Goal: Information Seeking & Learning: Find specific fact

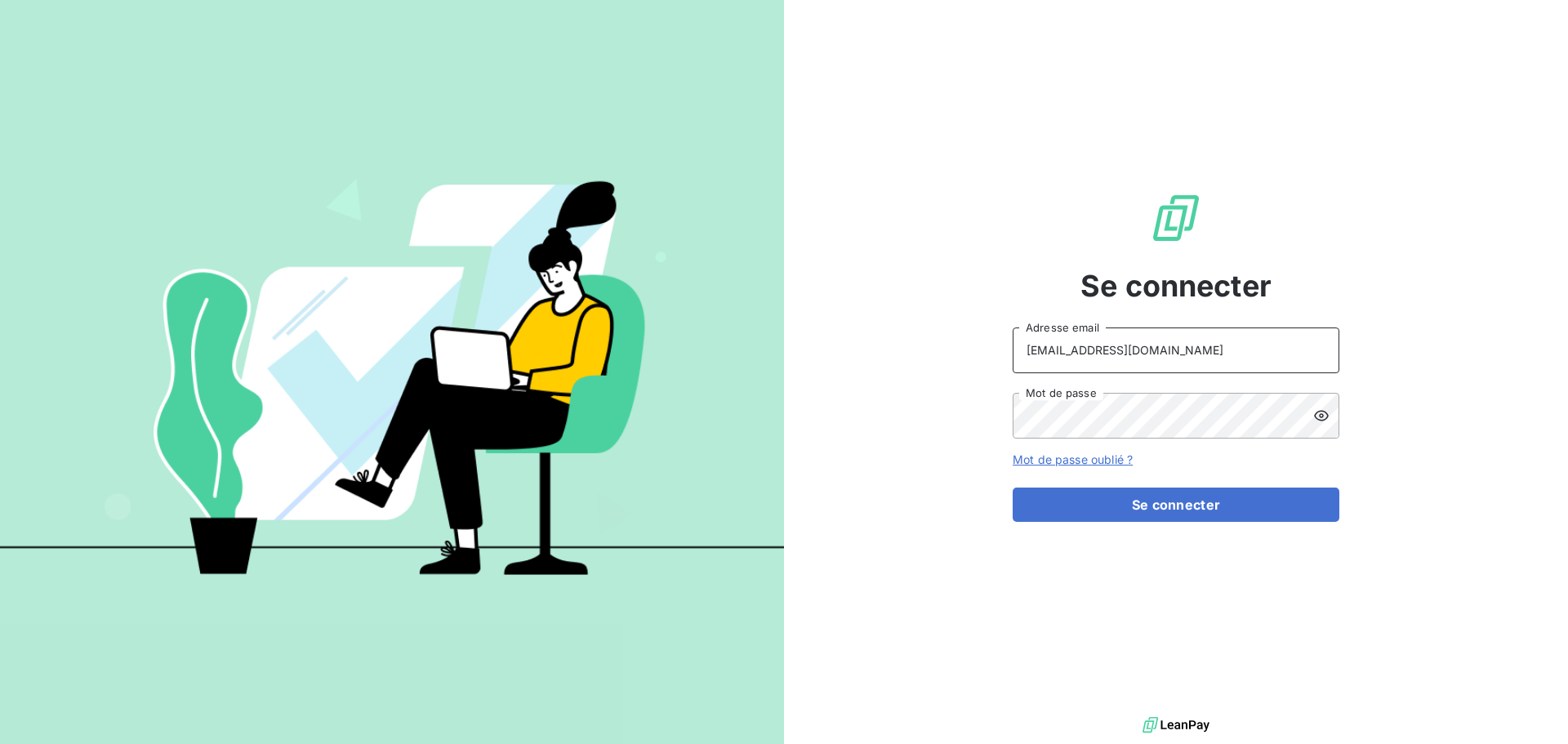
click at [1216, 336] on input "[EMAIL_ADDRESS][DOMAIN_NAME]" at bounding box center [1176, 350] width 327 height 46
type input "[EMAIL_ADDRESS][DOMAIN_NAME]"
click at [1229, 511] on button "Se connecter" at bounding box center [1176, 504] width 327 height 35
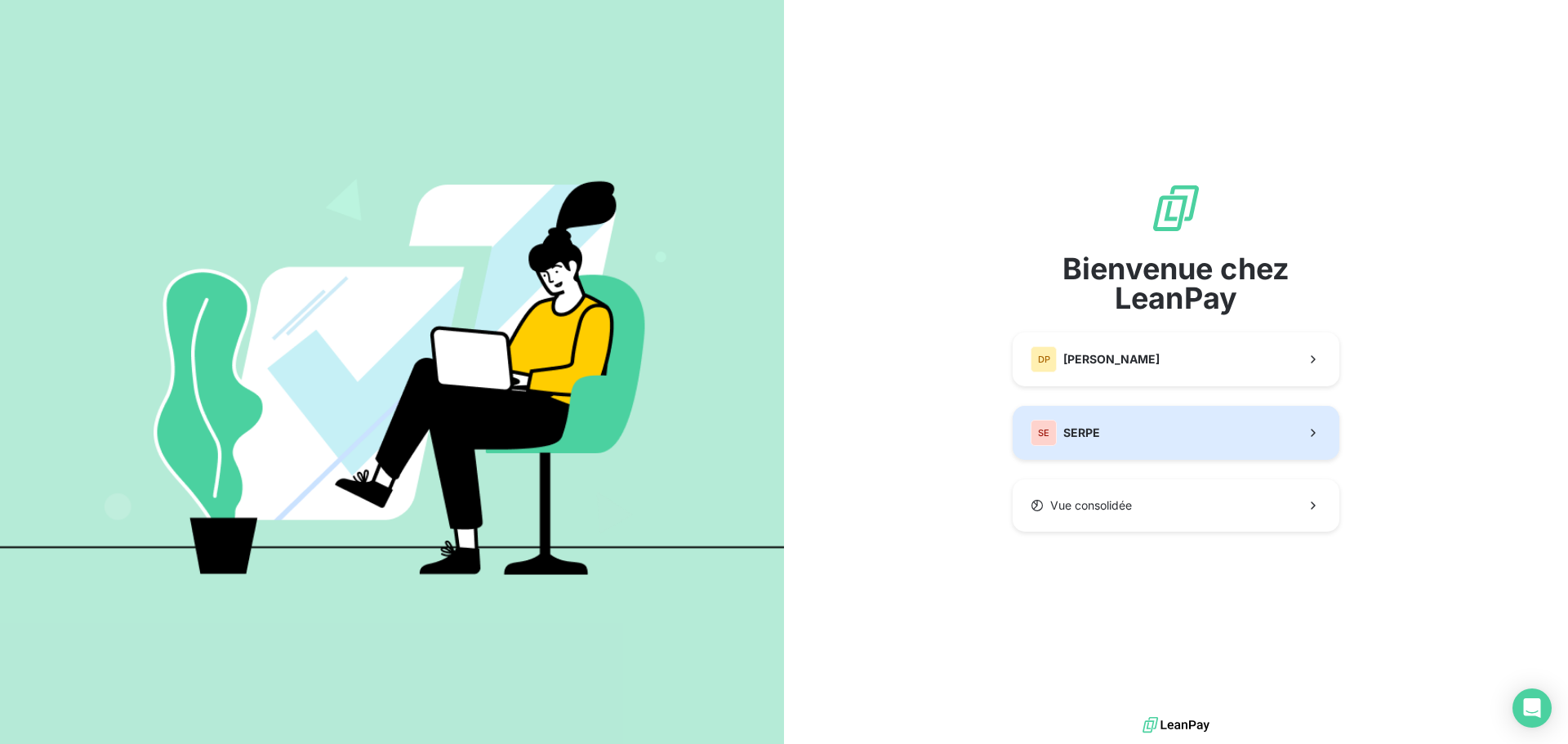
click at [1181, 428] on button "SE SERPE" at bounding box center [1176, 433] width 327 height 54
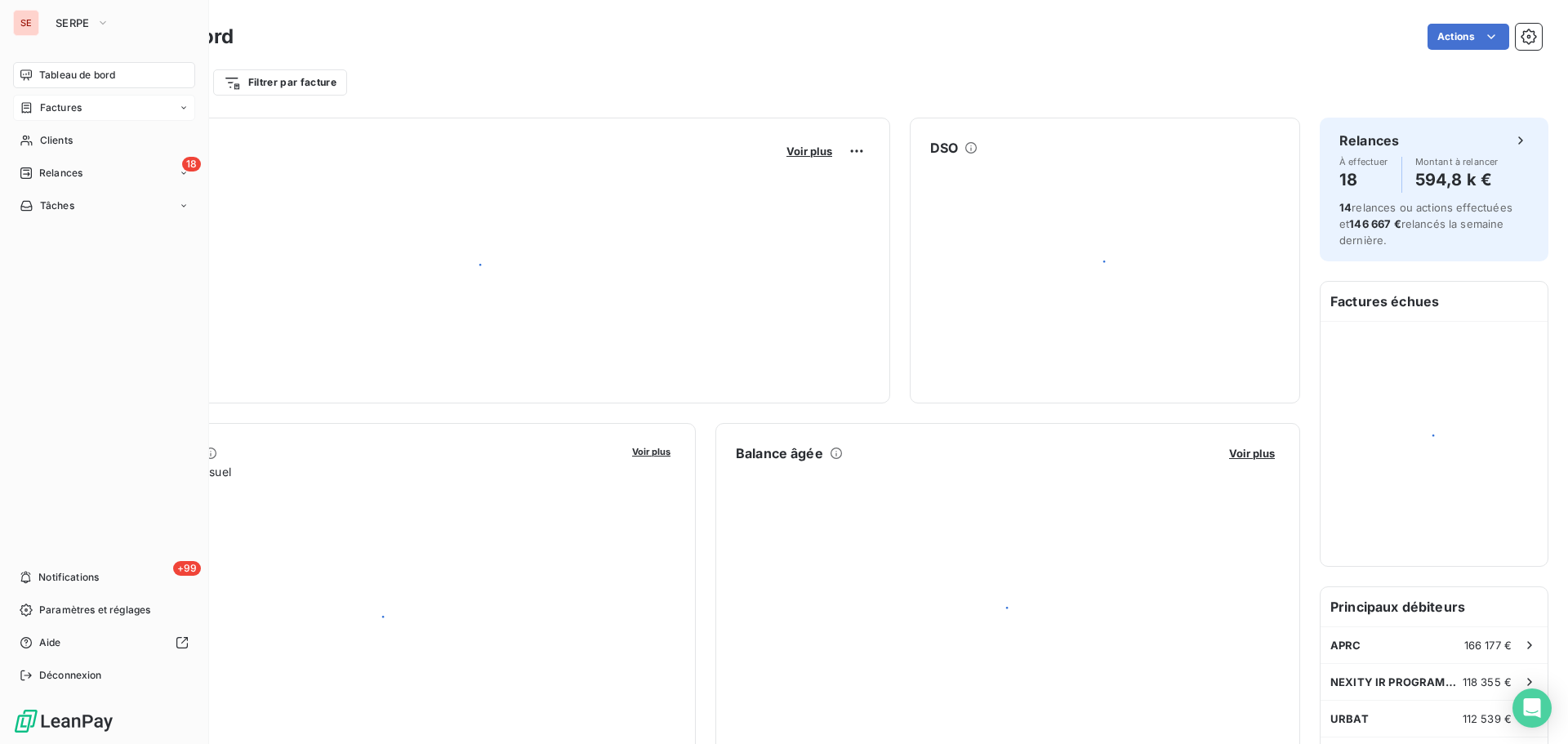
click at [35, 114] on div "Factures" at bounding box center [50, 108] width 62 height 15
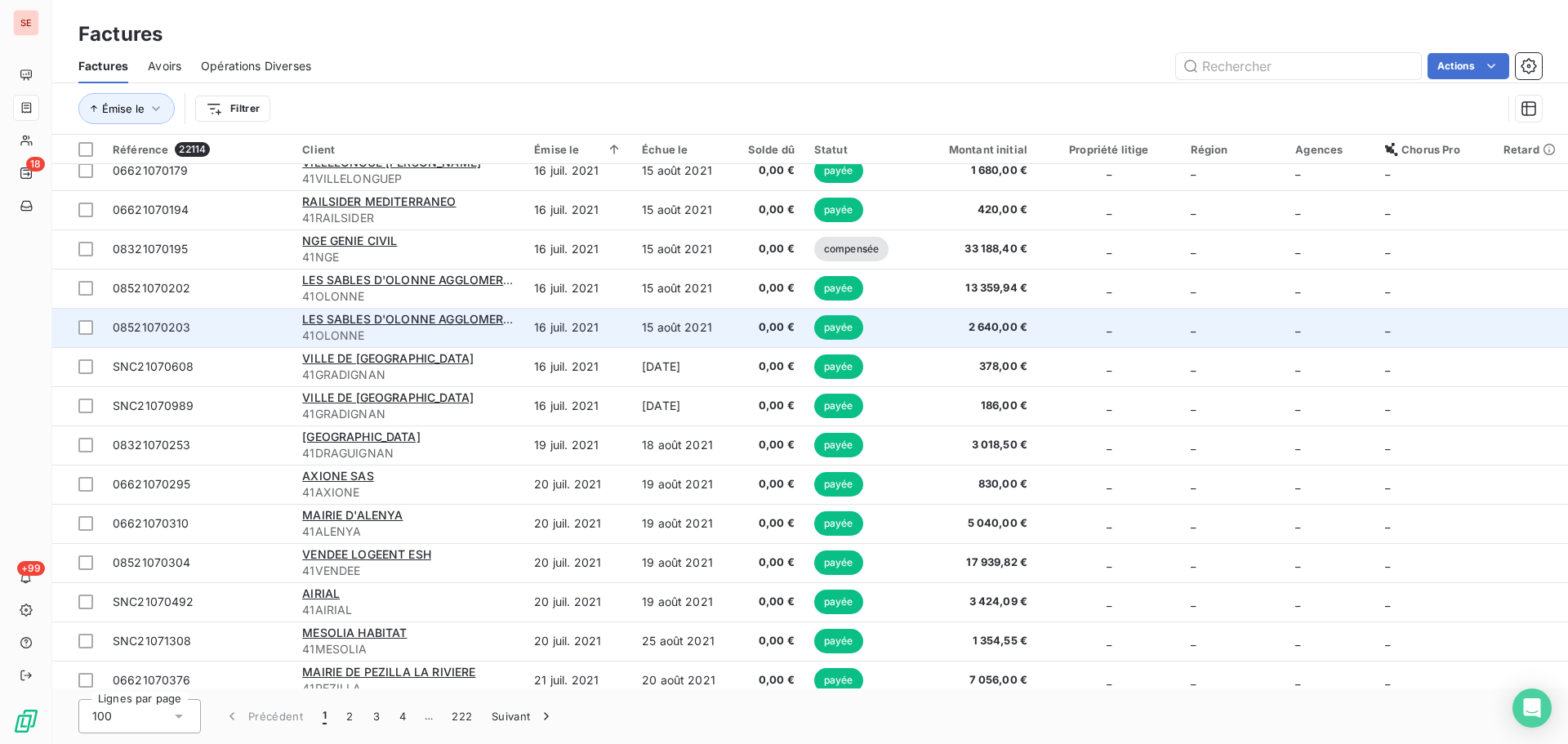
scroll to position [3397, 0]
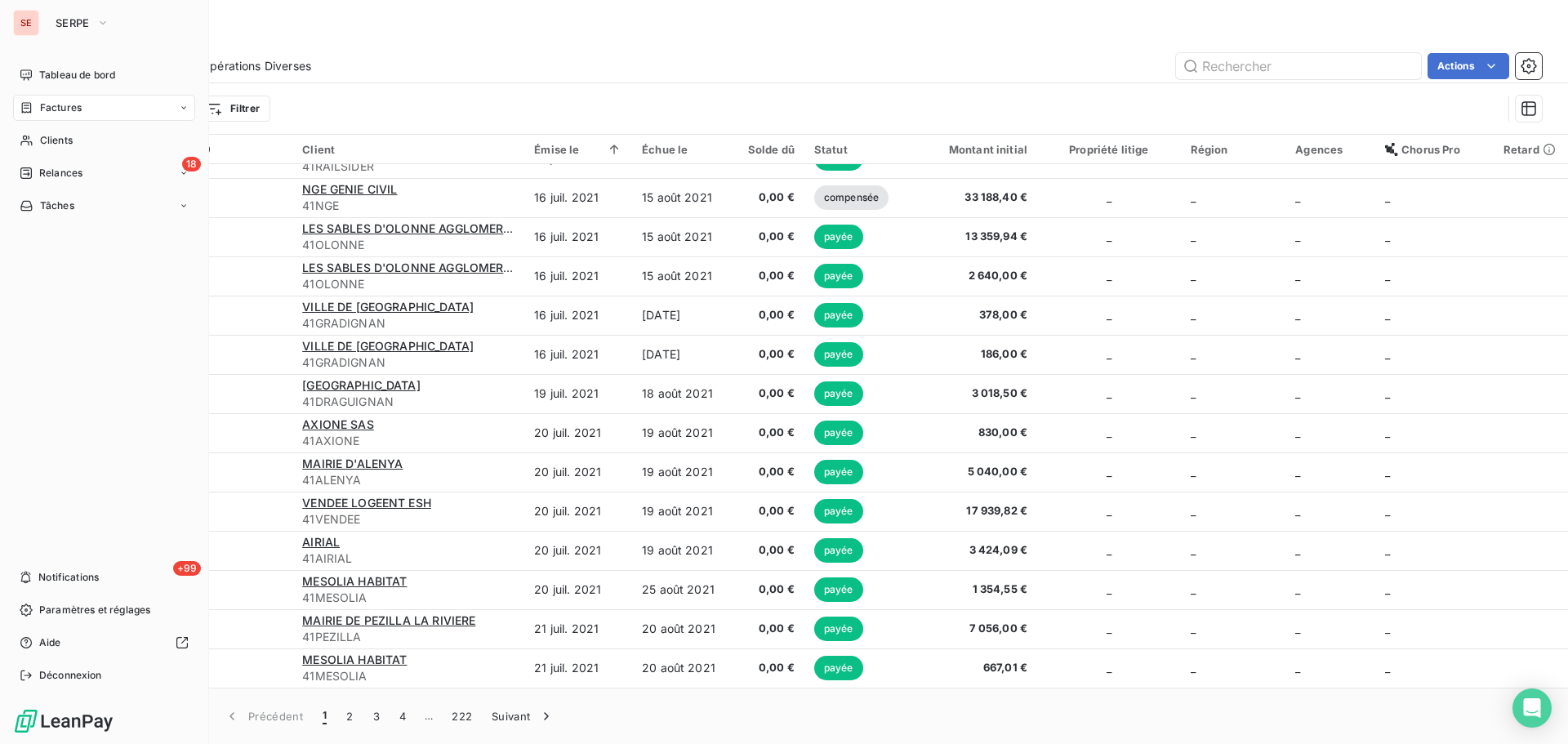
click at [70, 107] on span "Factures" at bounding box center [61, 108] width 42 height 15
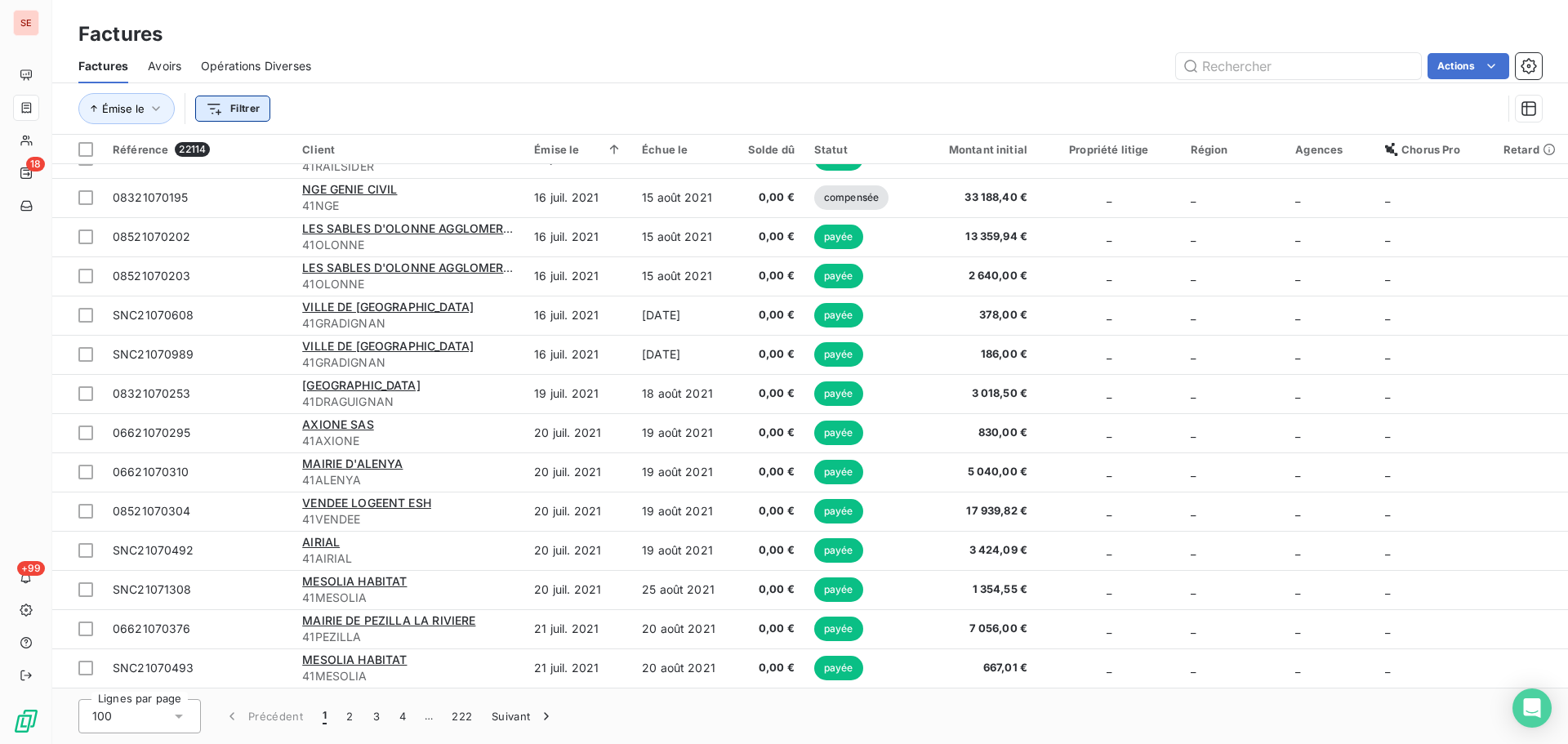
click at [235, 103] on html "SE 18 +99 Factures Factures Avoirs Opérations Diverses Actions Émise le Filtrer…" at bounding box center [784, 372] width 1568 height 744
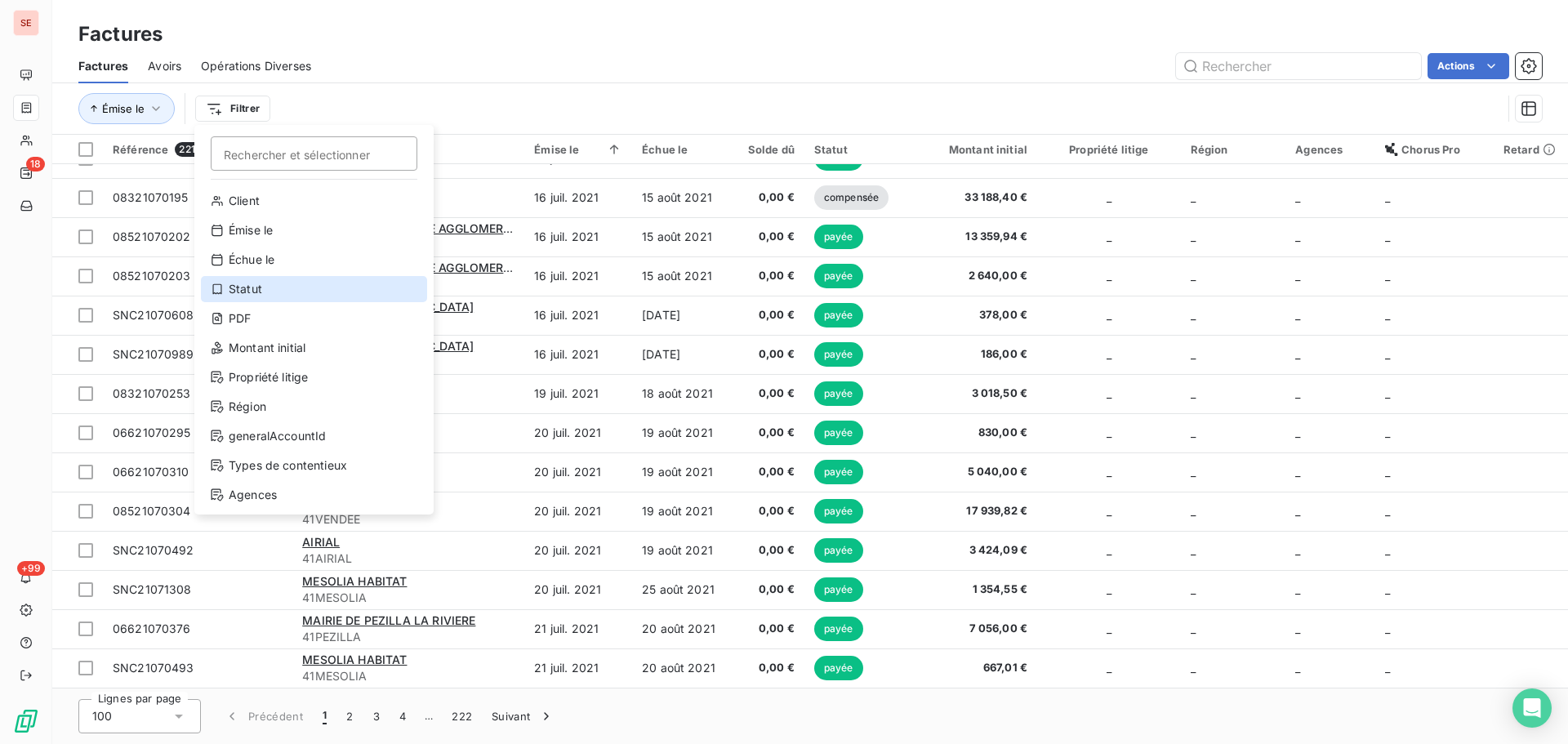
click at [261, 294] on div "Statut" at bounding box center [314, 289] width 226 height 26
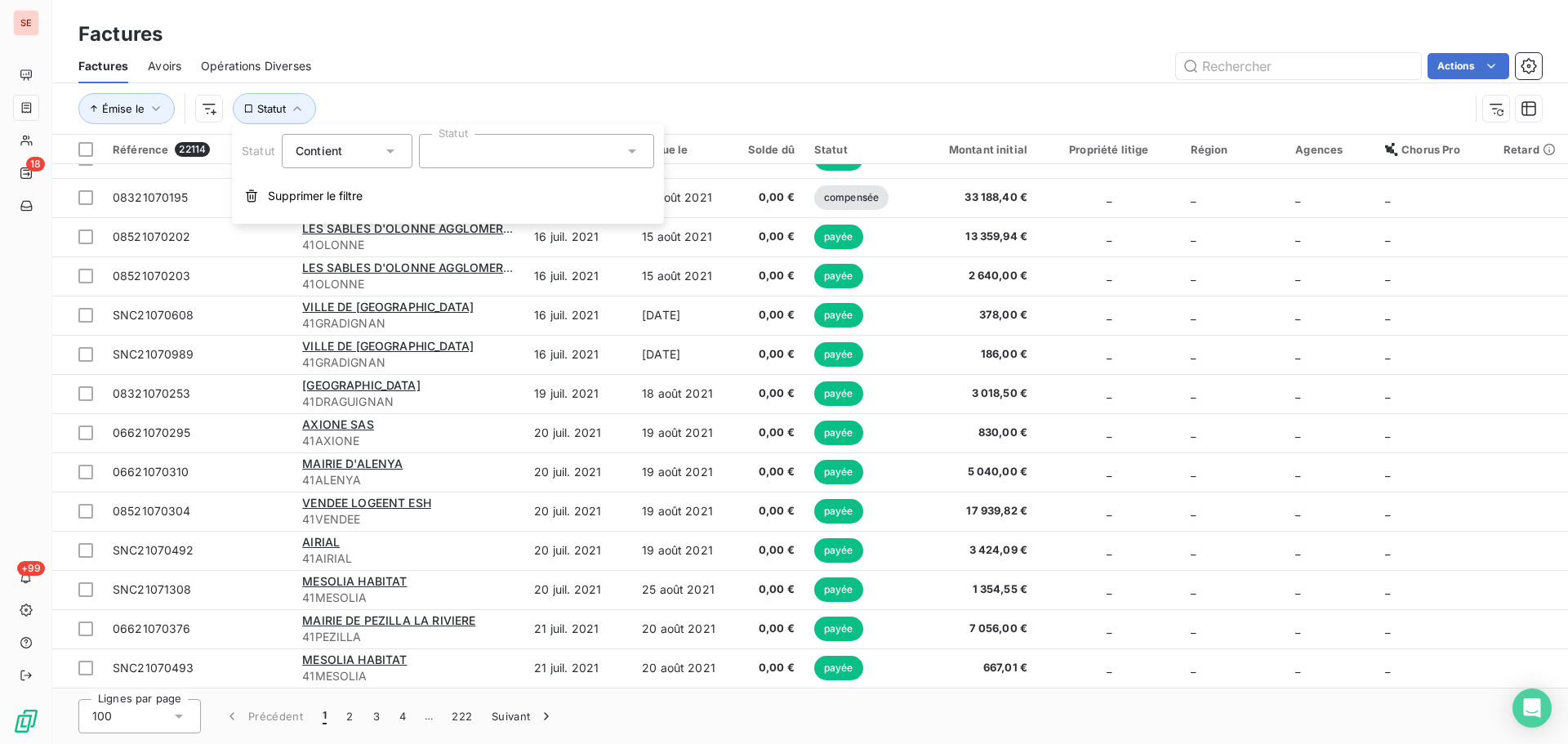
click at [381, 78] on div "Actions" at bounding box center [935, 66] width 1211 height 26
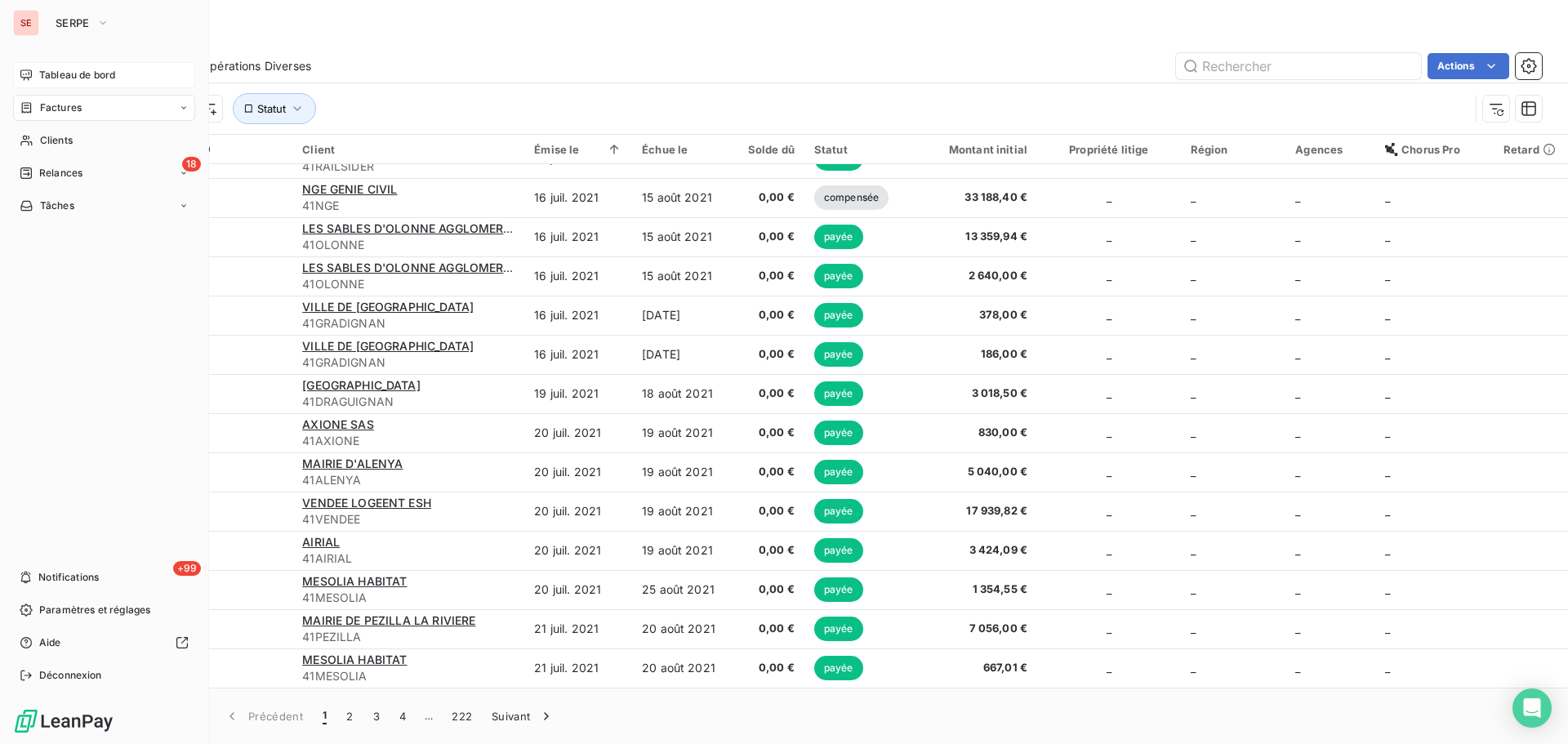
click at [38, 69] on div "Tableau de bord" at bounding box center [104, 75] width 182 height 26
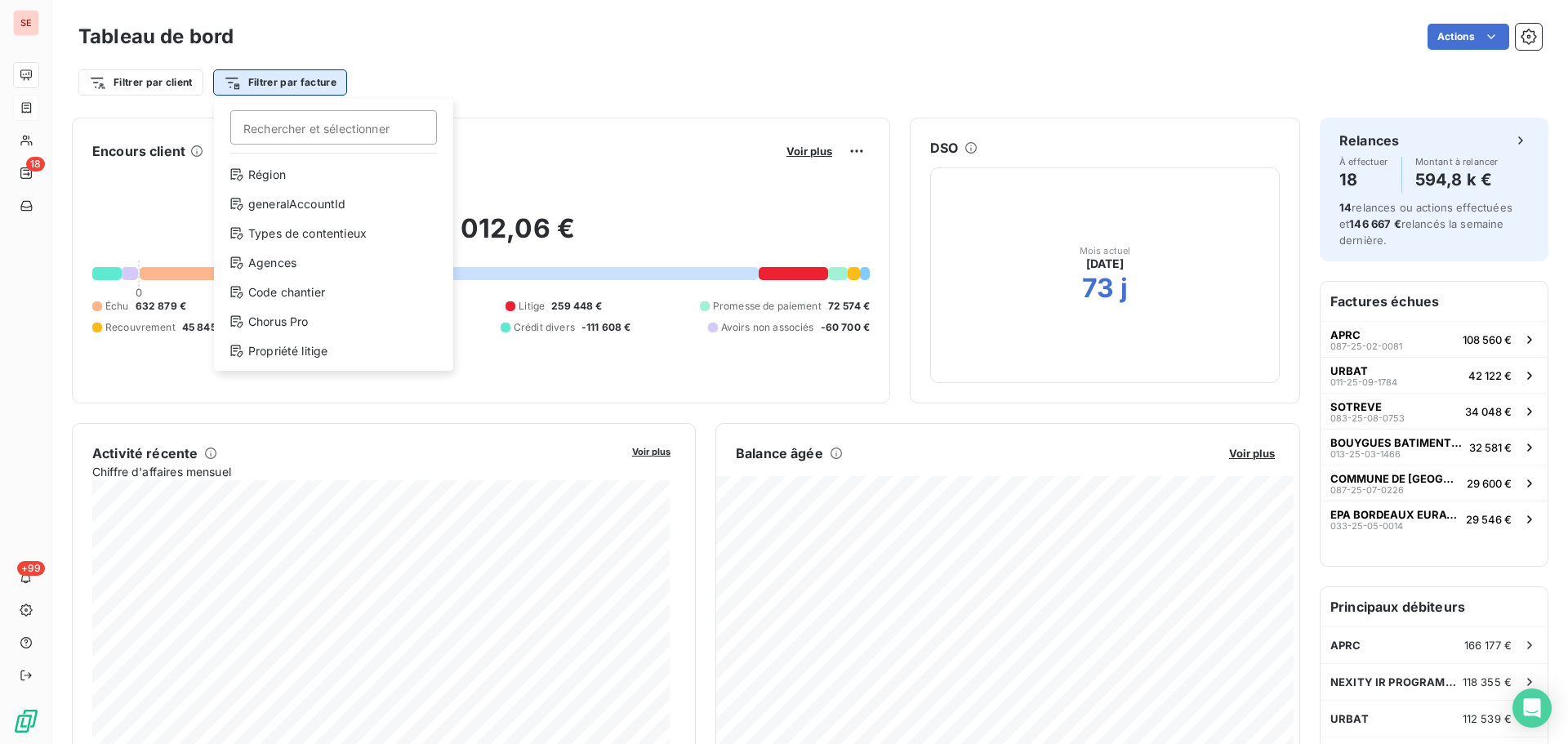
click at [301, 87] on html "SE 18 +99 Tableau de bord Actions Filtrer par client Filtrer par facture Recher…" at bounding box center [784, 372] width 1568 height 744
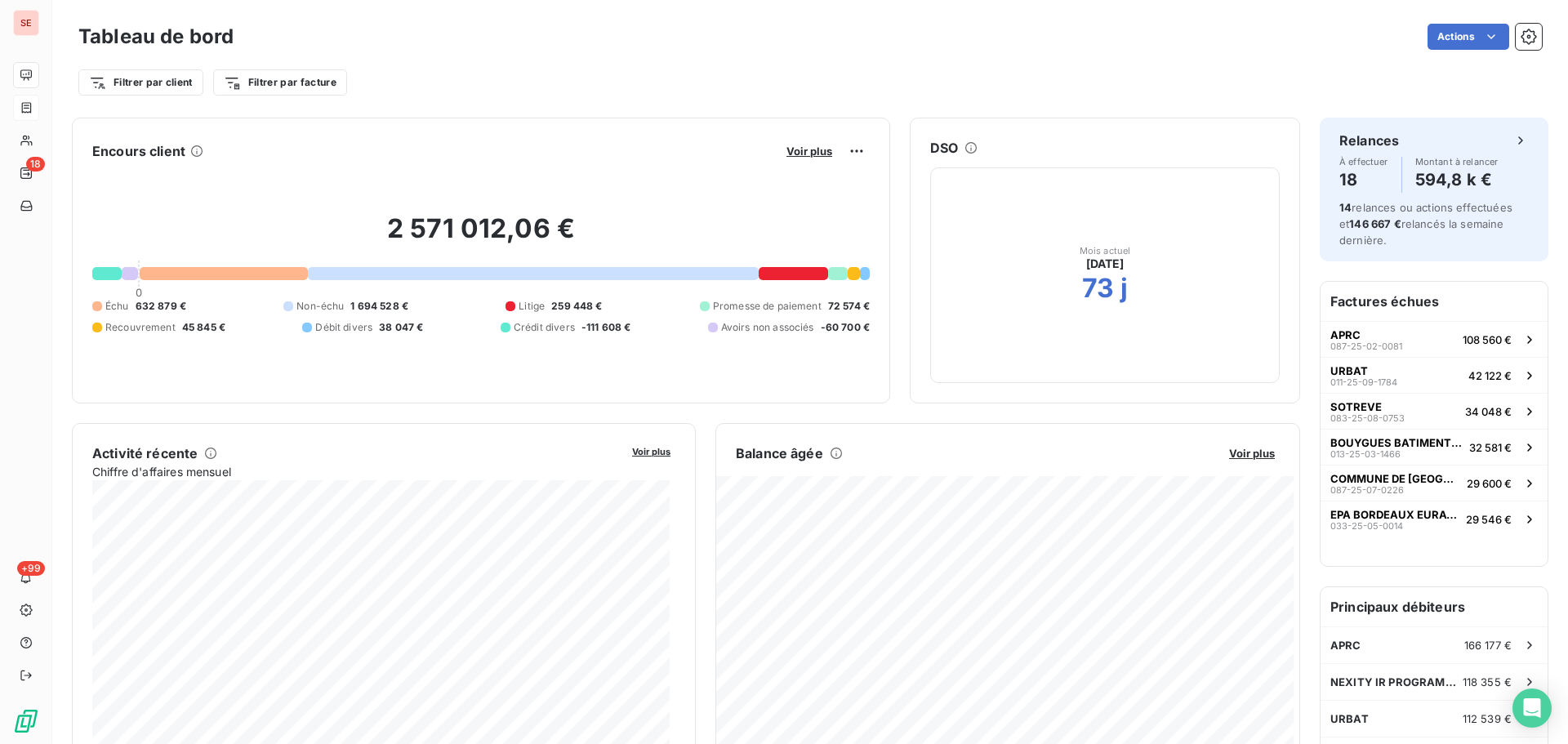
click at [251, 34] on html "SE 18 +99 Tableau de bord Actions Filtrer par client Filtrer par facture Encour…" at bounding box center [784, 372] width 1568 height 744
click at [856, 148] on html "SE 18 +99 Tableau de bord Actions Filtrer par client Filtrer par facture Encour…" at bounding box center [784, 372] width 1568 height 744
click at [792, 152] on html "SE 18 +99 Tableau de bord Actions Filtrer par client Filtrer par facture Encour…" at bounding box center [784, 372] width 1568 height 744
click at [790, 152] on span "Voir plus" at bounding box center [808, 151] width 46 height 13
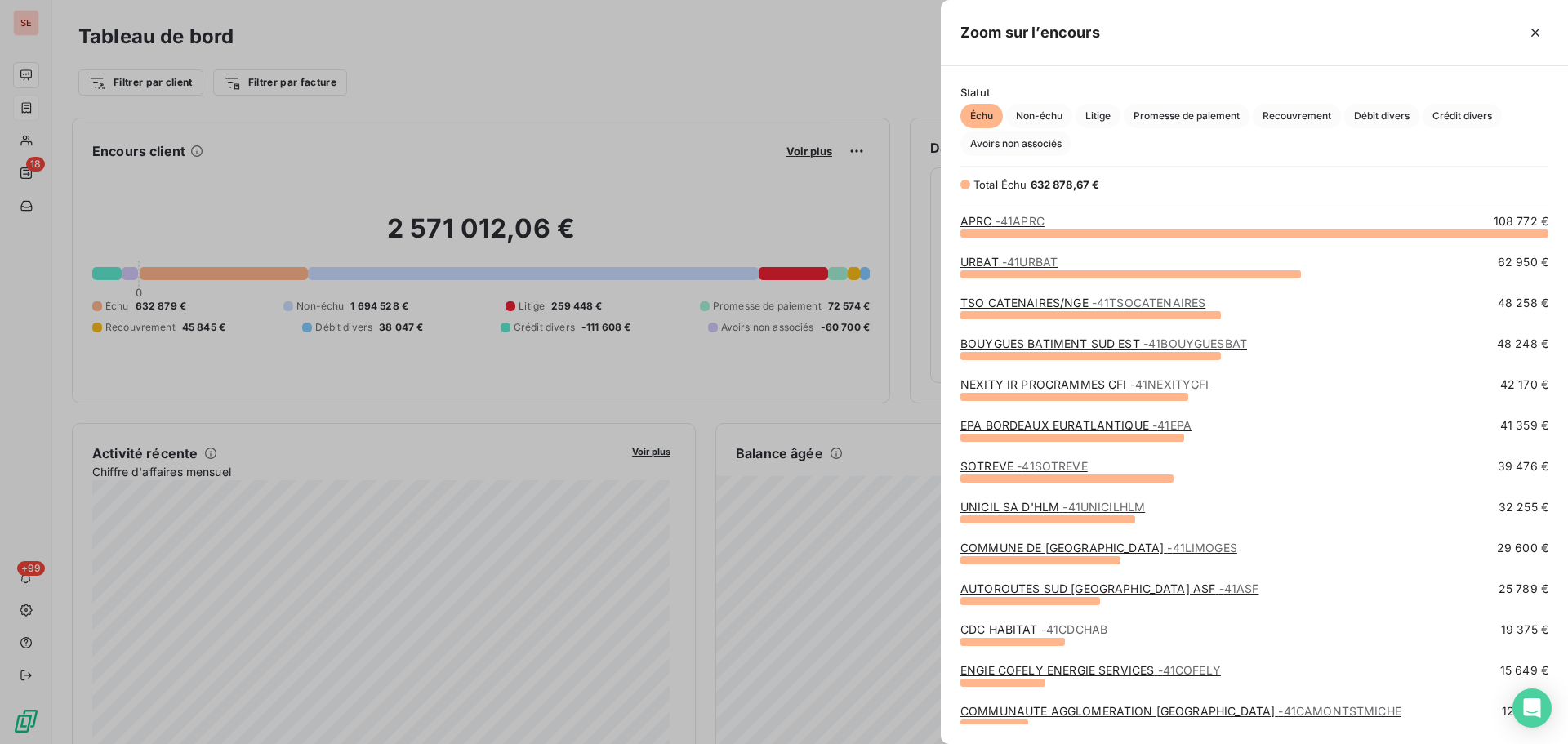
scroll to position [499, 615]
click at [1433, 116] on span "Crédit divers" at bounding box center [1462, 116] width 79 height 24
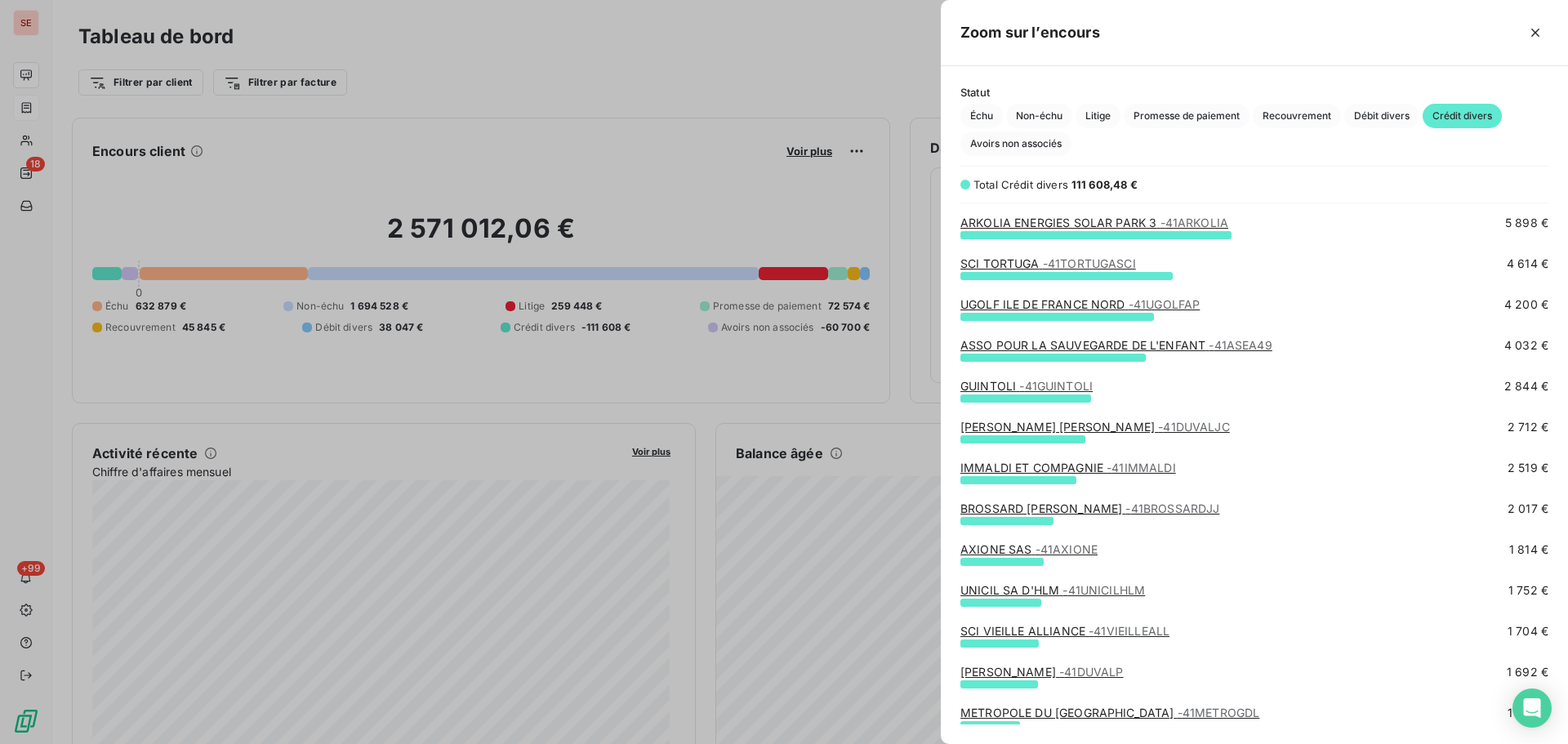
scroll to position [218, 0]
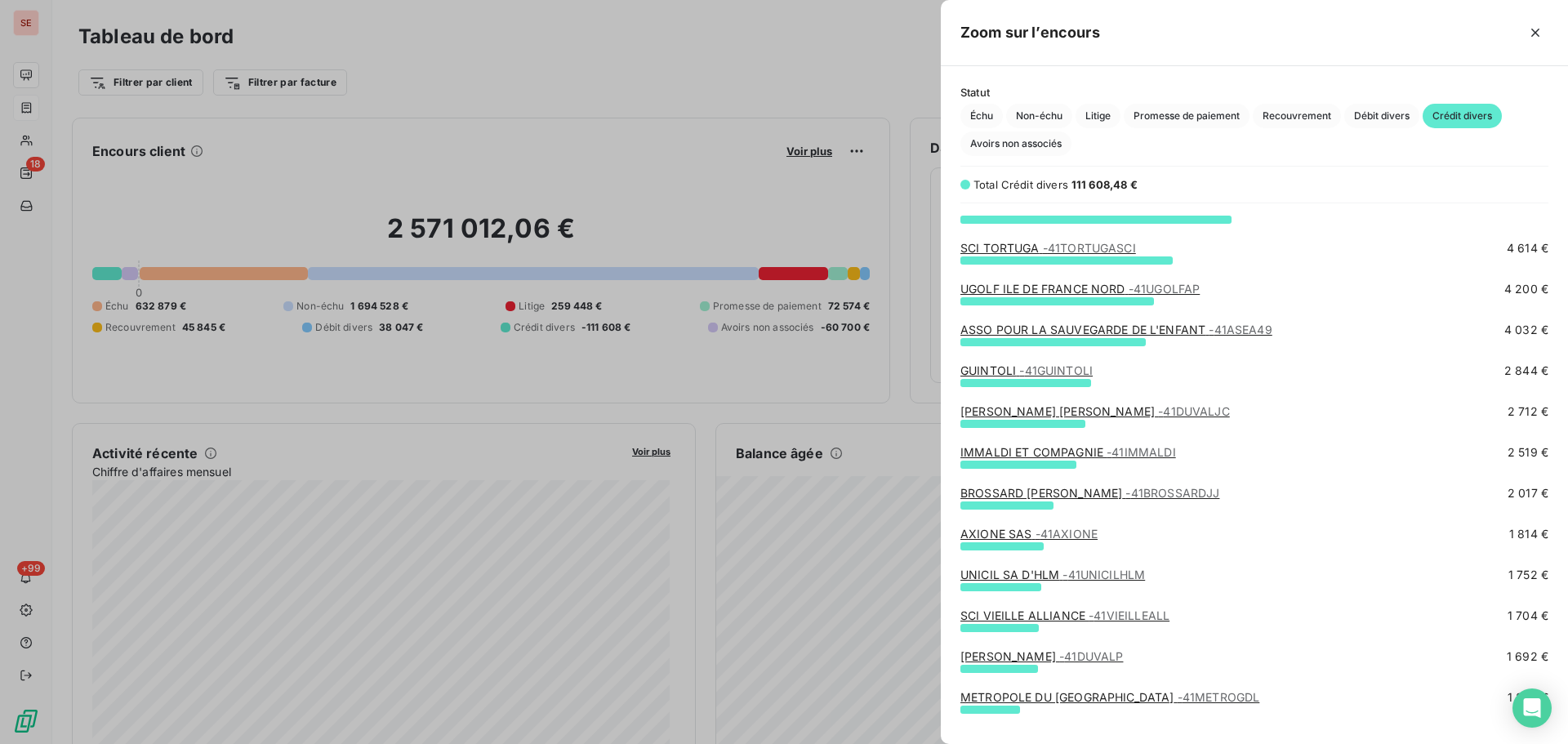
click at [1038, 370] on span "- 41GUINTOLI" at bounding box center [1056, 370] width 74 height 14
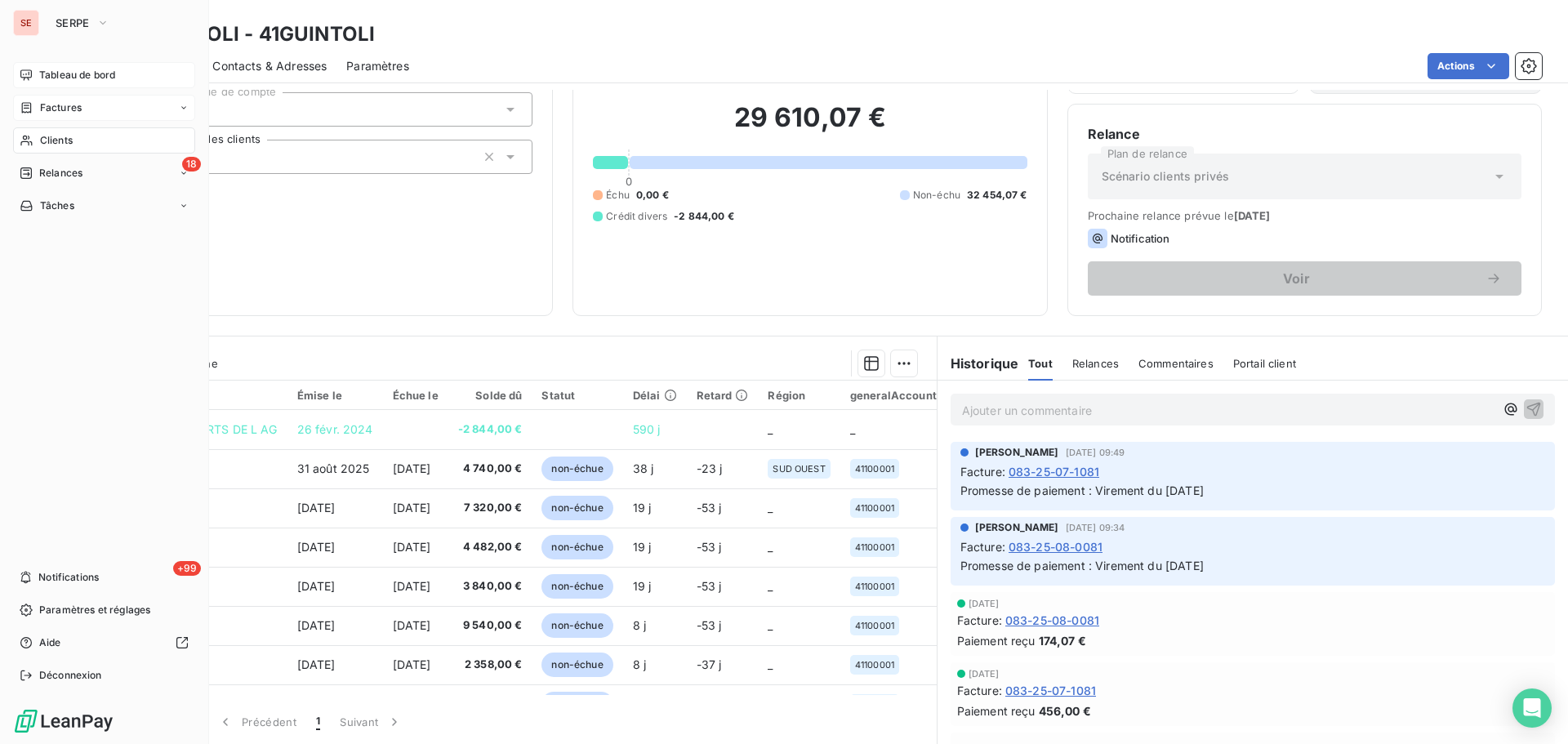
click at [64, 68] on span "Tableau de bord" at bounding box center [77, 76] width 76 height 15
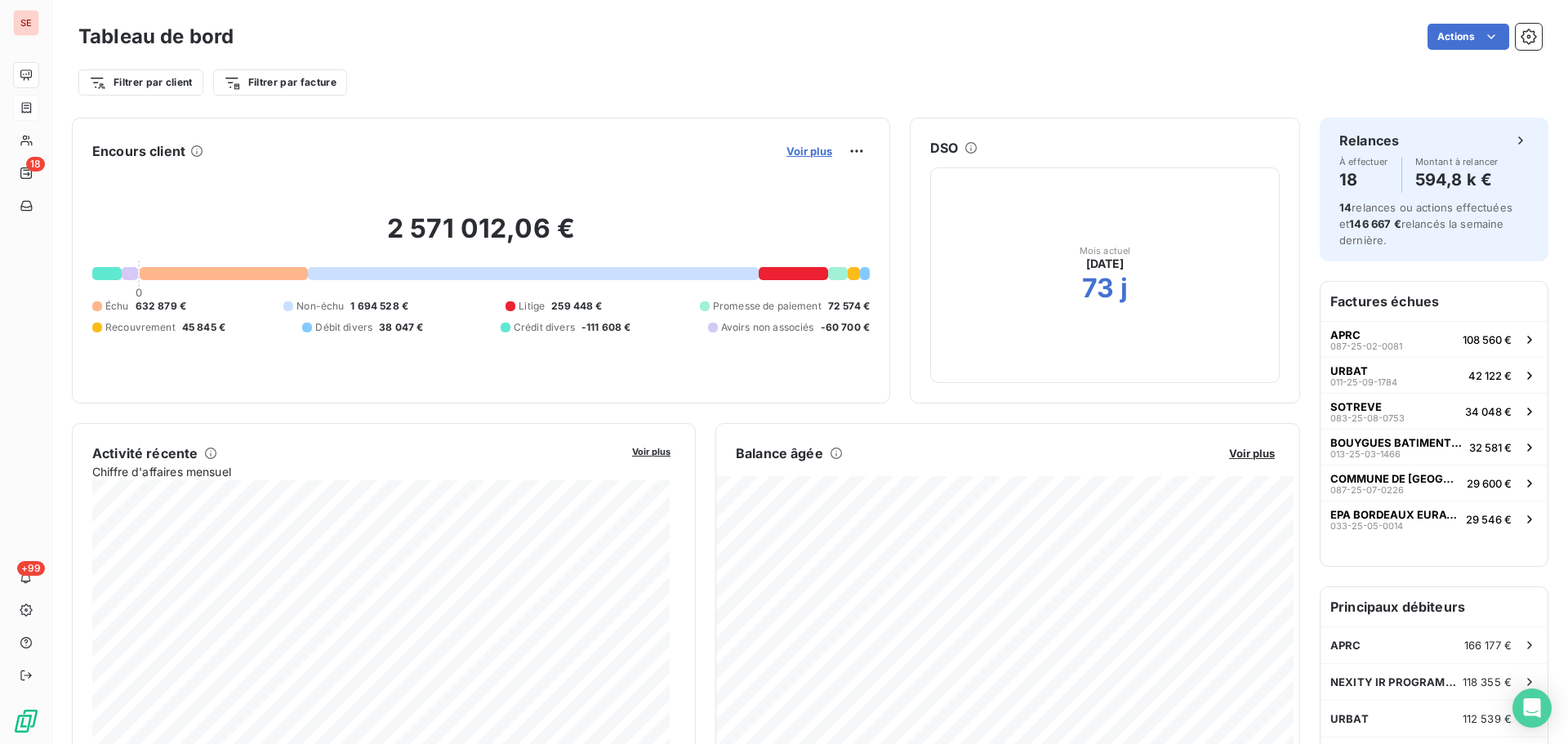
click at [805, 147] on span "Voir plus" at bounding box center [808, 151] width 46 height 13
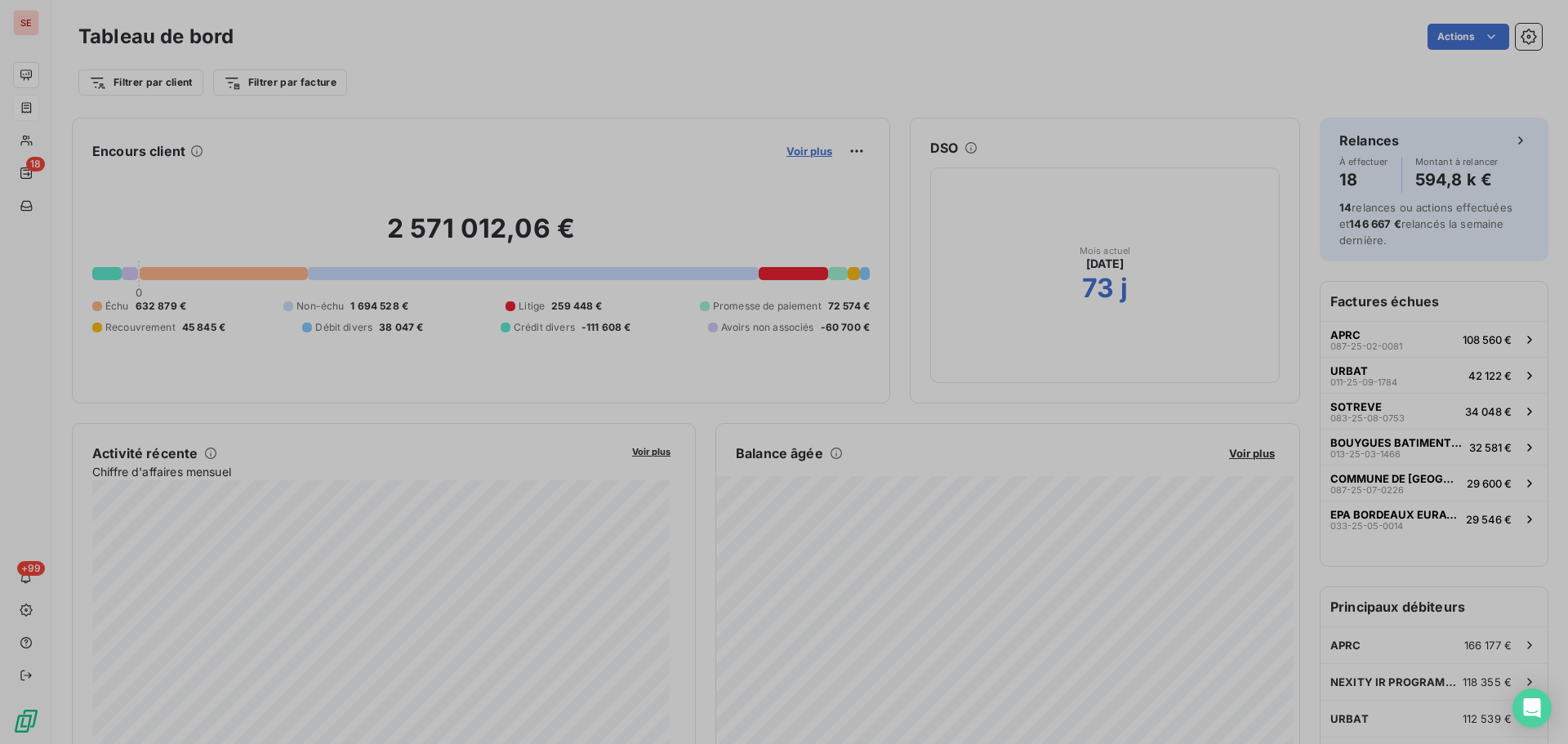
scroll to position [732, 615]
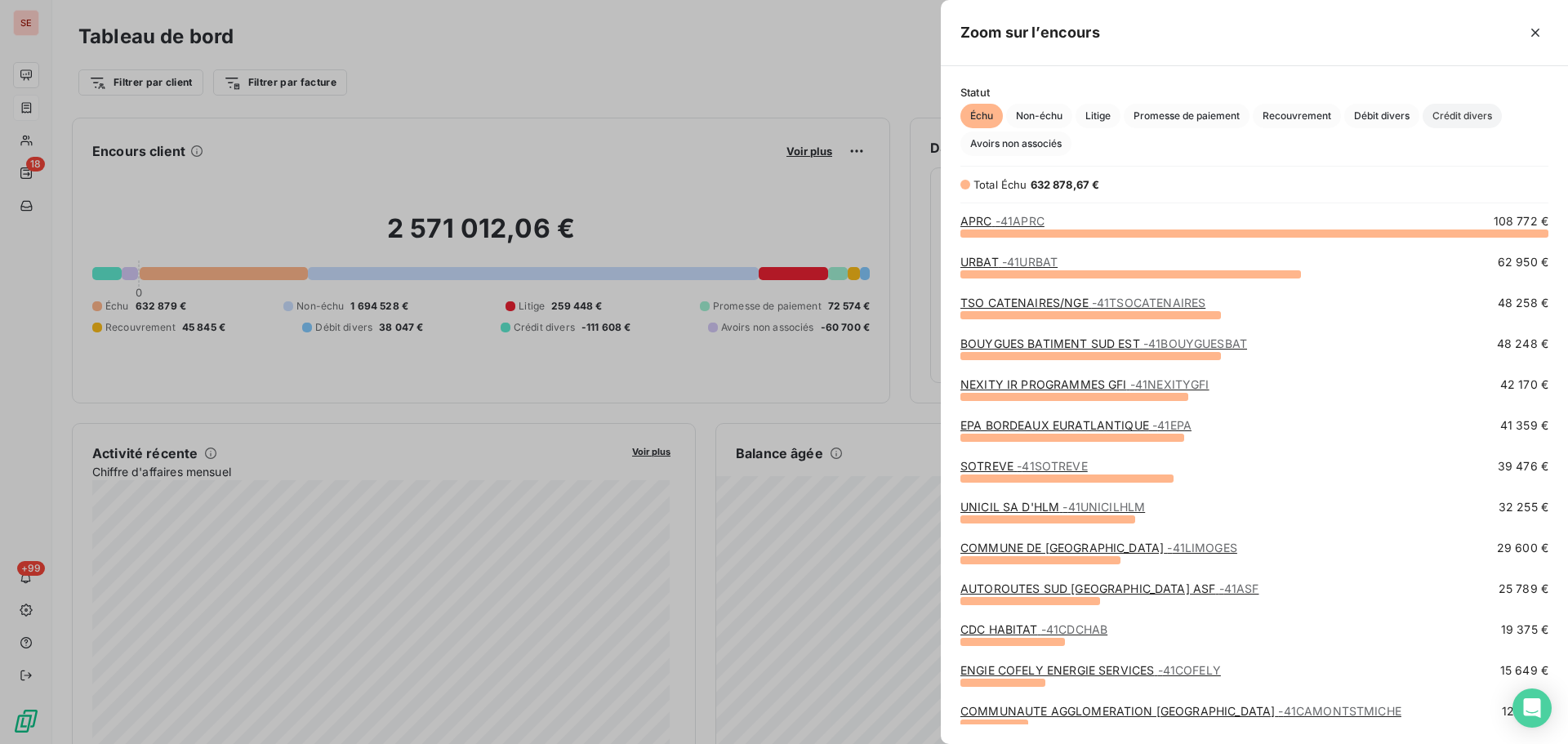
click at [1462, 111] on span "Crédit divers" at bounding box center [1462, 116] width 79 height 24
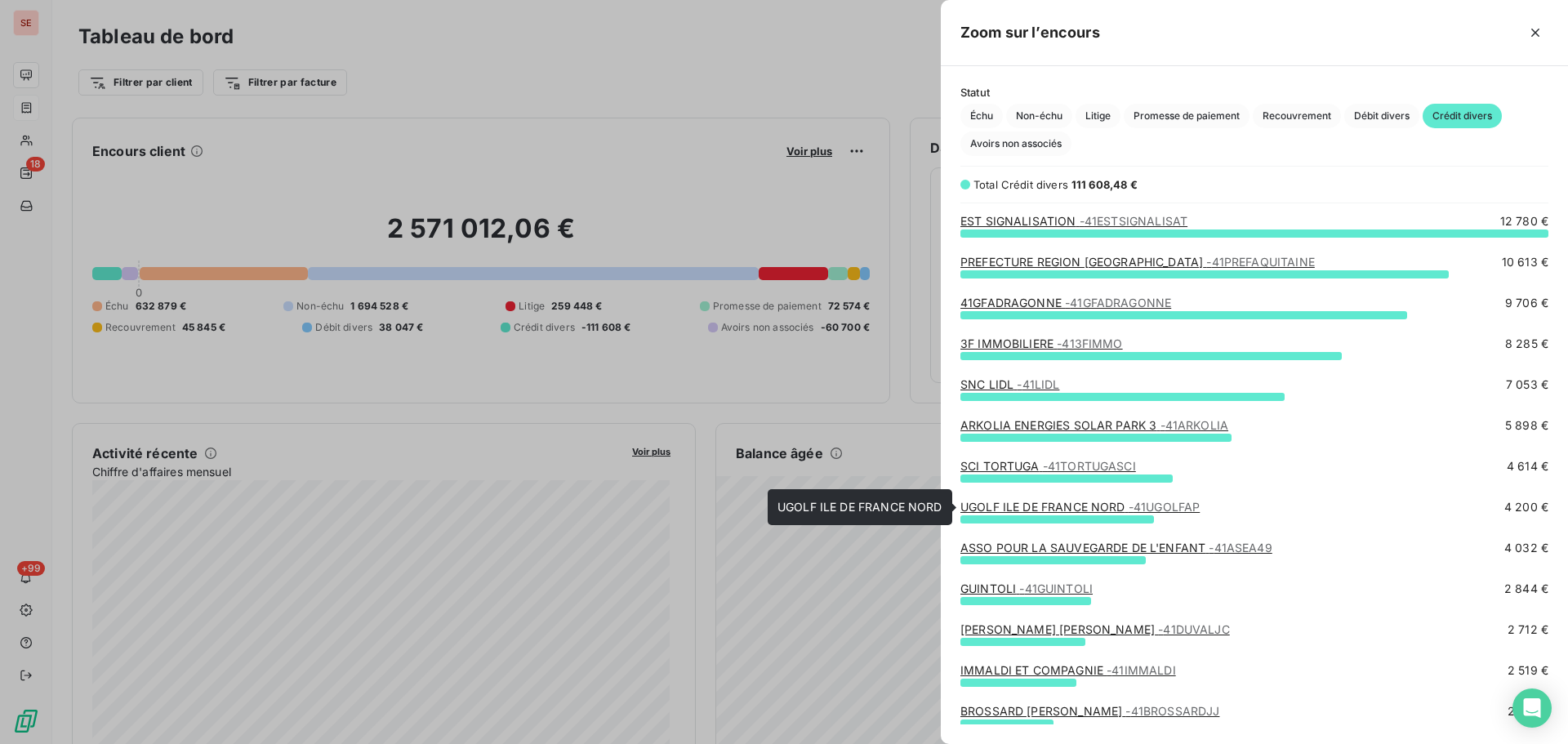
click at [1108, 506] on link "UGOLF ILE DE FRANCE NORD - 41UGOLFAP" at bounding box center [1080, 506] width 239 height 14
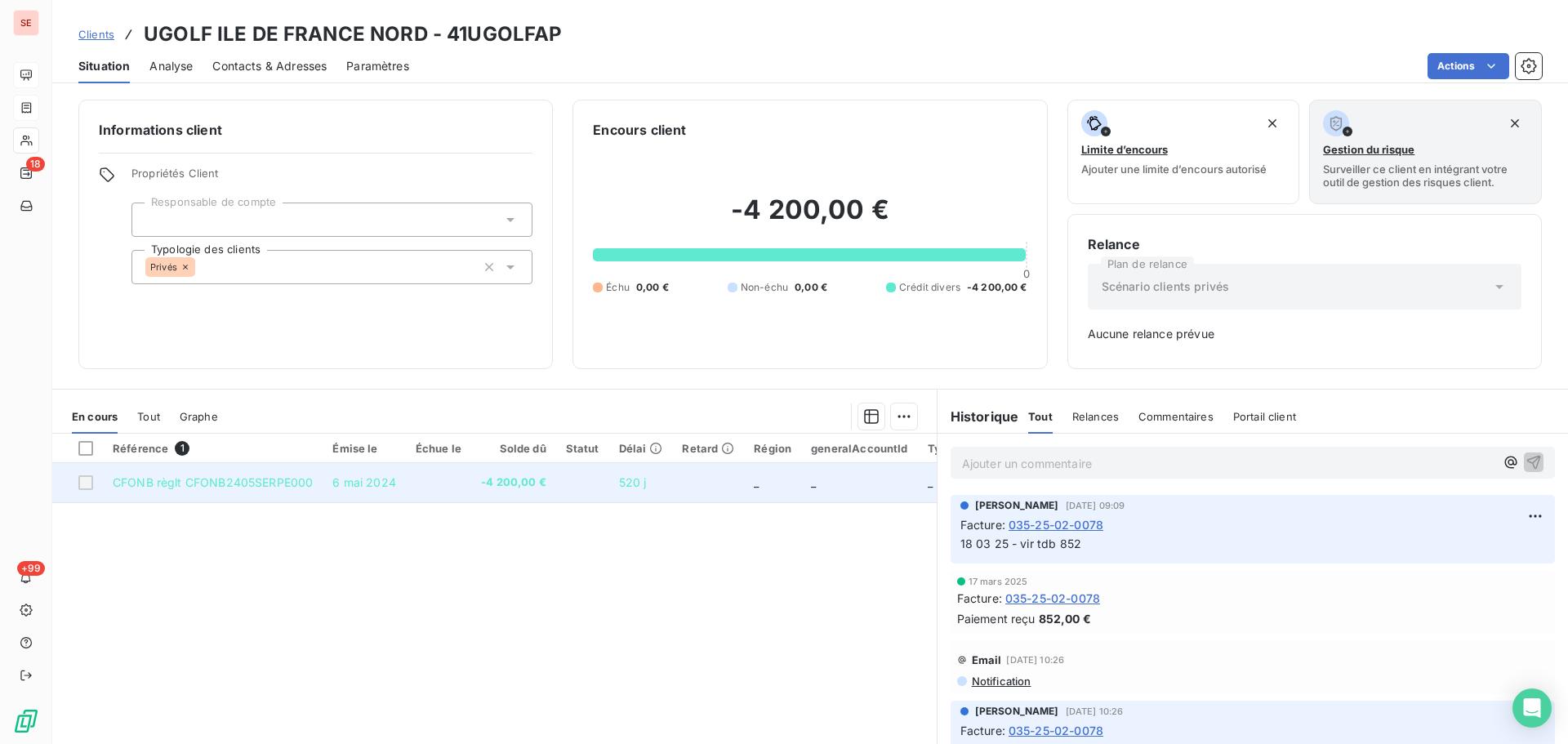
click at [500, 474] on span "-4 200,00 €" at bounding box center [513, 482] width 65 height 16
click at [175, 493] on td "CFONB règlt CFONB2405SERPE000" at bounding box center [212, 483] width 219 height 39
click at [288, 487] on span "CFONB règlt CFONB2405SERPE000" at bounding box center [213, 482] width 200 height 14
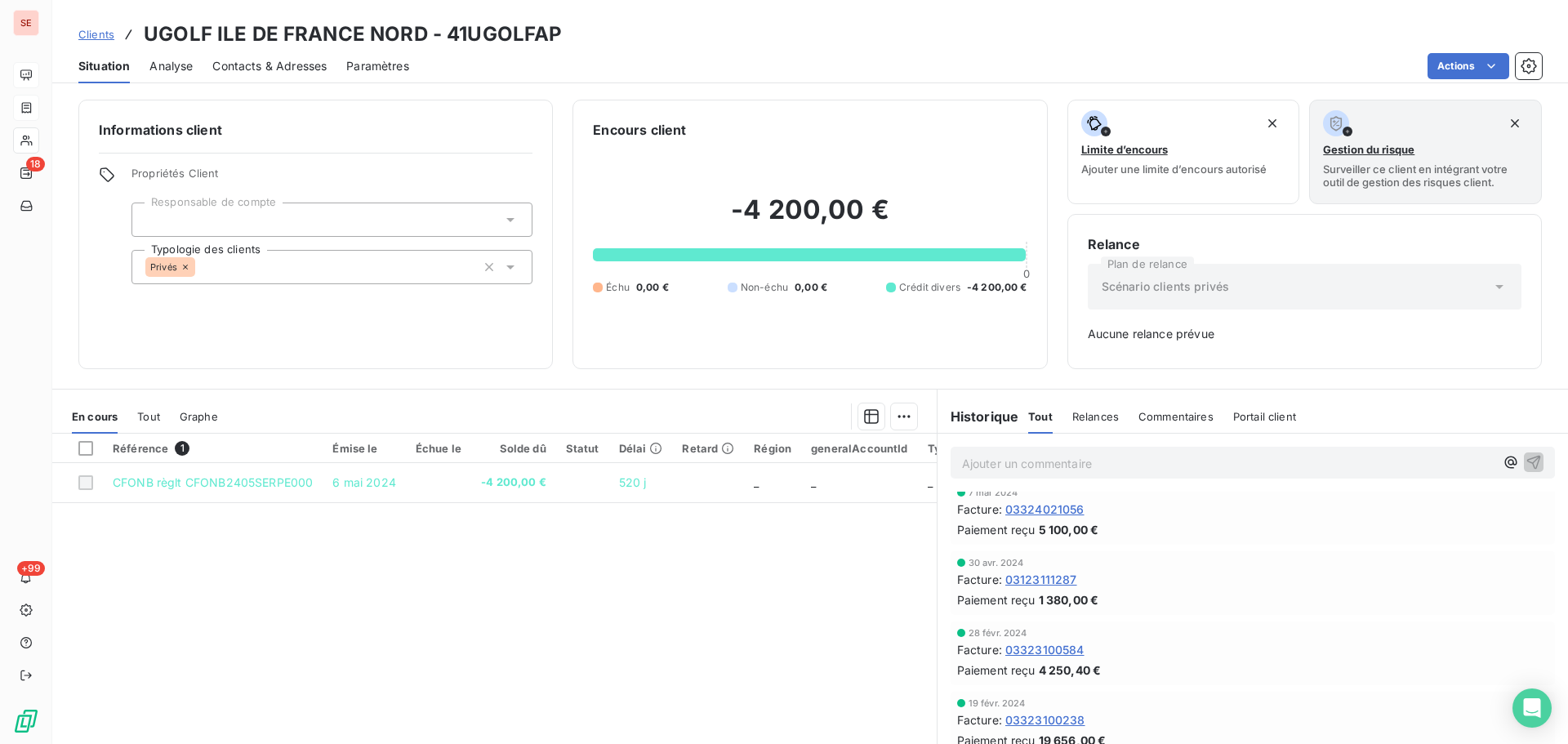
scroll to position [653, 0]
click at [1061, 639] on span "03323040071" at bounding box center [1044, 642] width 79 height 17
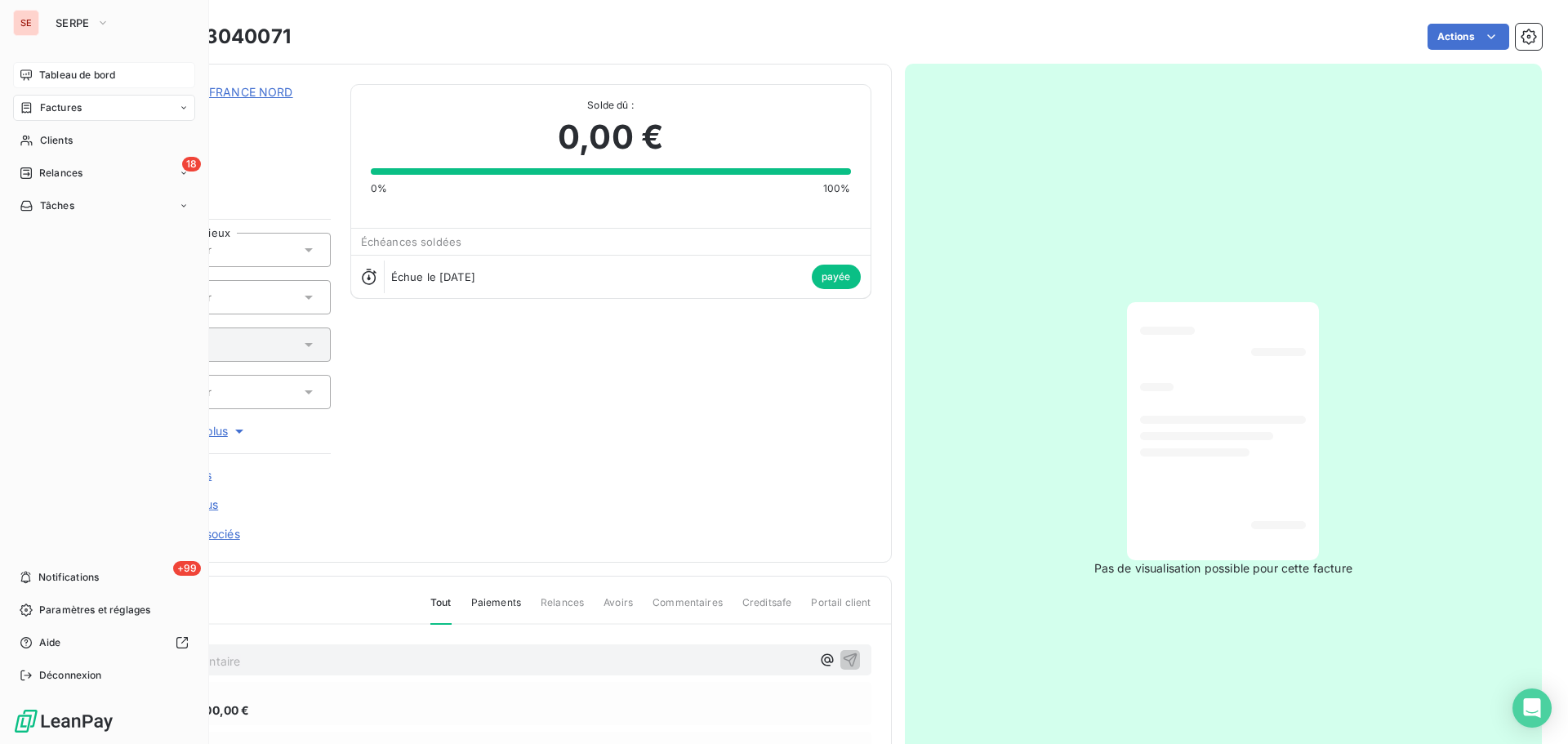
click at [46, 101] on span "Factures" at bounding box center [61, 108] width 42 height 15
click at [79, 75] on span "Tableau de bord" at bounding box center [77, 76] width 76 height 15
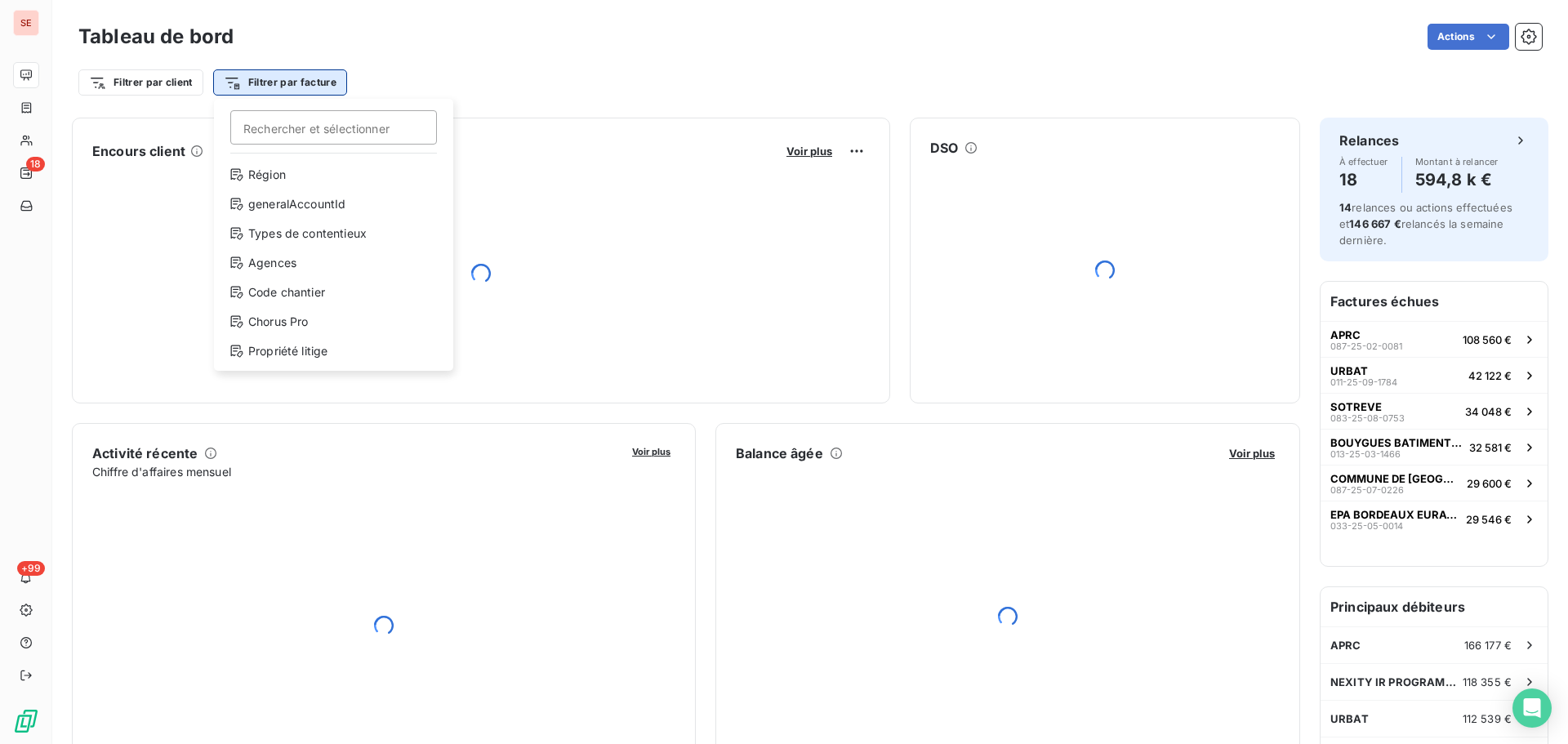
click at [315, 76] on html "SE 18 +99 Tableau de bord Actions Filtrer par client Filtrer par facture Recher…" at bounding box center [784, 372] width 1568 height 744
click at [441, 27] on html "SE 18 +99 Tableau de bord Actions Filtrer par client Filtrer par facture Recher…" at bounding box center [784, 372] width 1568 height 744
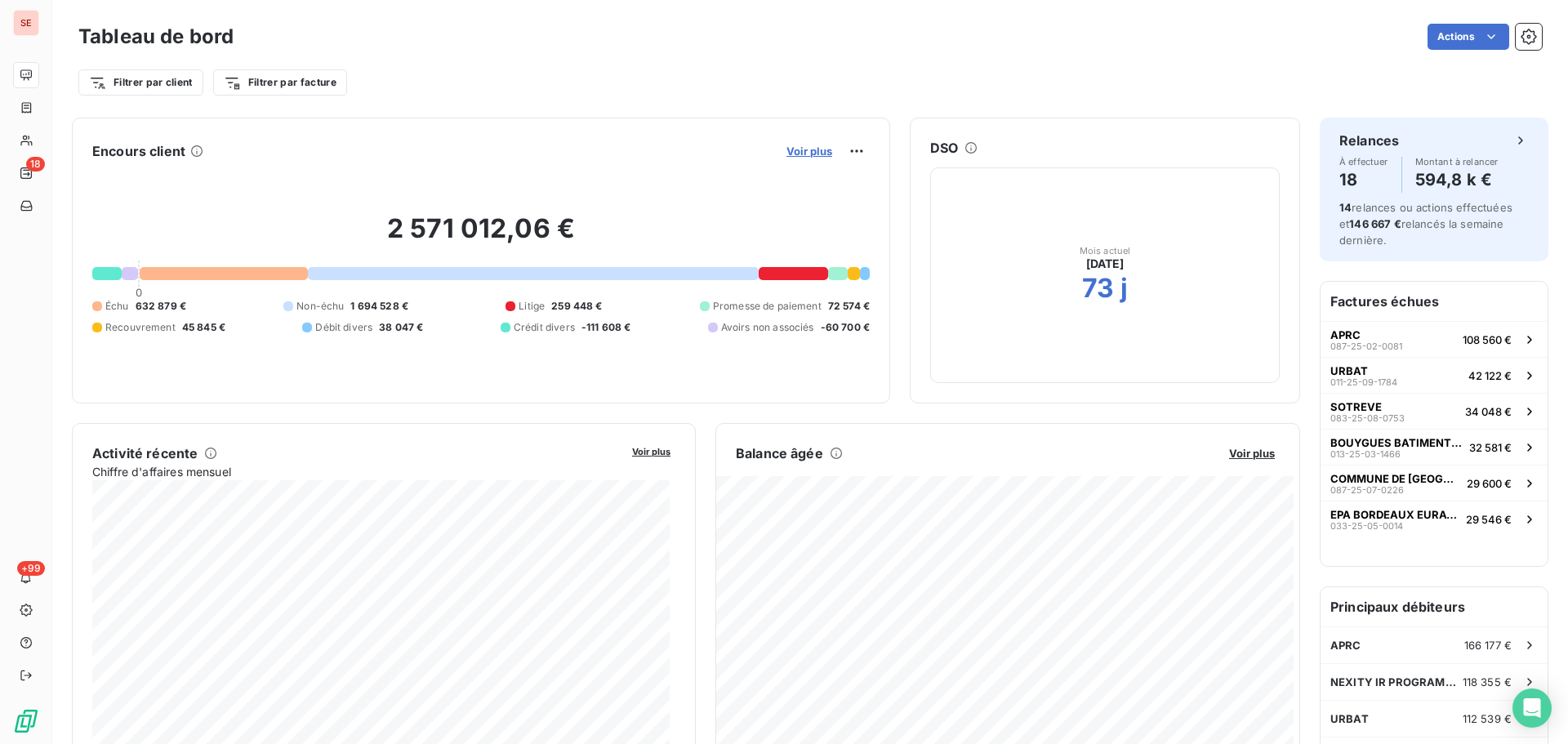
click at [792, 157] on span "Voir plus" at bounding box center [808, 151] width 46 height 13
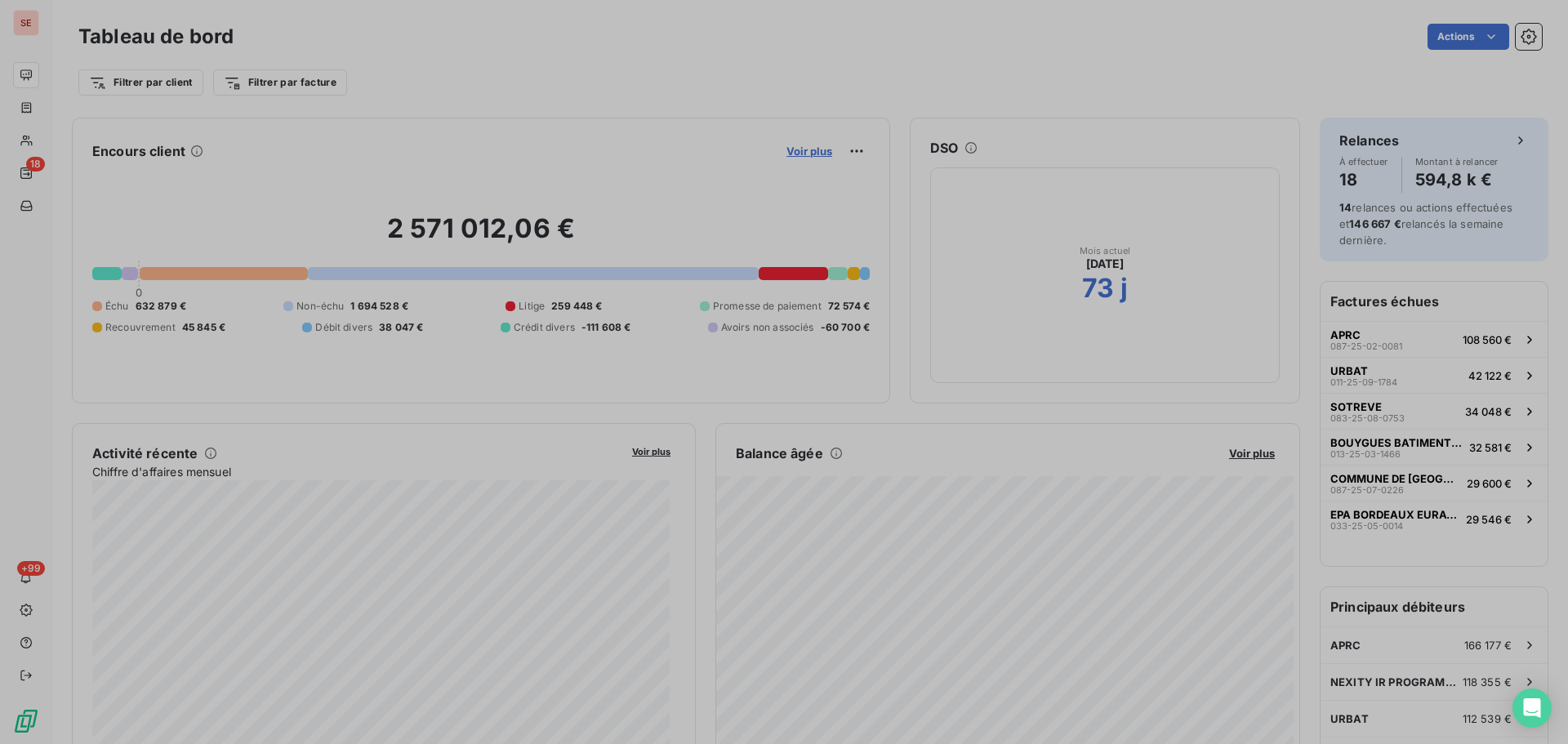
scroll to position [13, 13]
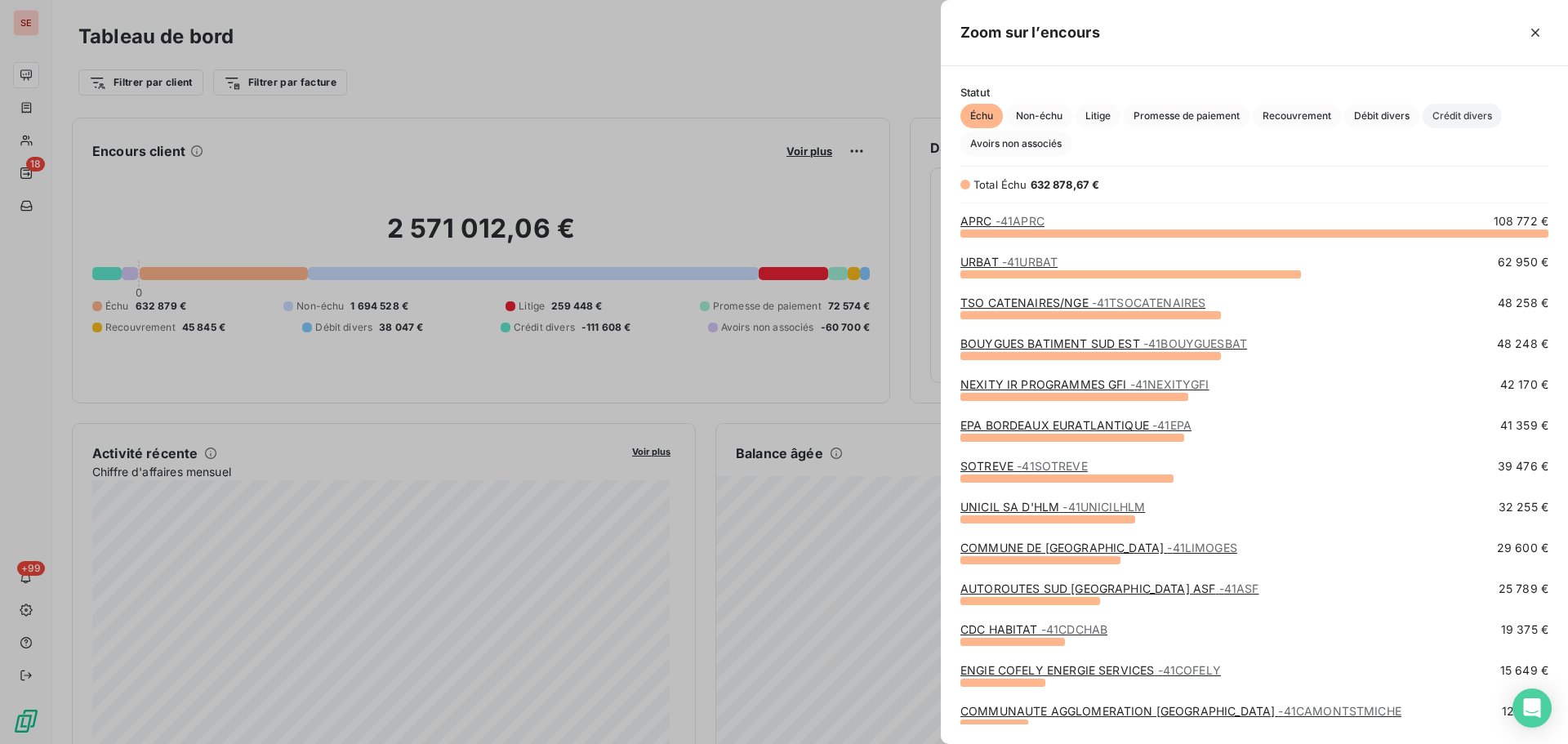
click at [1489, 110] on span "Crédit divers" at bounding box center [1462, 116] width 79 height 24
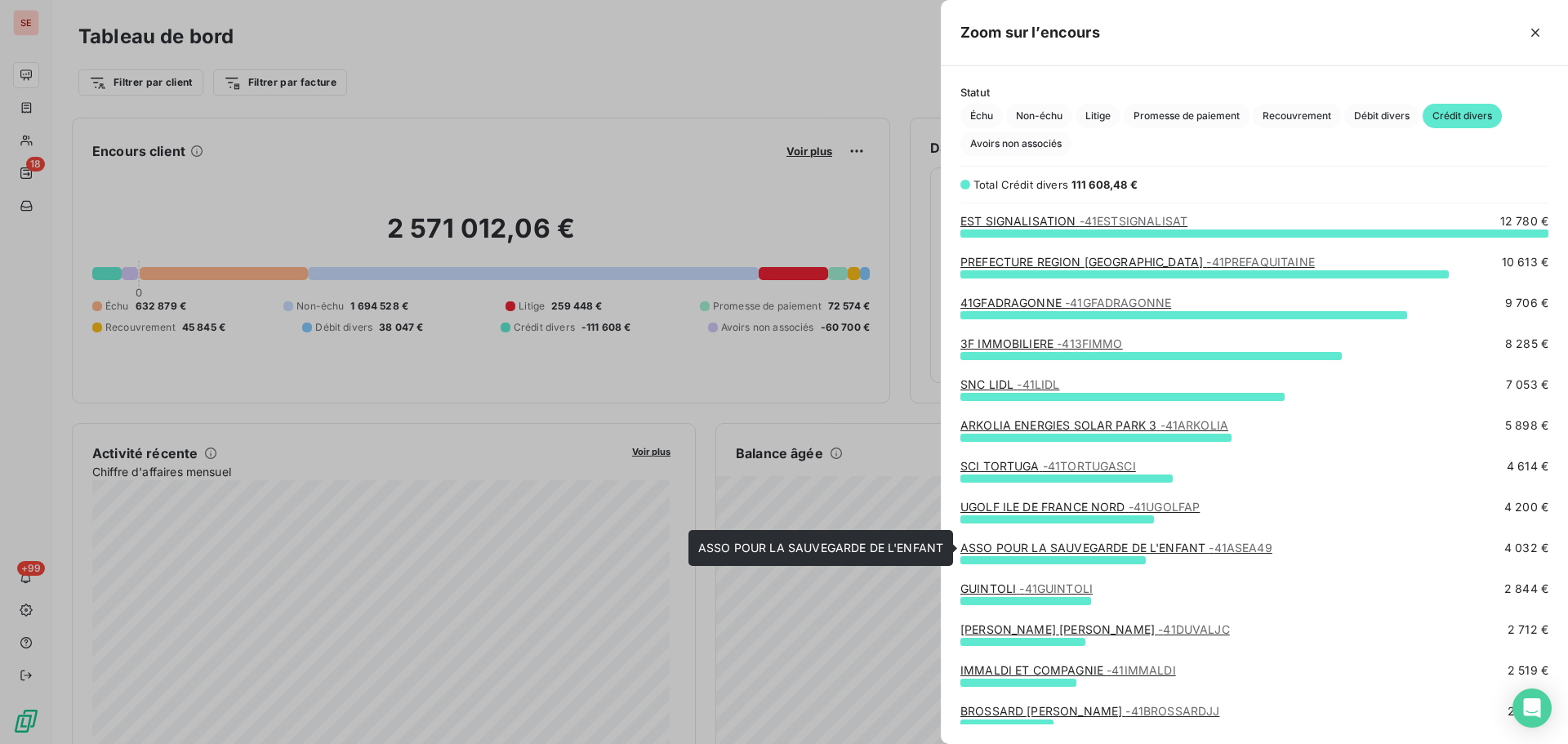
click at [1118, 549] on link "ASSO POUR LA SAUVEGARDE DE L'ENFANT - 41ASEA49" at bounding box center [1116, 547] width 312 height 14
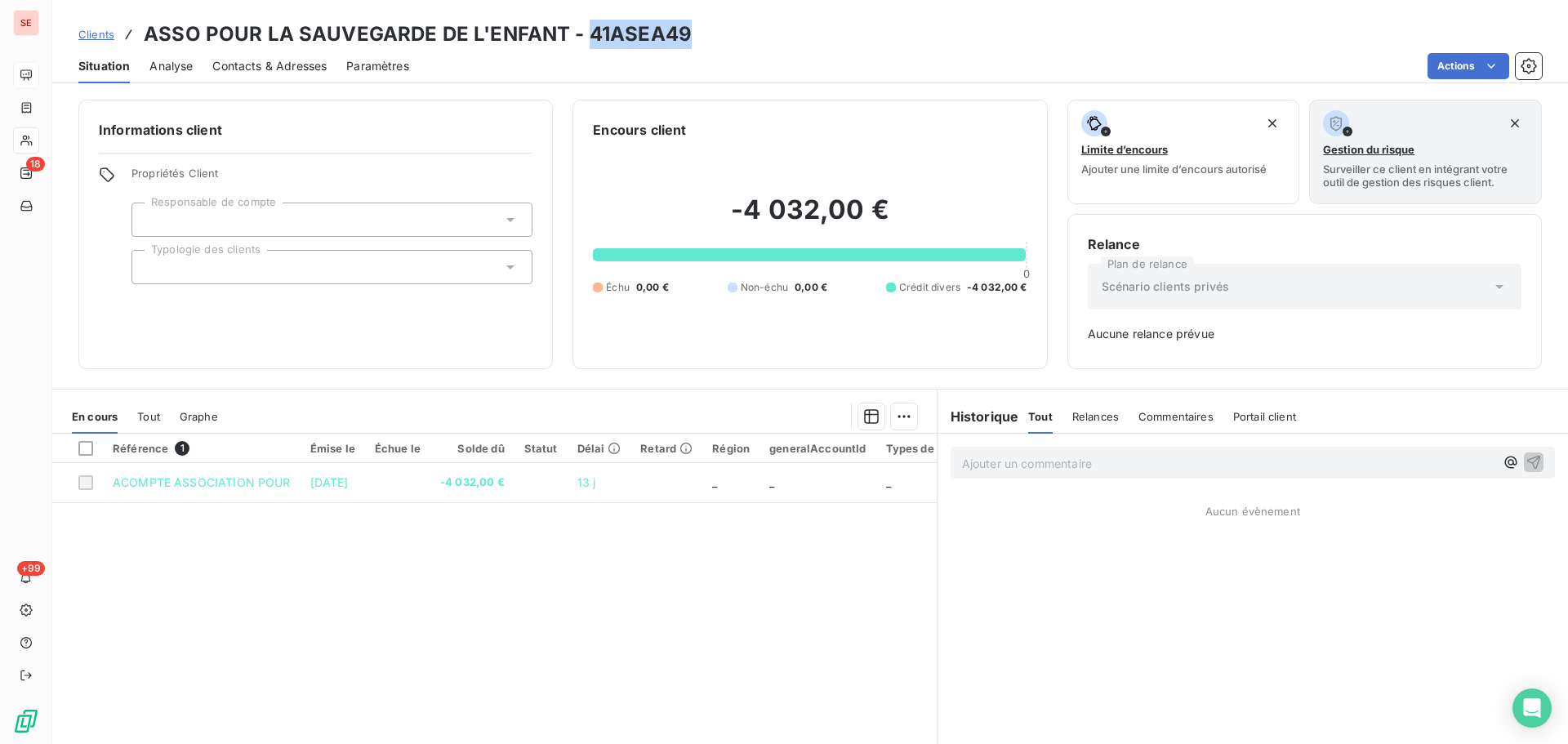
drag, startPoint x: 682, startPoint y: 35, endPoint x: 584, endPoint y: 27, distance: 98.3
click at [584, 27] on div "Clients ASSO POUR LA SAUVEGARDE DE L'ENFANT - 41ASEA49" at bounding box center [810, 34] width 1516 height 29
copy h3 "41ASEA49"
click at [1092, 449] on div "Ajouter un commentaire ﻿" at bounding box center [1252, 463] width 604 height 32
click at [1092, 461] on p "Ajouter un commentaire ﻿" at bounding box center [1228, 464] width 532 height 21
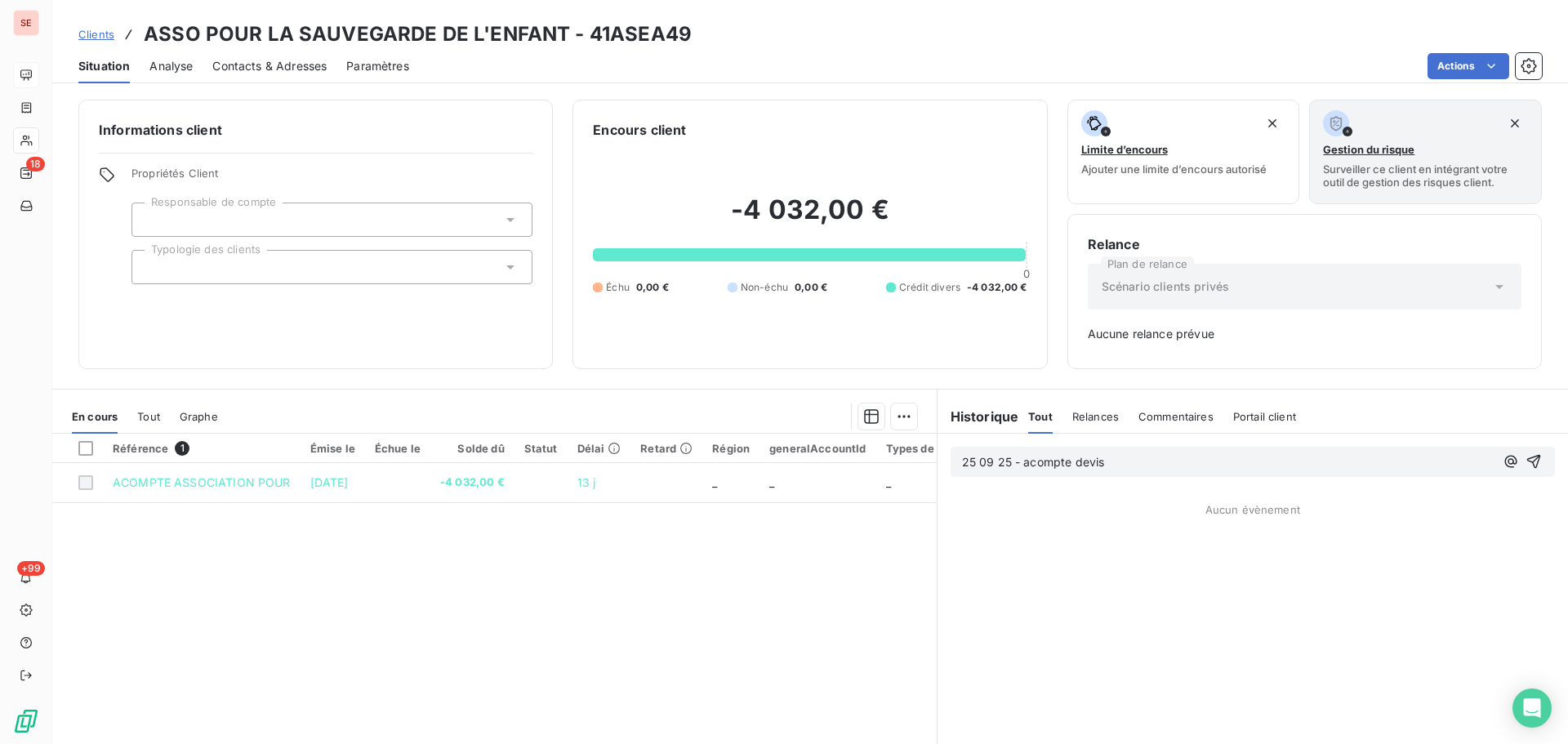
click at [1126, 459] on p "25 09 25 - acompte devis" at bounding box center [1228, 463] width 532 height 19
click at [1525, 458] on icon "button" at bounding box center [1533, 461] width 16 height 16
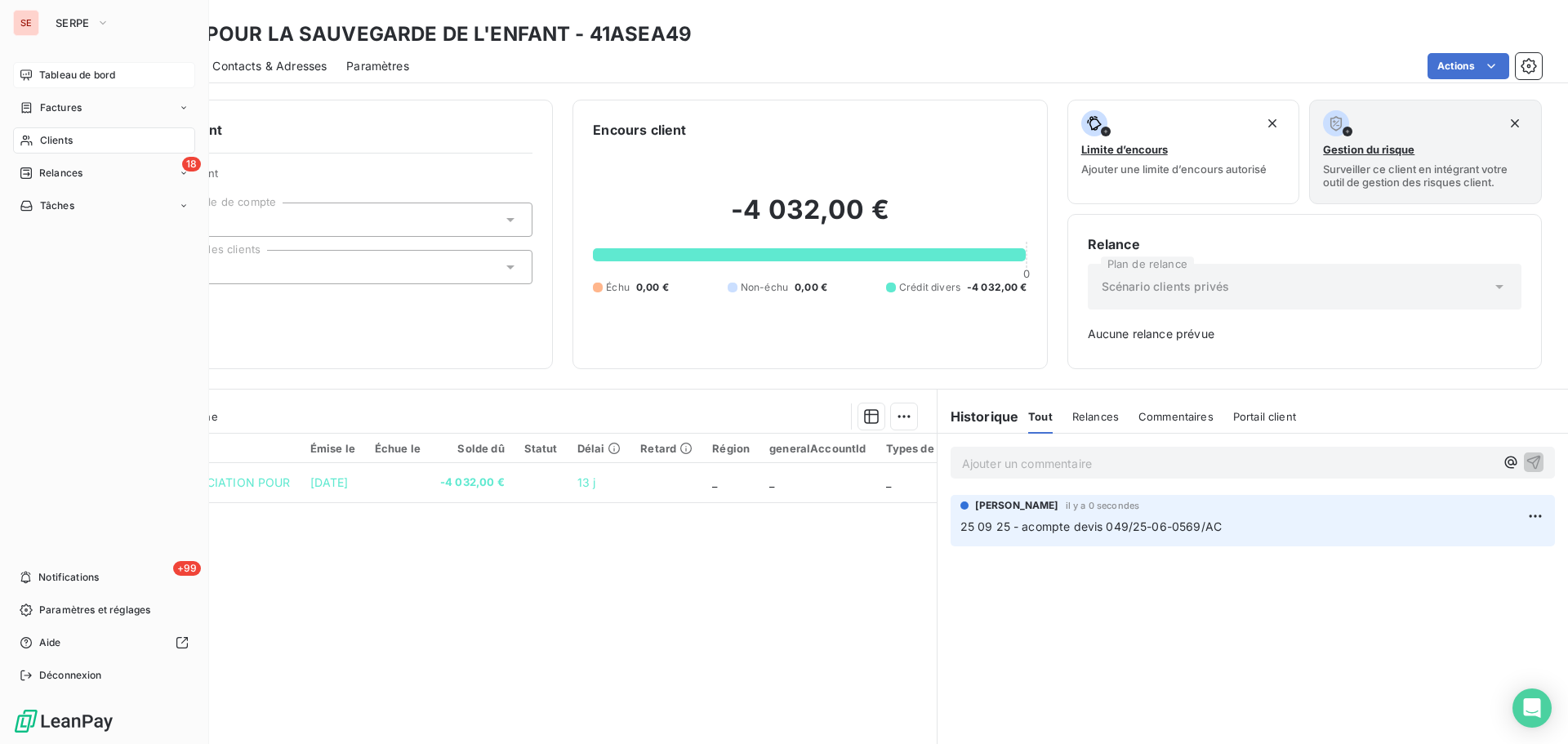
click at [30, 81] on icon at bounding box center [26, 75] width 13 height 13
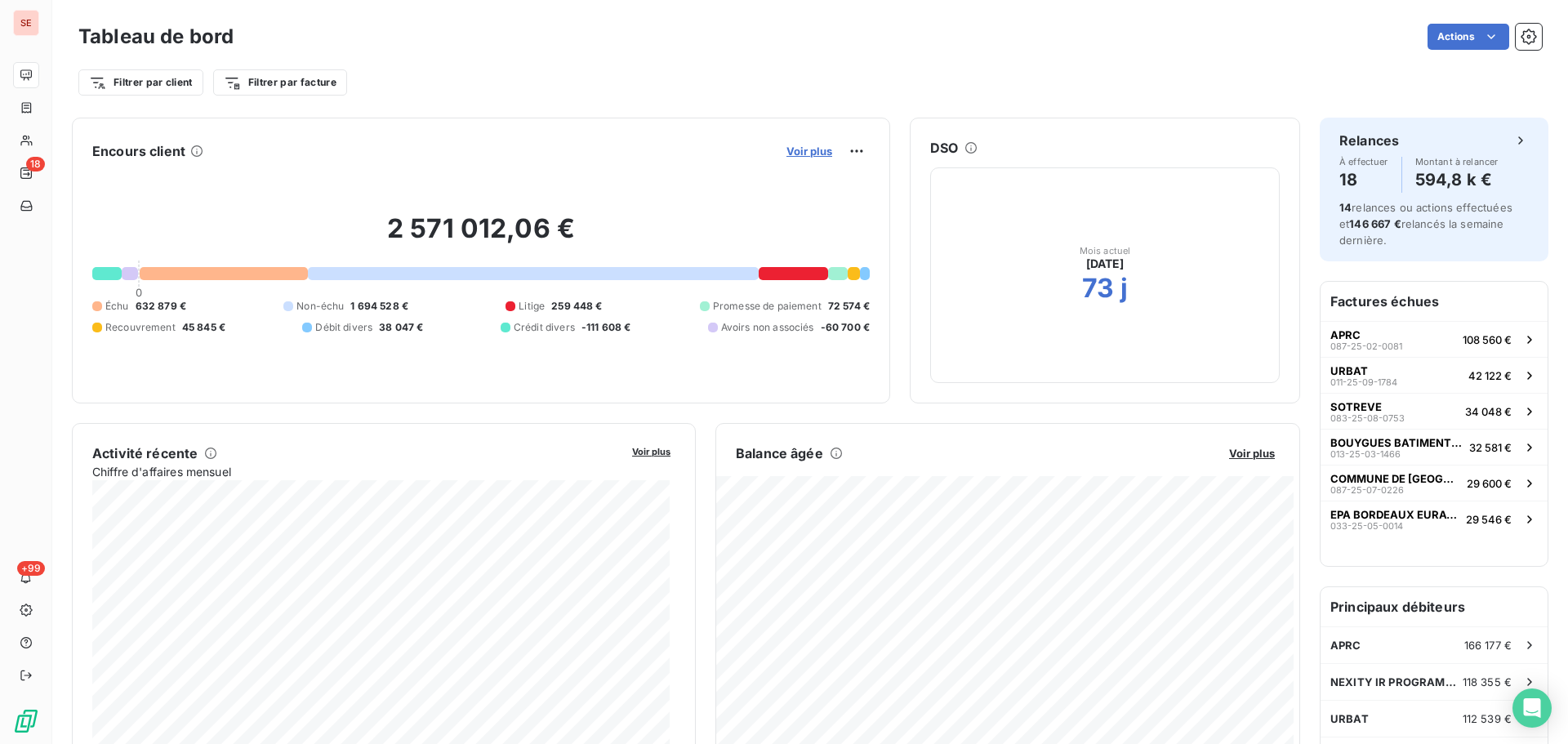
click at [808, 151] on span "Voir plus" at bounding box center [808, 151] width 46 height 13
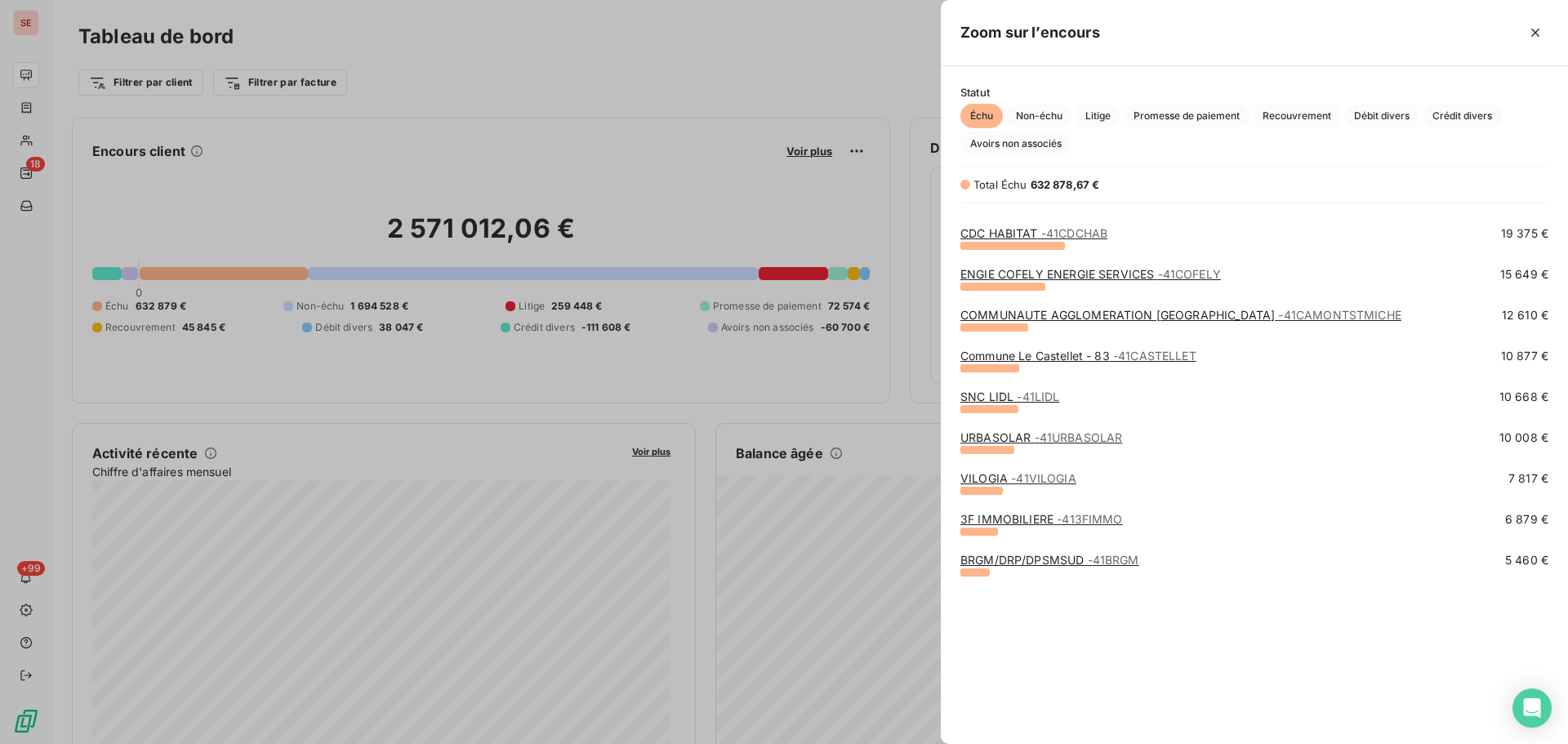
scroll to position [218, 0]
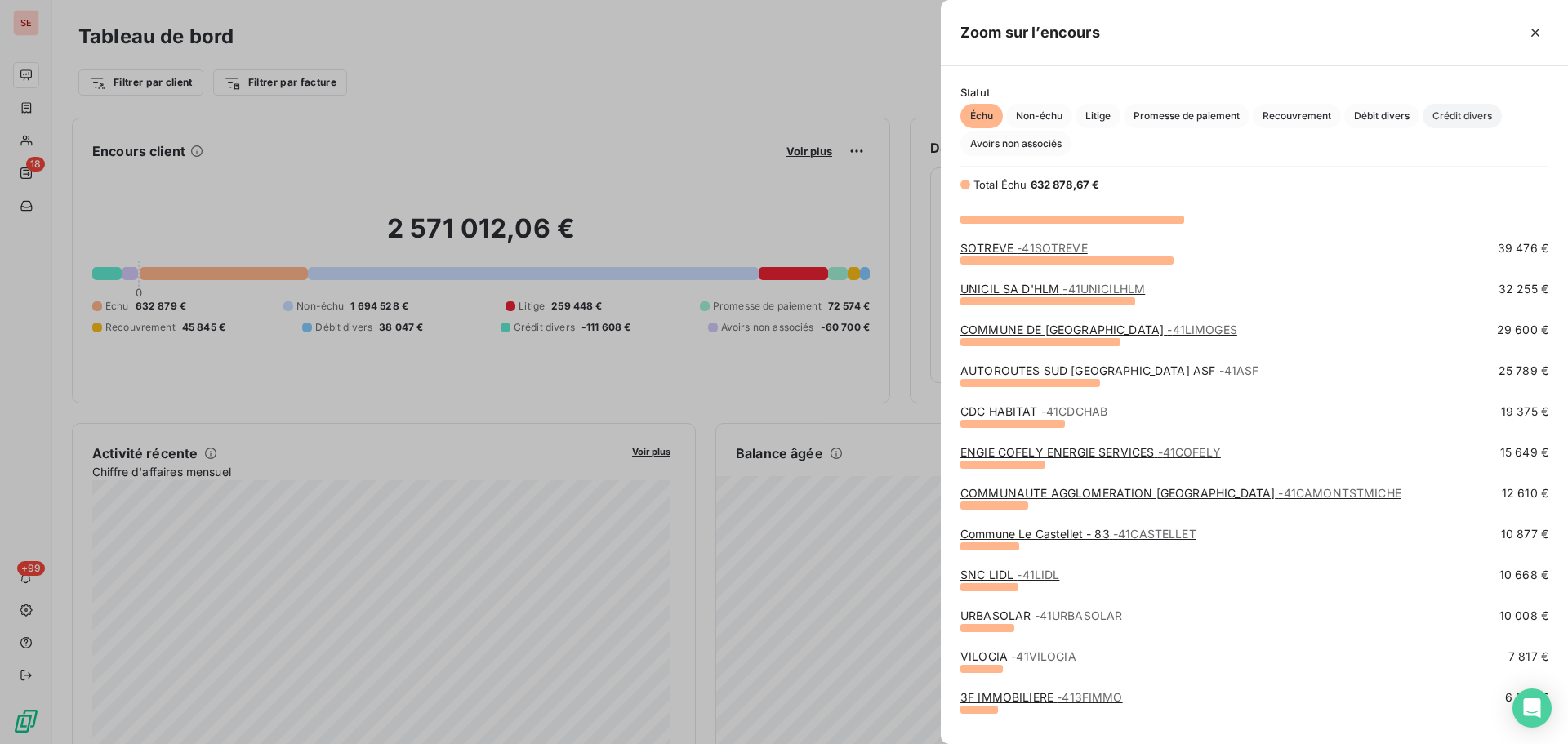
click at [1450, 113] on span "Crédit divers" at bounding box center [1462, 116] width 79 height 24
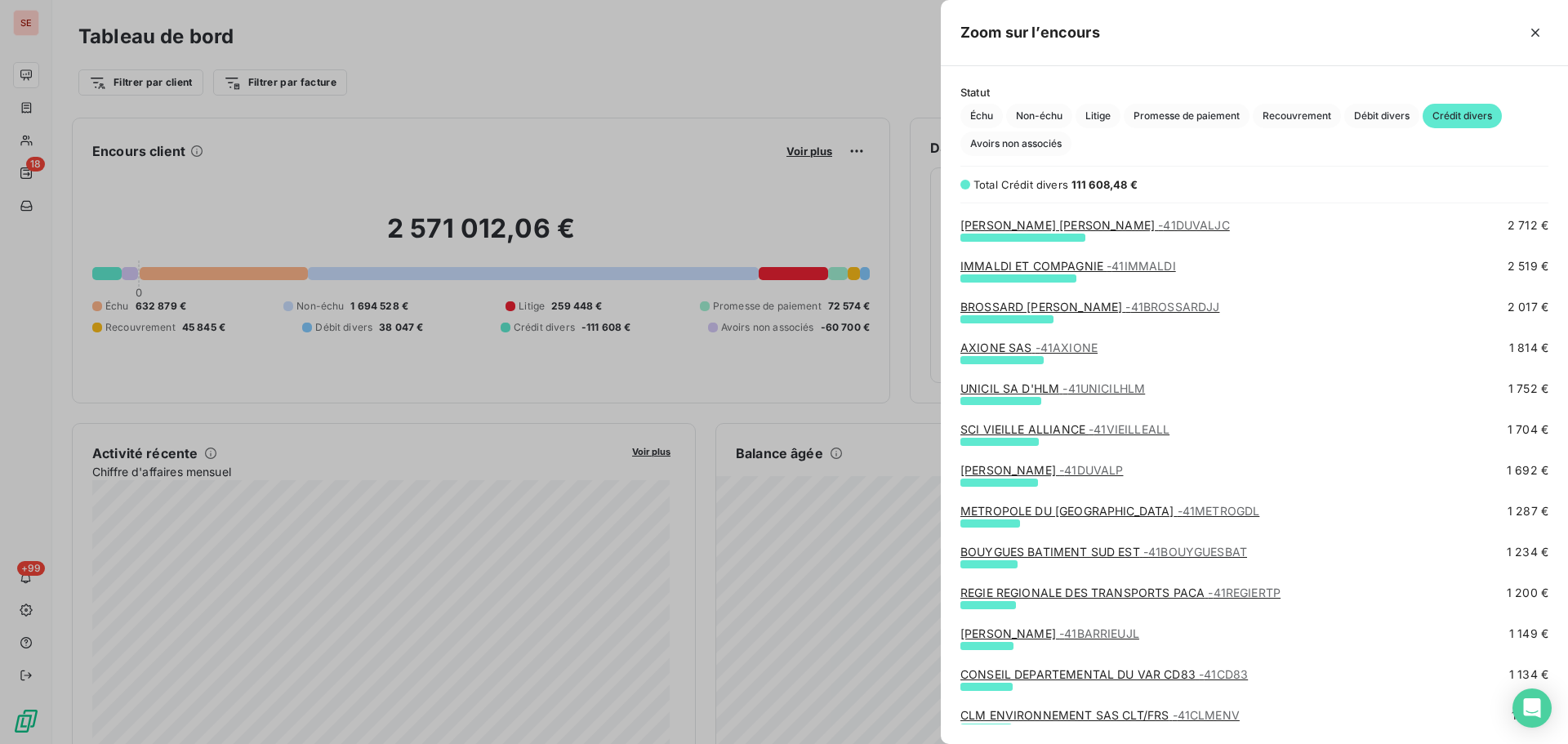
scroll to position [435, 0]
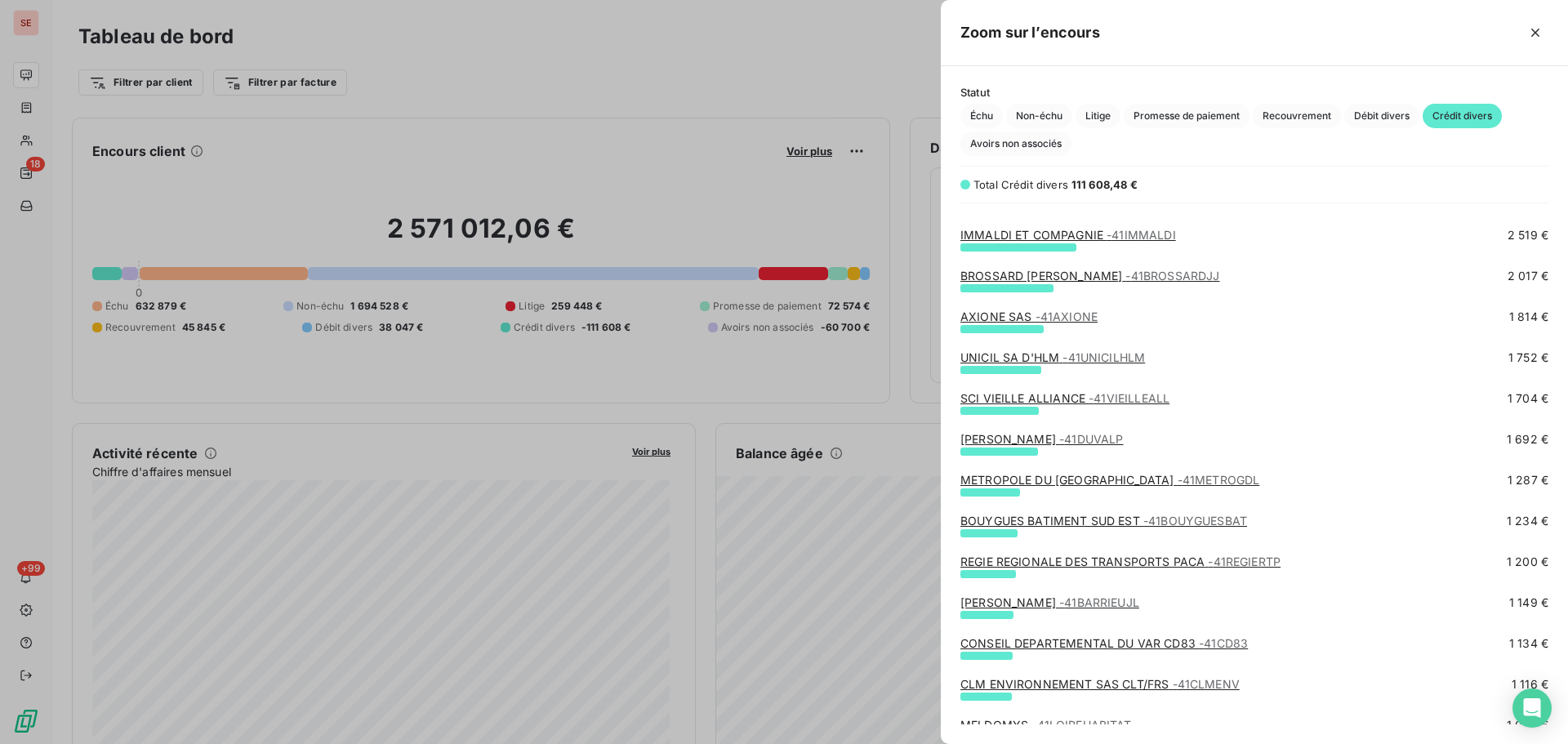
click at [1152, 395] on span "- 41VIEILLEALL" at bounding box center [1128, 398] width 81 height 14
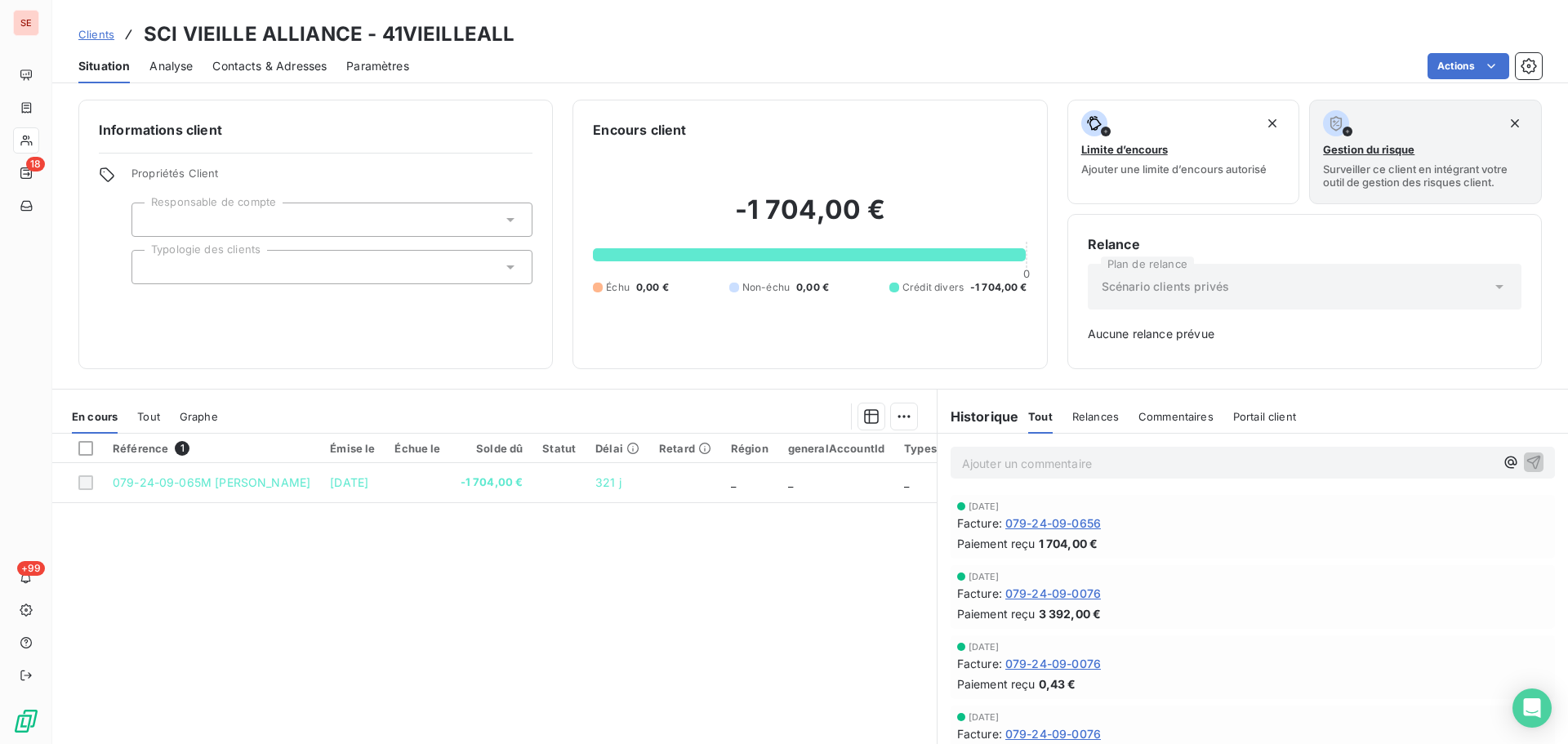
click at [1047, 519] on span "079-24-09-0656" at bounding box center [1053, 523] width 95 height 17
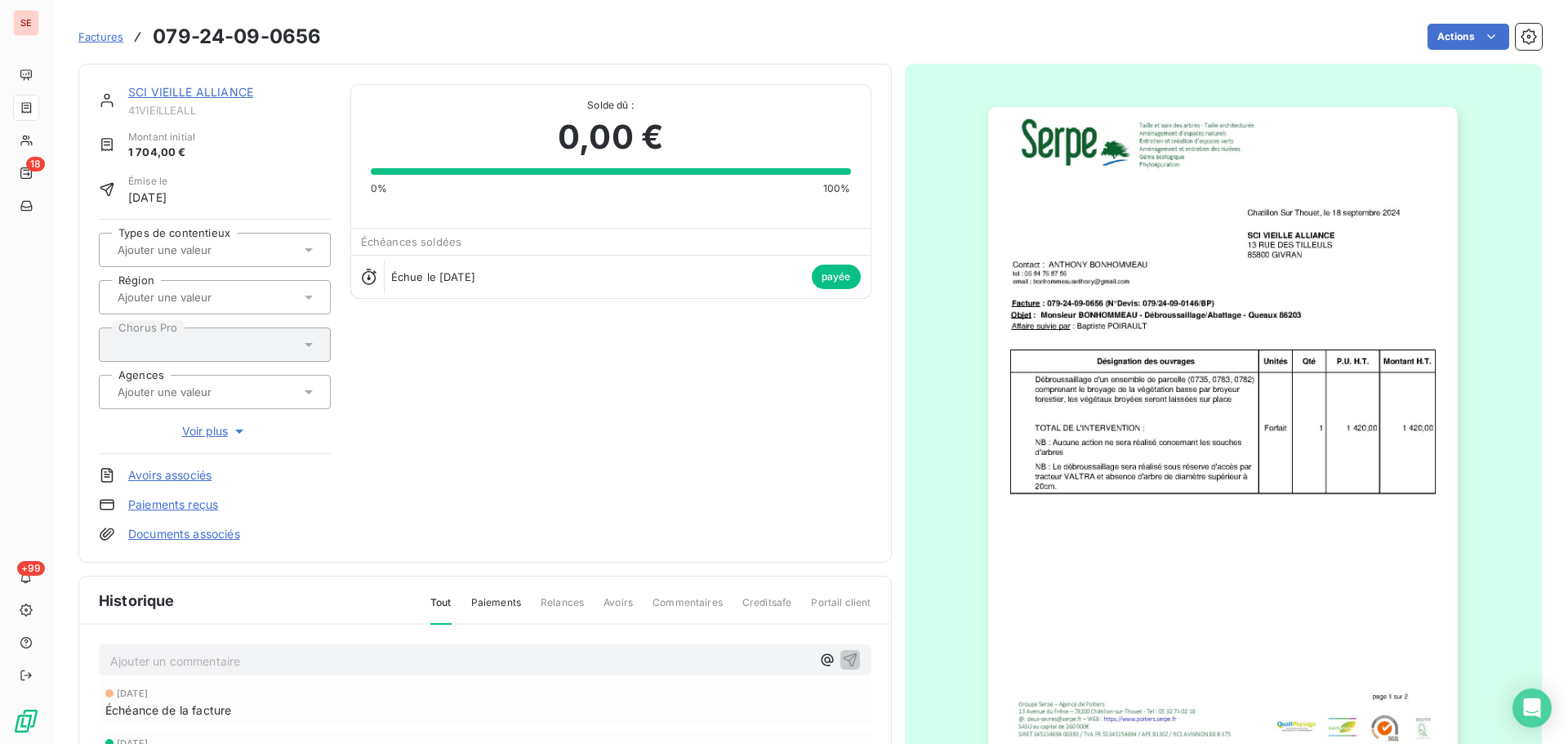
click at [225, 92] on link "SCI VIEILLE ALLIANCE" at bounding box center [190, 91] width 125 height 14
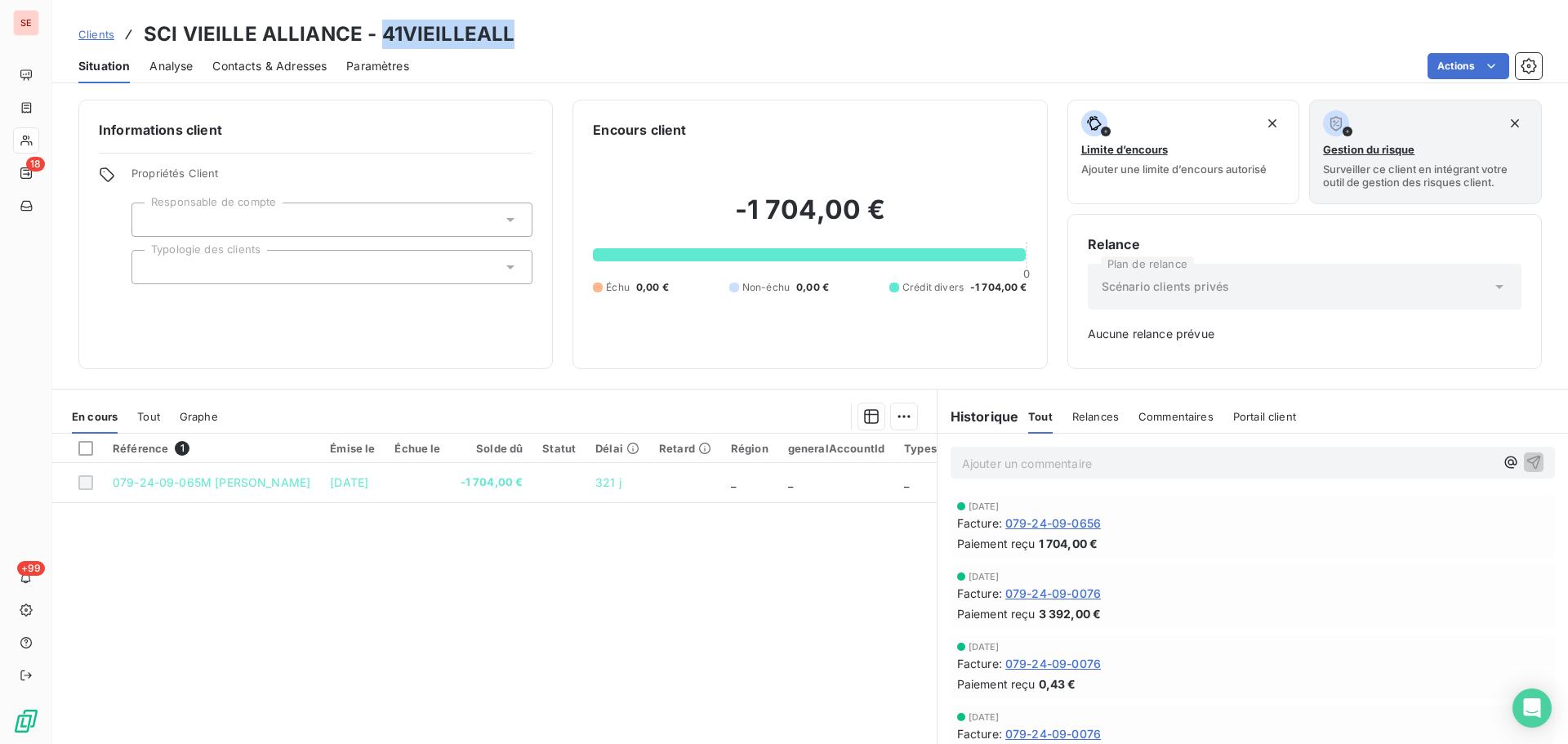
drag, startPoint x: 529, startPoint y: 35, endPoint x: 381, endPoint y: 27, distance: 148.2
click at [381, 27] on div "Clients SCI VIEILLE ALLIANCE - 41VIEILLEALL" at bounding box center [810, 34] width 1516 height 29
copy h3 "41VIEILLEALL"
click at [995, 462] on p "Ajouter un commentaire ﻿" at bounding box center [1228, 464] width 532 height 21
click at [1084, 454] on p "21 11 24 -" at bounding box center [1228, 463] width 532 height 19
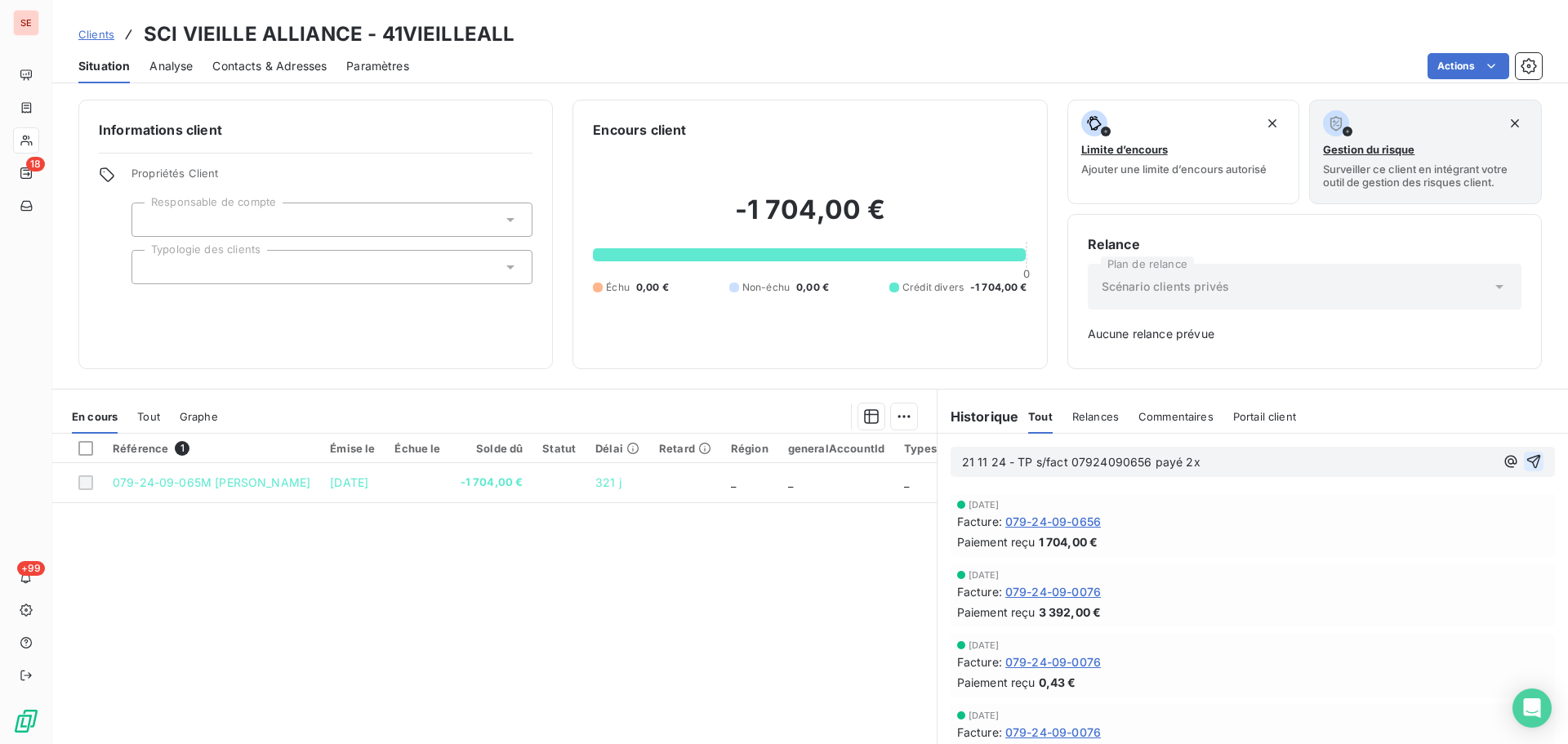
click at [1525, 460] on icon "button" at bounding box center [1533, 461] width 16 height 16
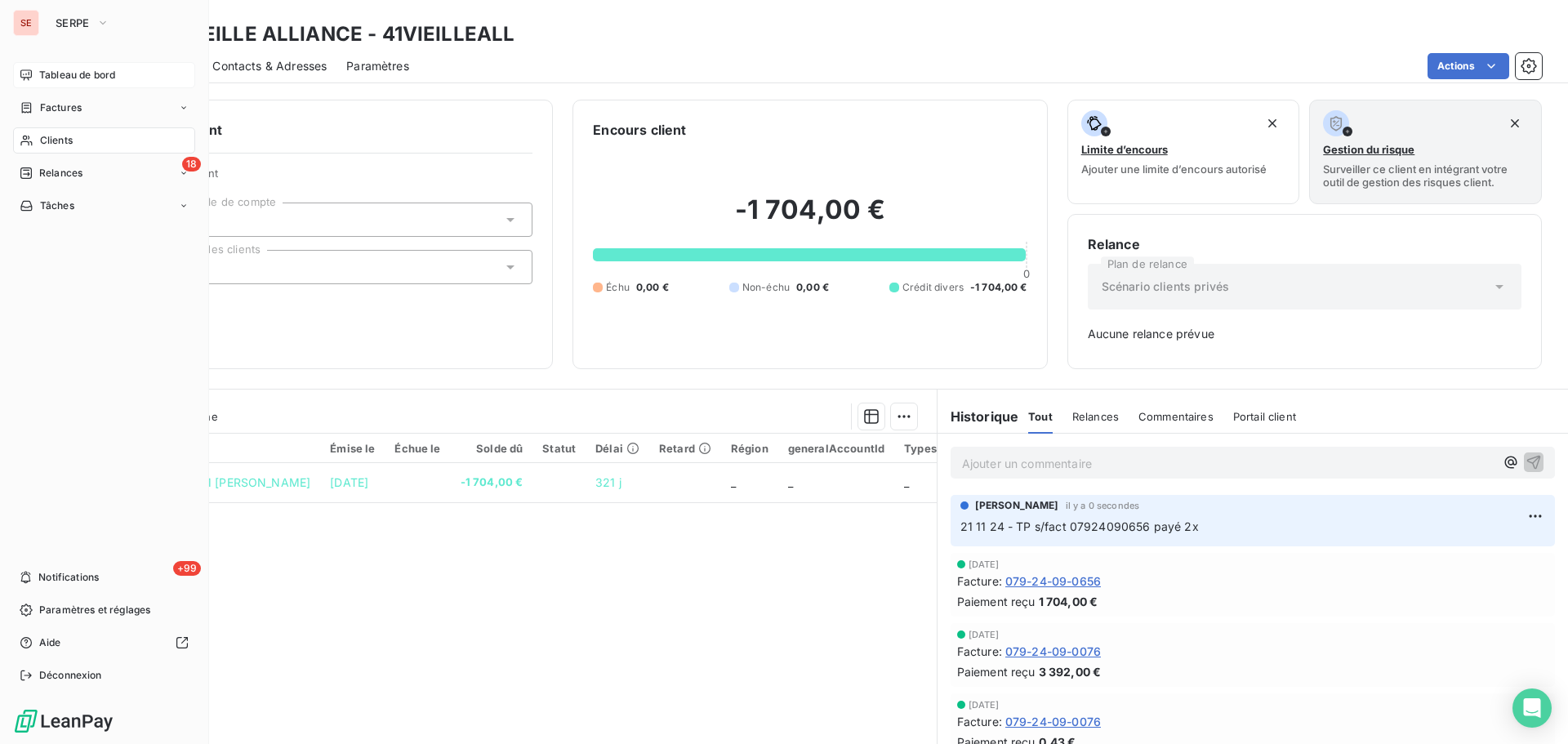
click at [65, 75] on span "Tableau de bord" at bounding box center [77, 76] width 76 height 15
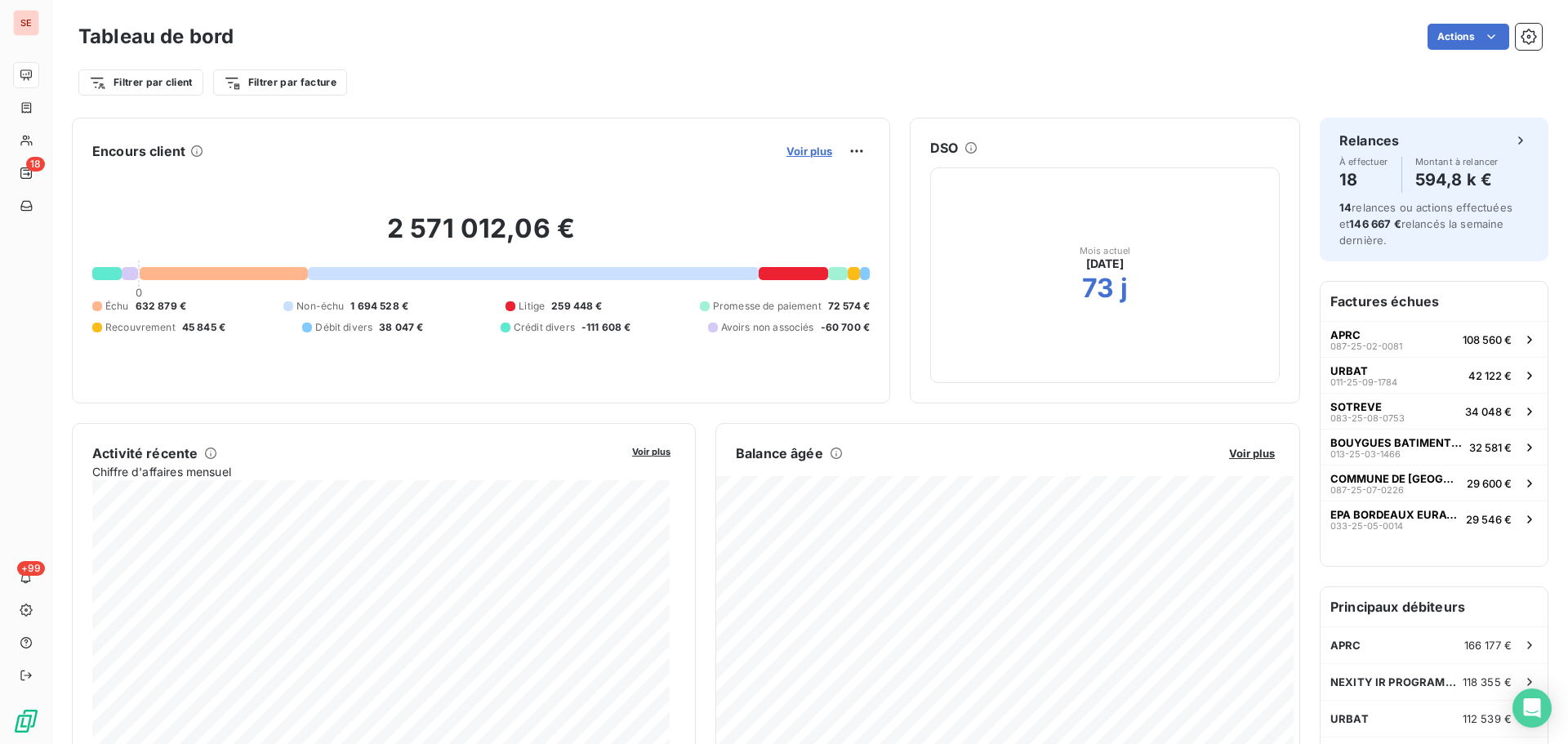
click at [822, 150] on span "Voir plus" at bounding box center [808, 151] width 46 height 13
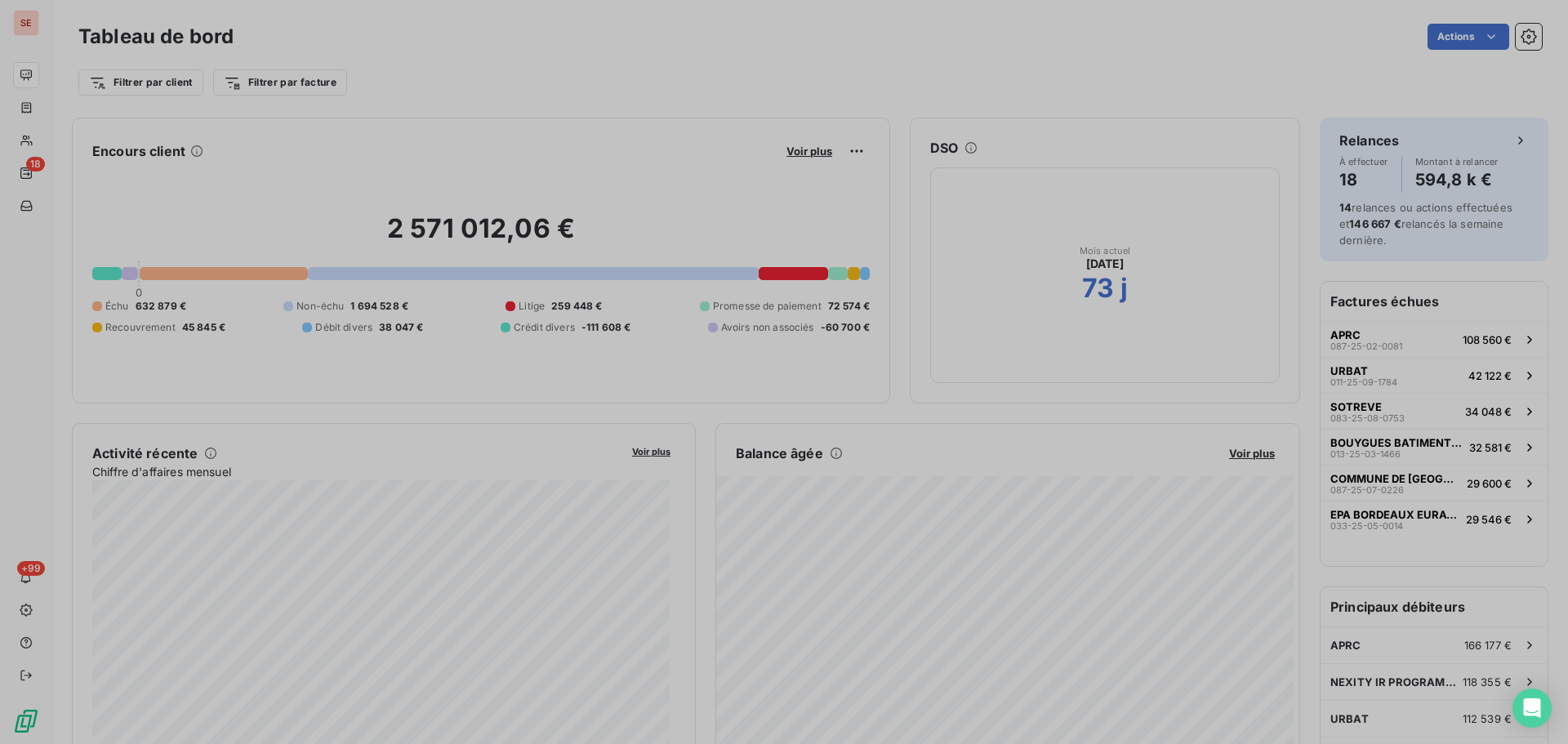
scroll to position [732, 615]
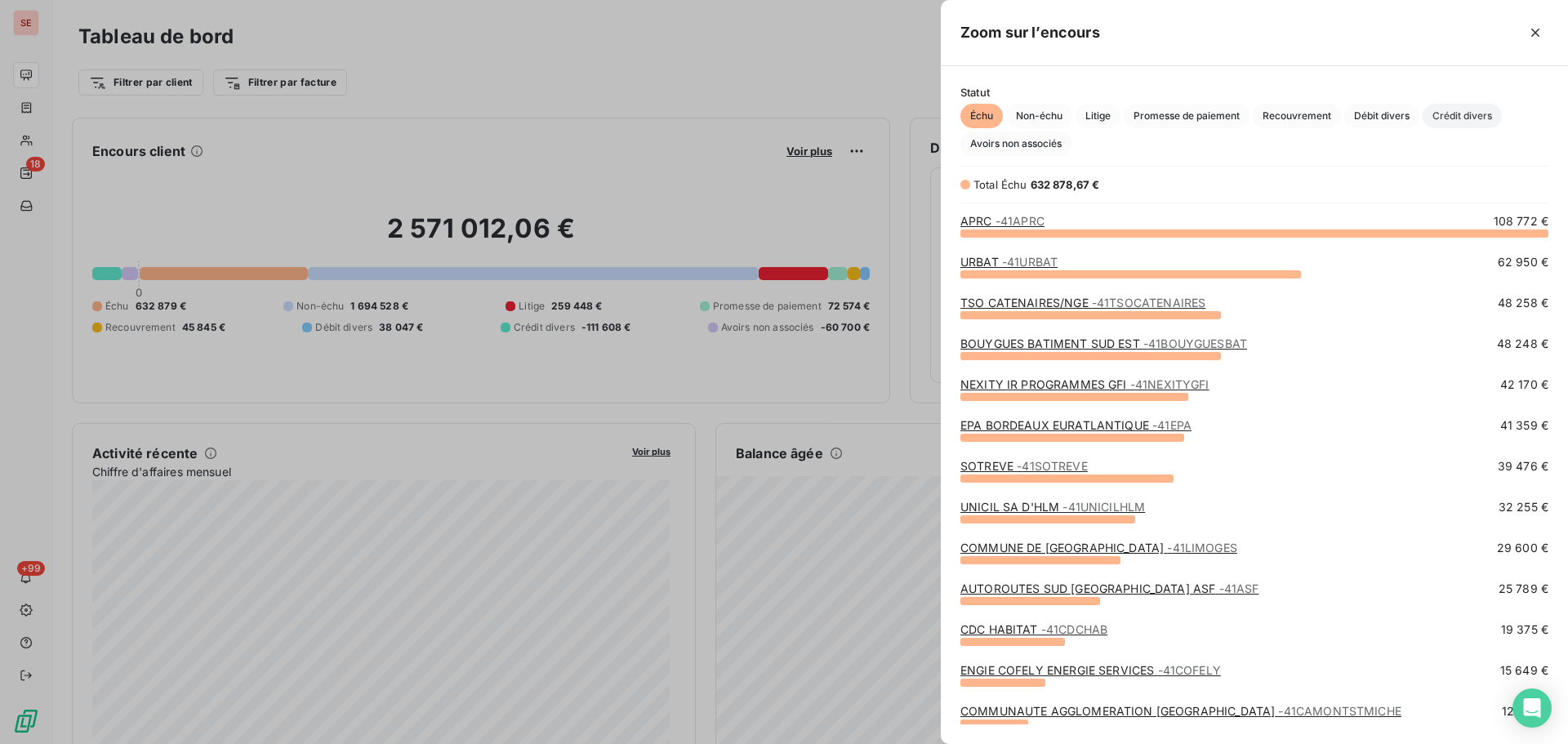
click at [1451, 113] on span "Crédit divers" at bounding box center [1462, 116] width 79 height 24
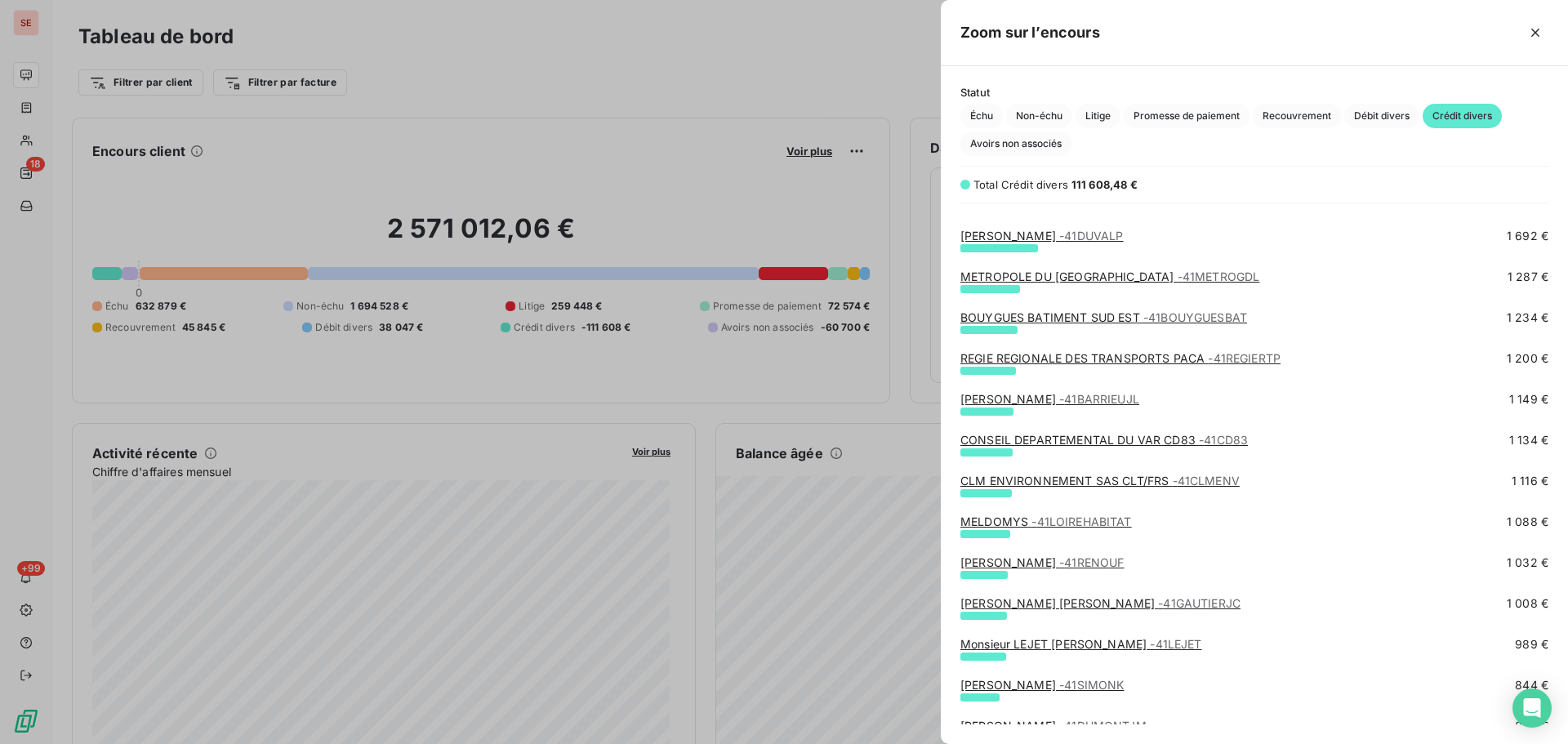
scroll to position [653, 0]
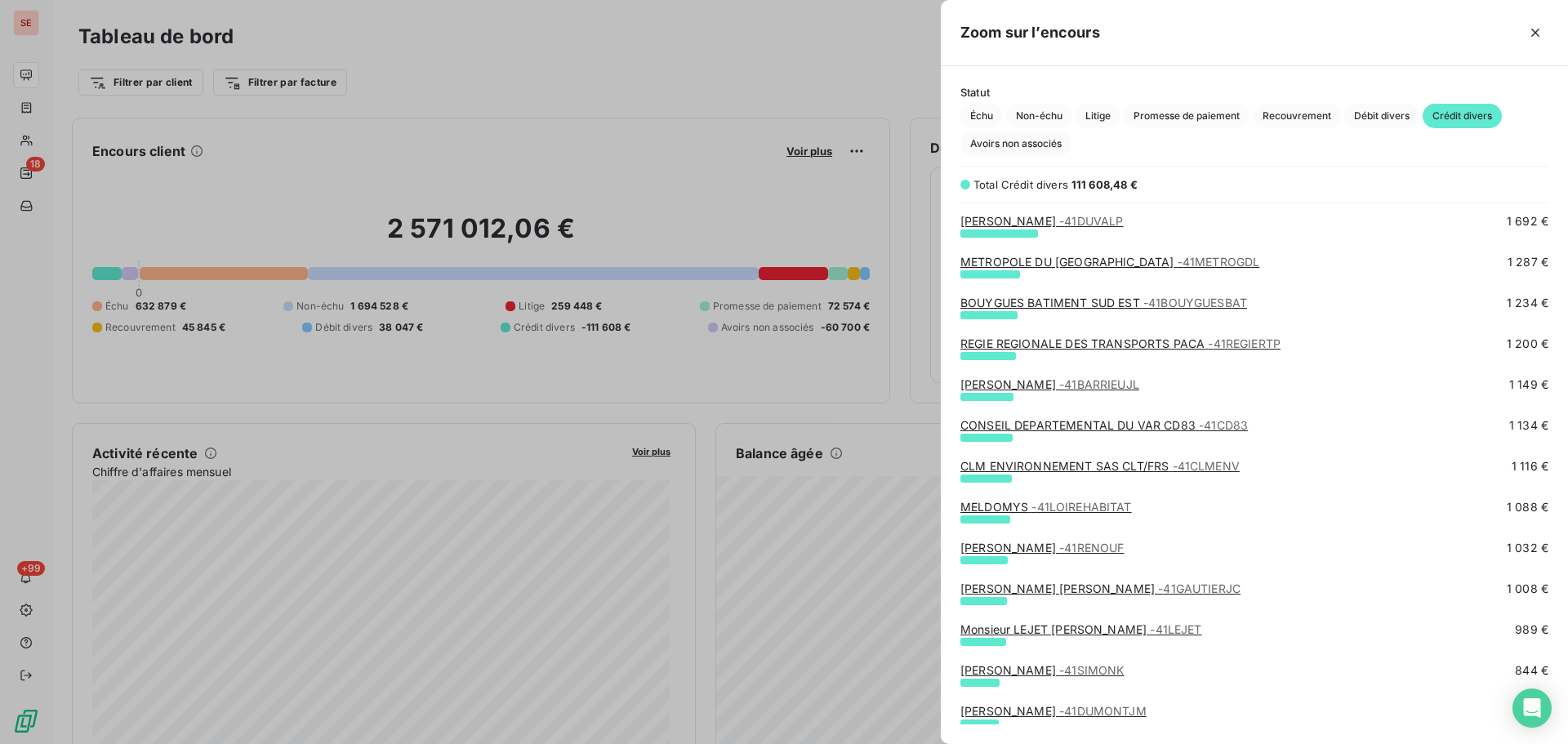
click at [1059, 549] on span "- 41RENOUF" at bounding box center [1091, 547] width 64 height 14
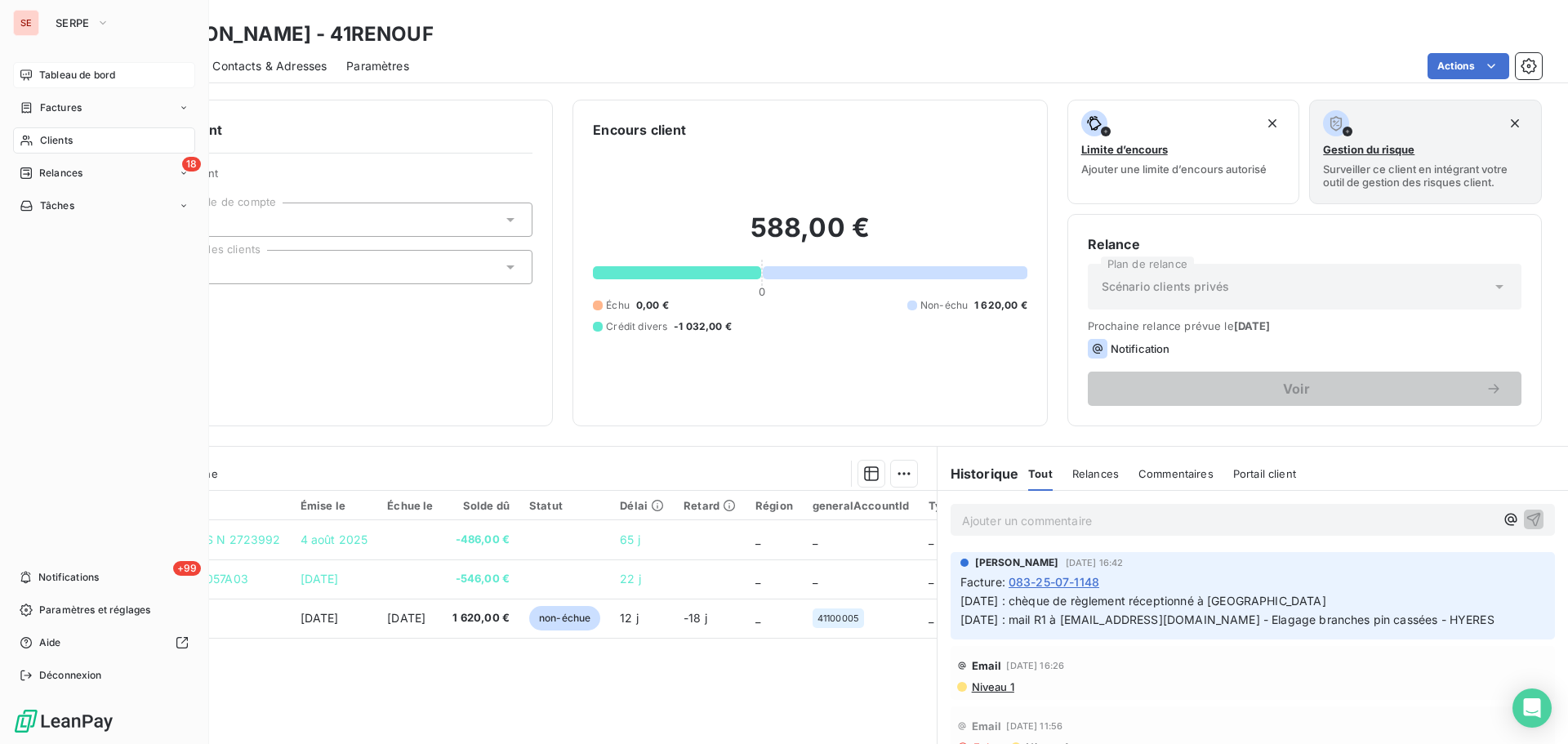
click at [49, 77] on span "Tableau de bord" at bounding box center [77, 76] width 76 height 15
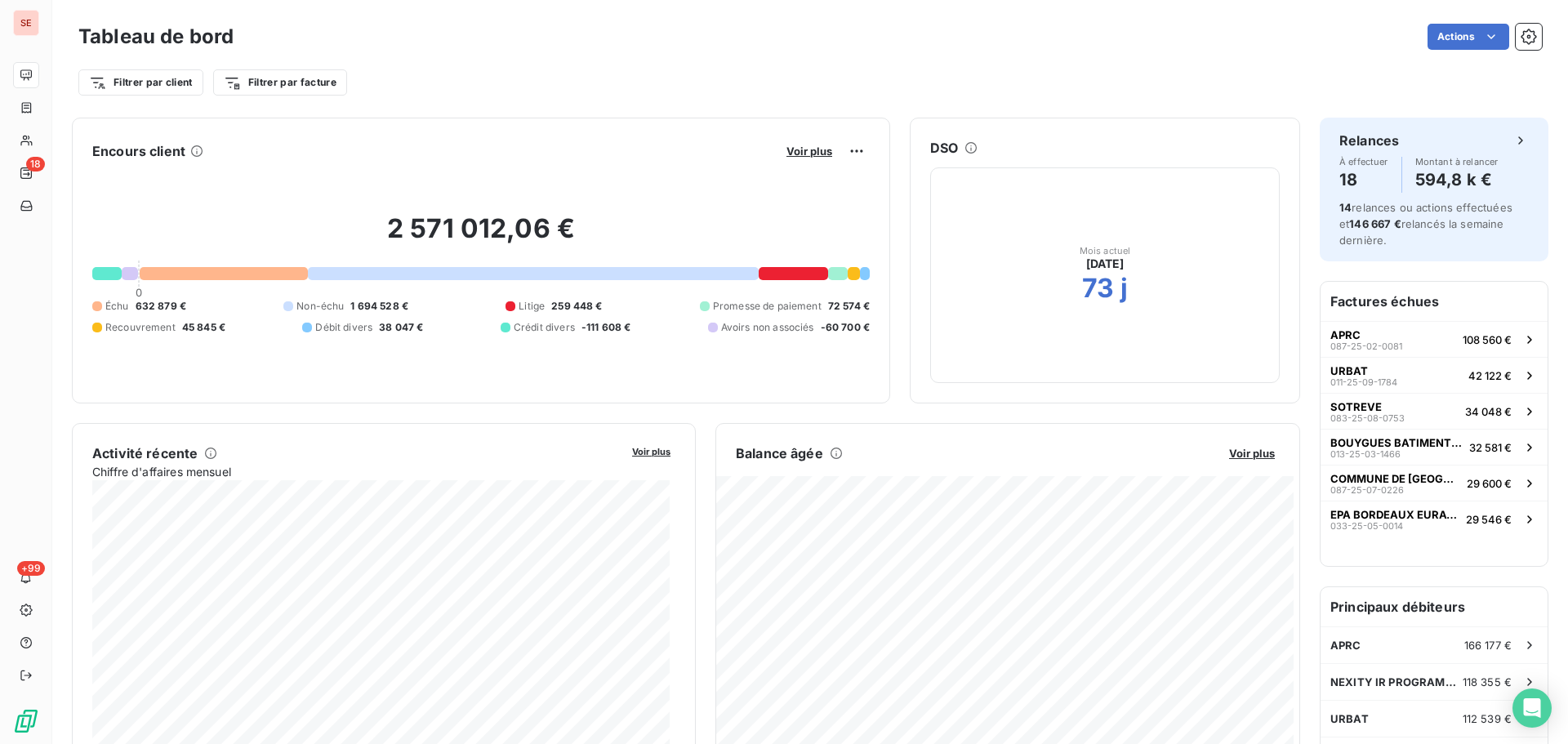
click at [804, 158] on button "Voir plus" at bounding box center [808, 151] width 55 height 15
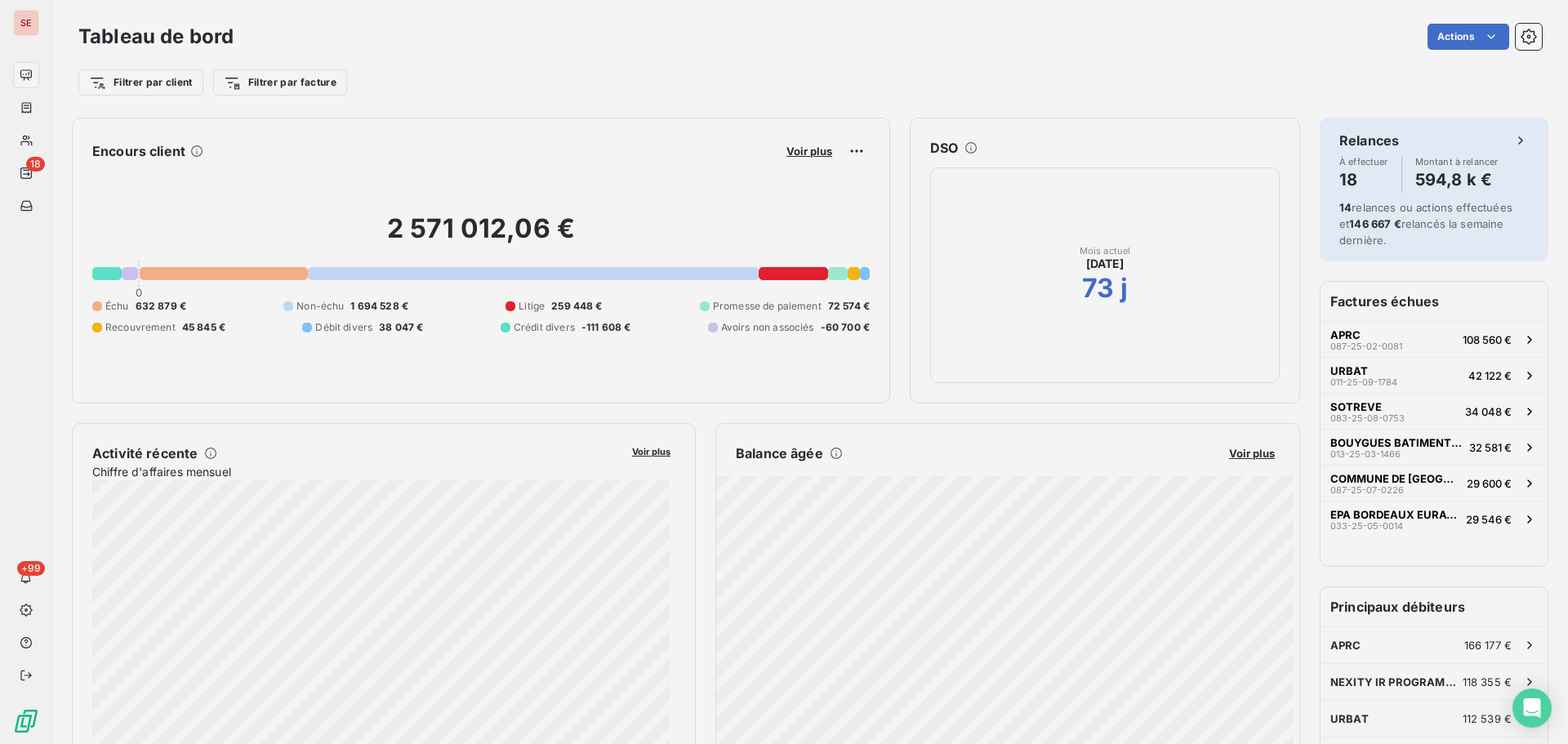
scroll to position [732, 615]
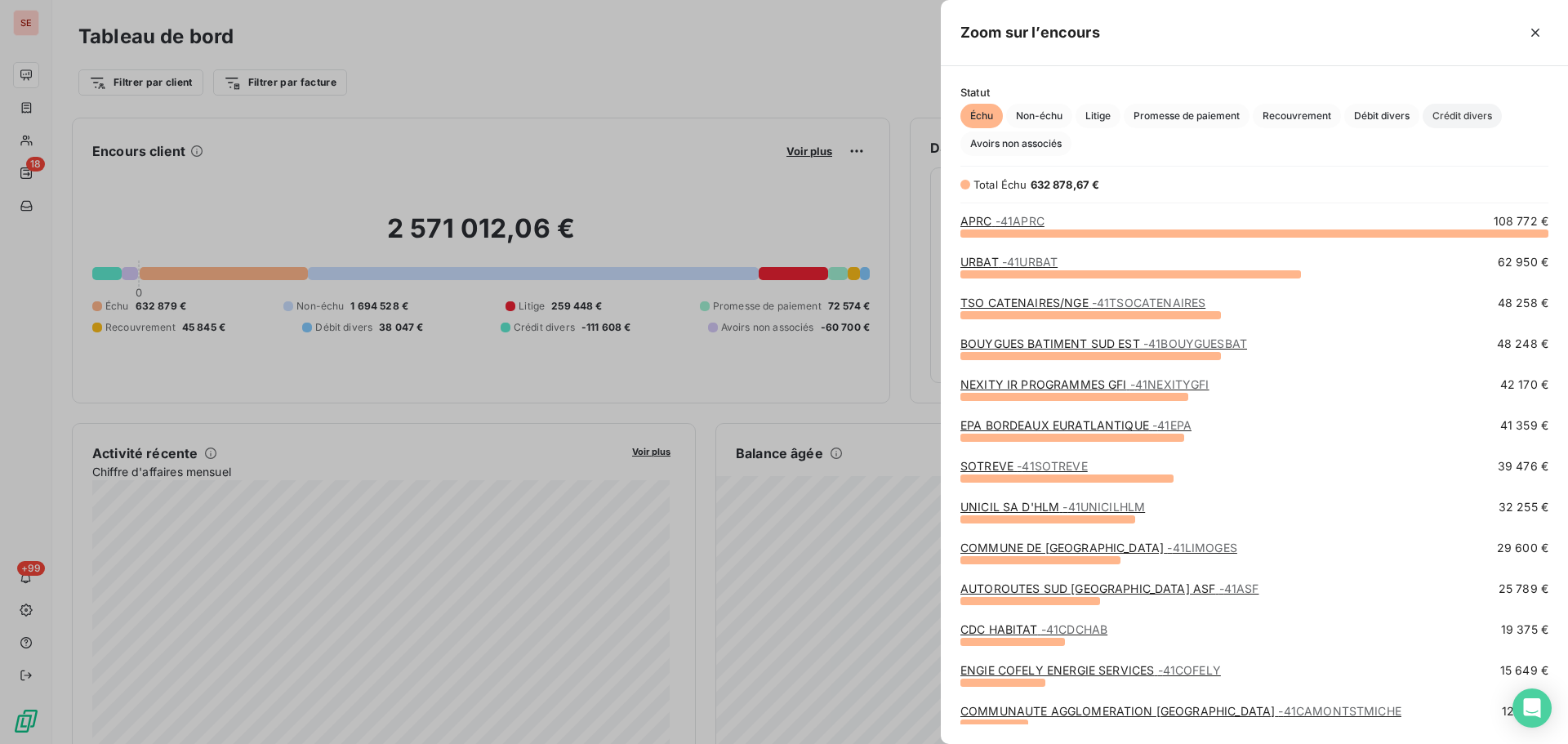
click at [1477, 110] on span "Crédit divers" at bounding box center [1462, 116] width 79 height 24
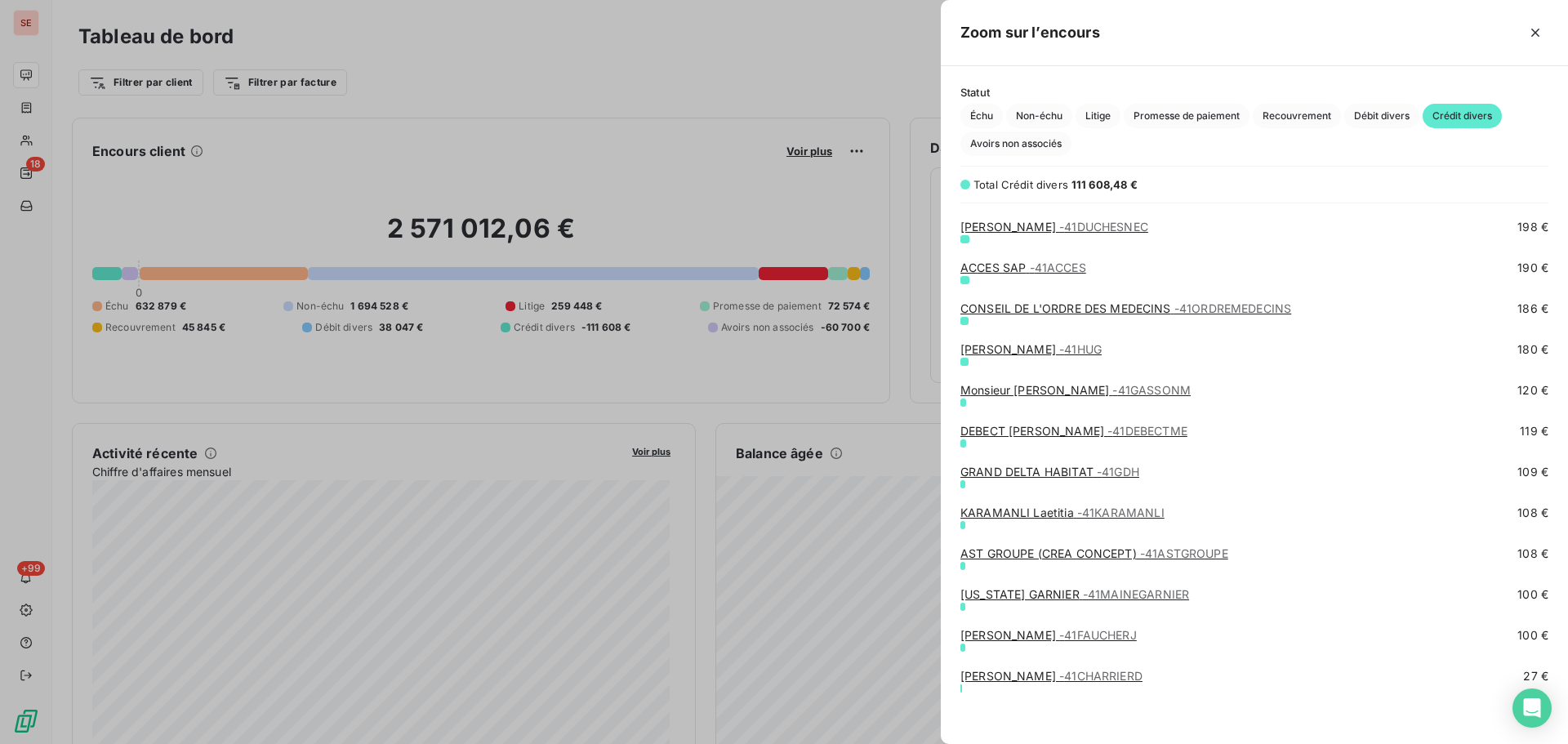
scroll to position [2407, 0]
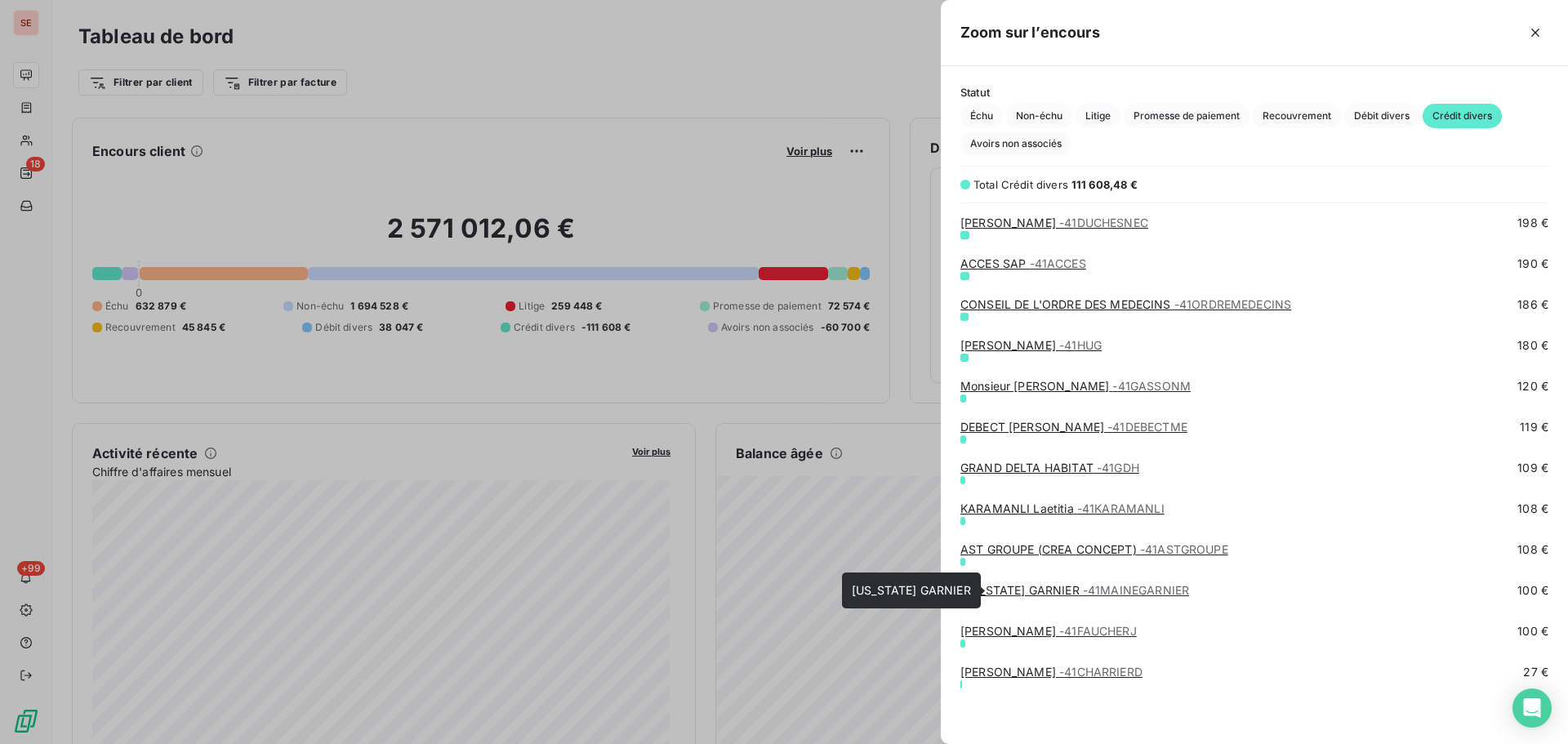
click at [1113, 586] on span "- 41MAINEGARNIER" at bounding box center [1136, 590] width 106 height 14
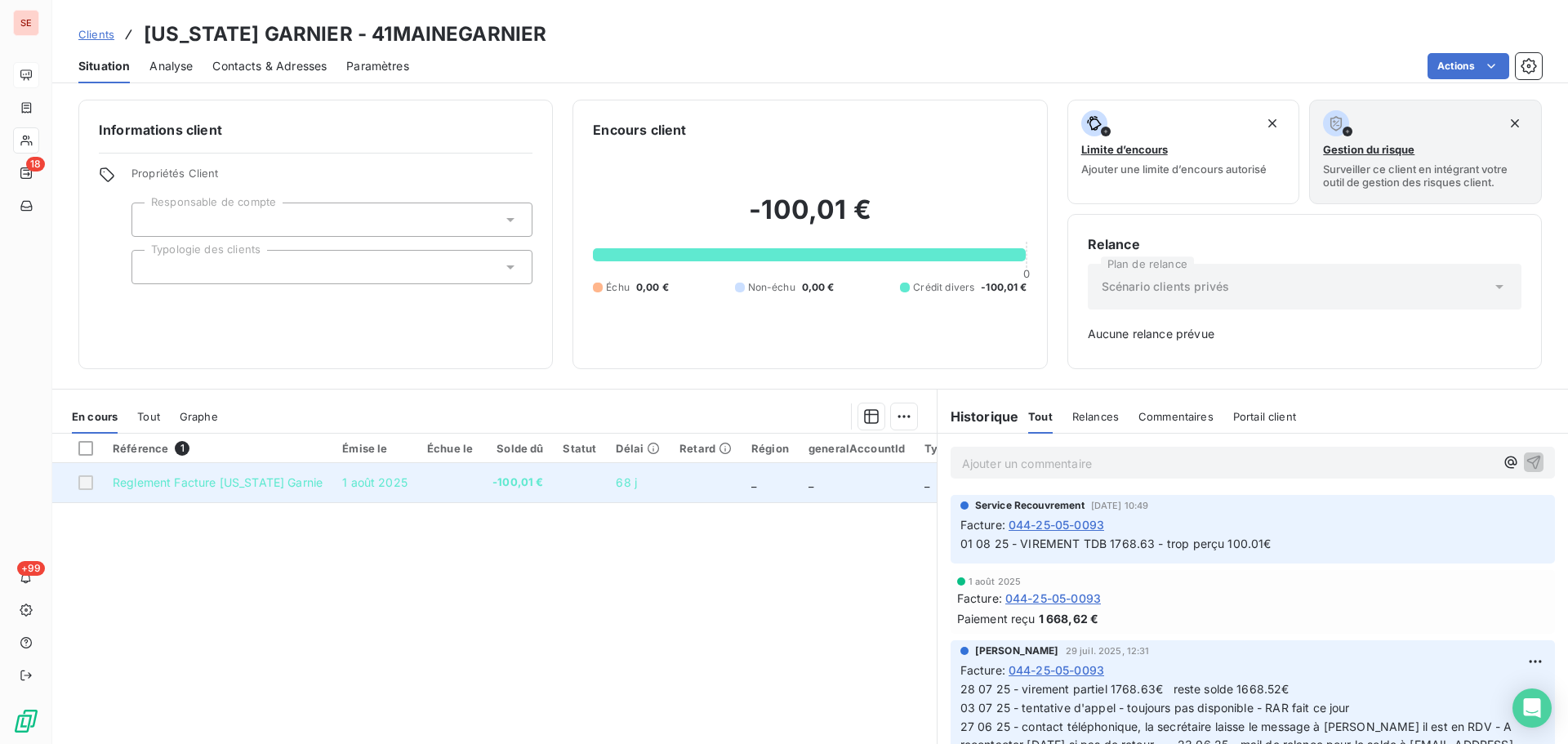
click at [513, 484] on td "-100,01 €" at bounding box center [517, 483] width 70 height 39
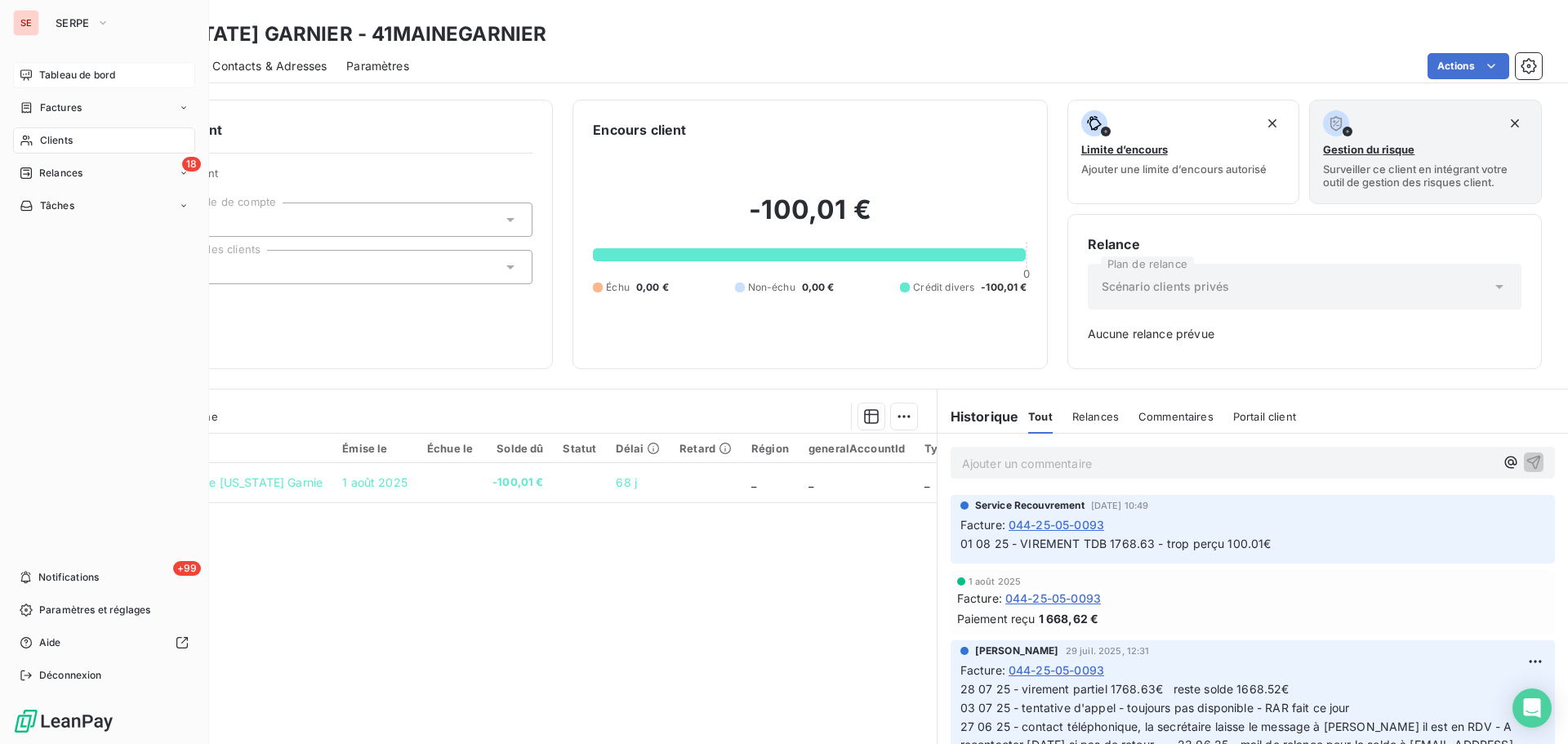
click at [66, 76] on span "Tableau de bord" at bounding box center [77, 76] width 76 height 15
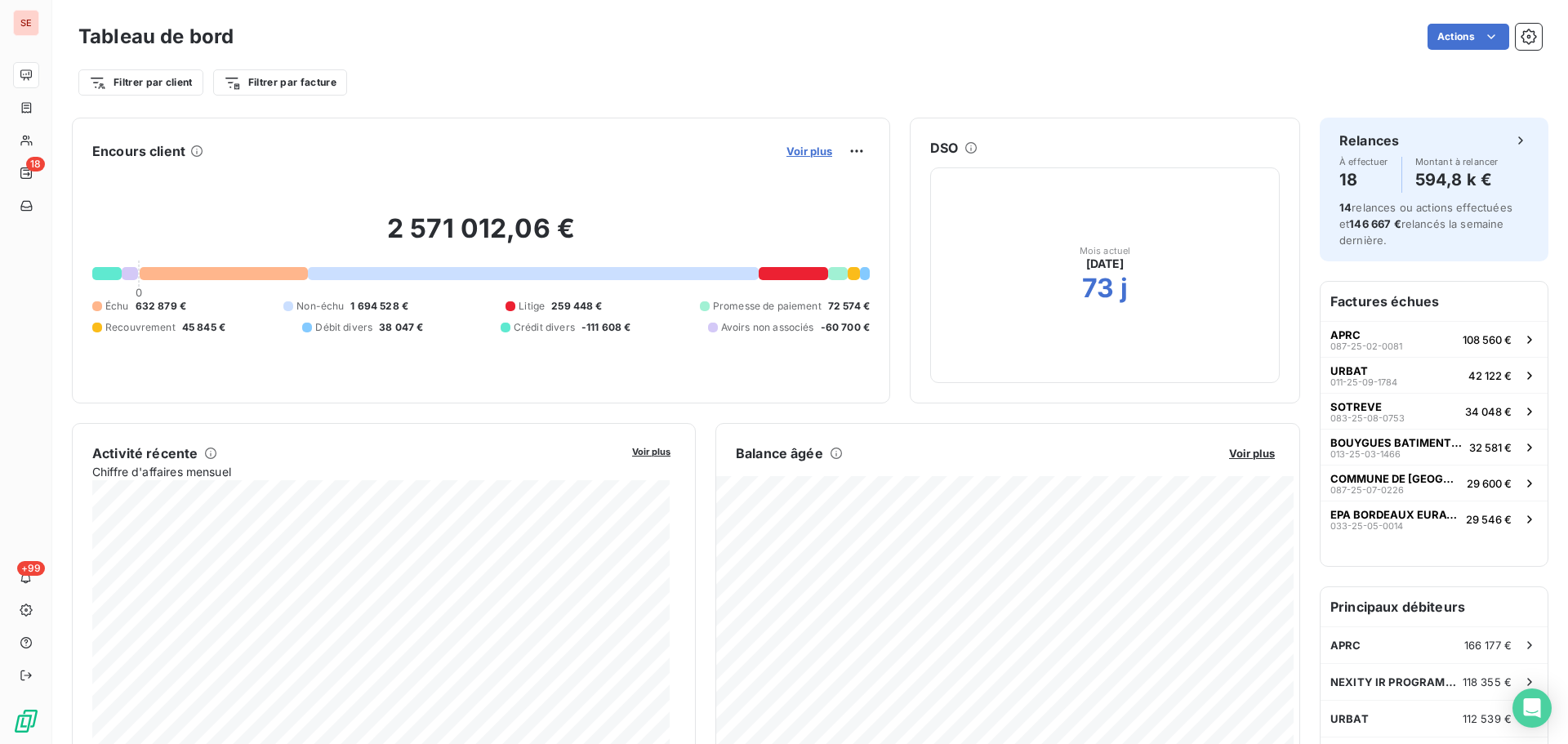
click at [805, 156] on span "Voir plus" at bounding box center [808, 151] width 46 height 13
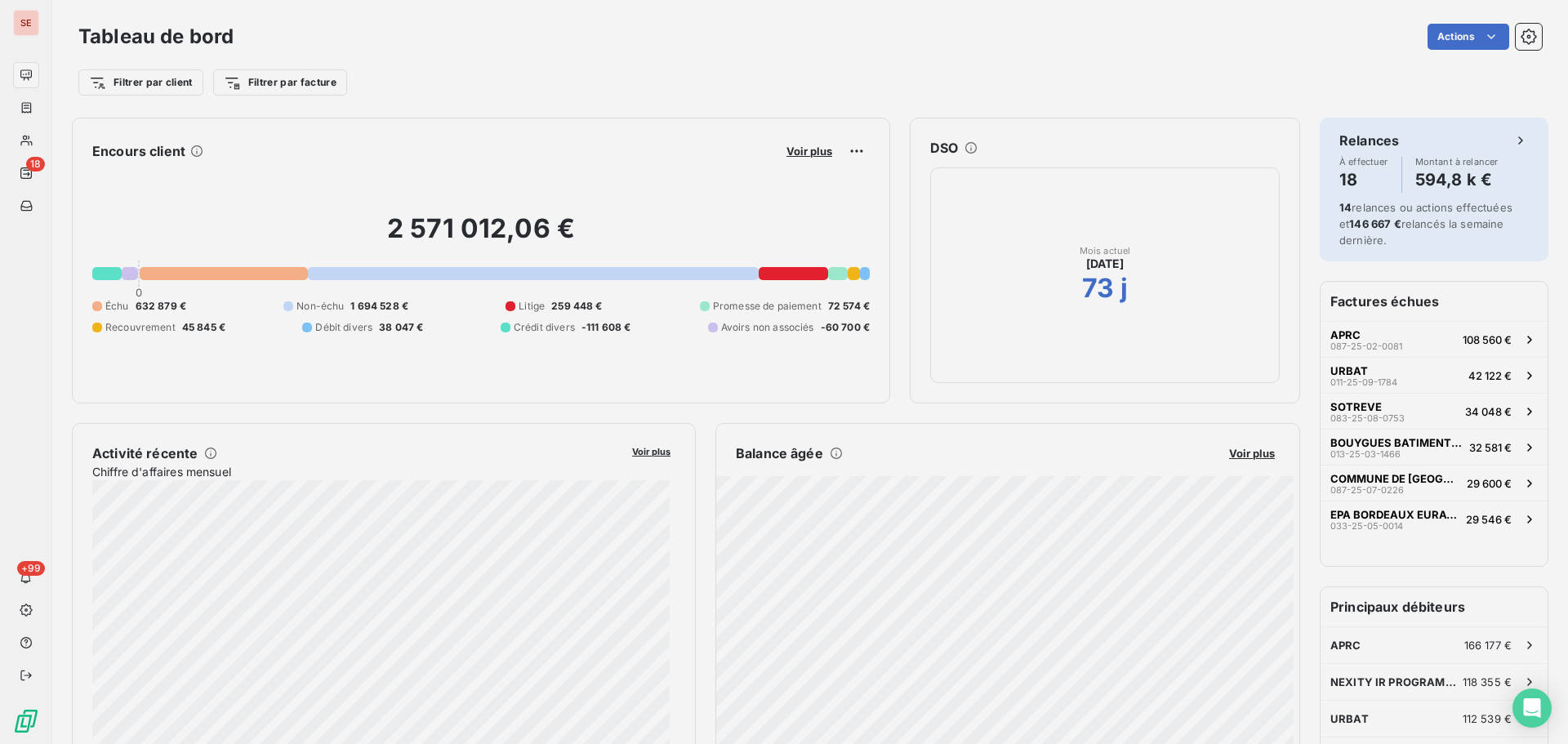
scroll to position [732, 615]
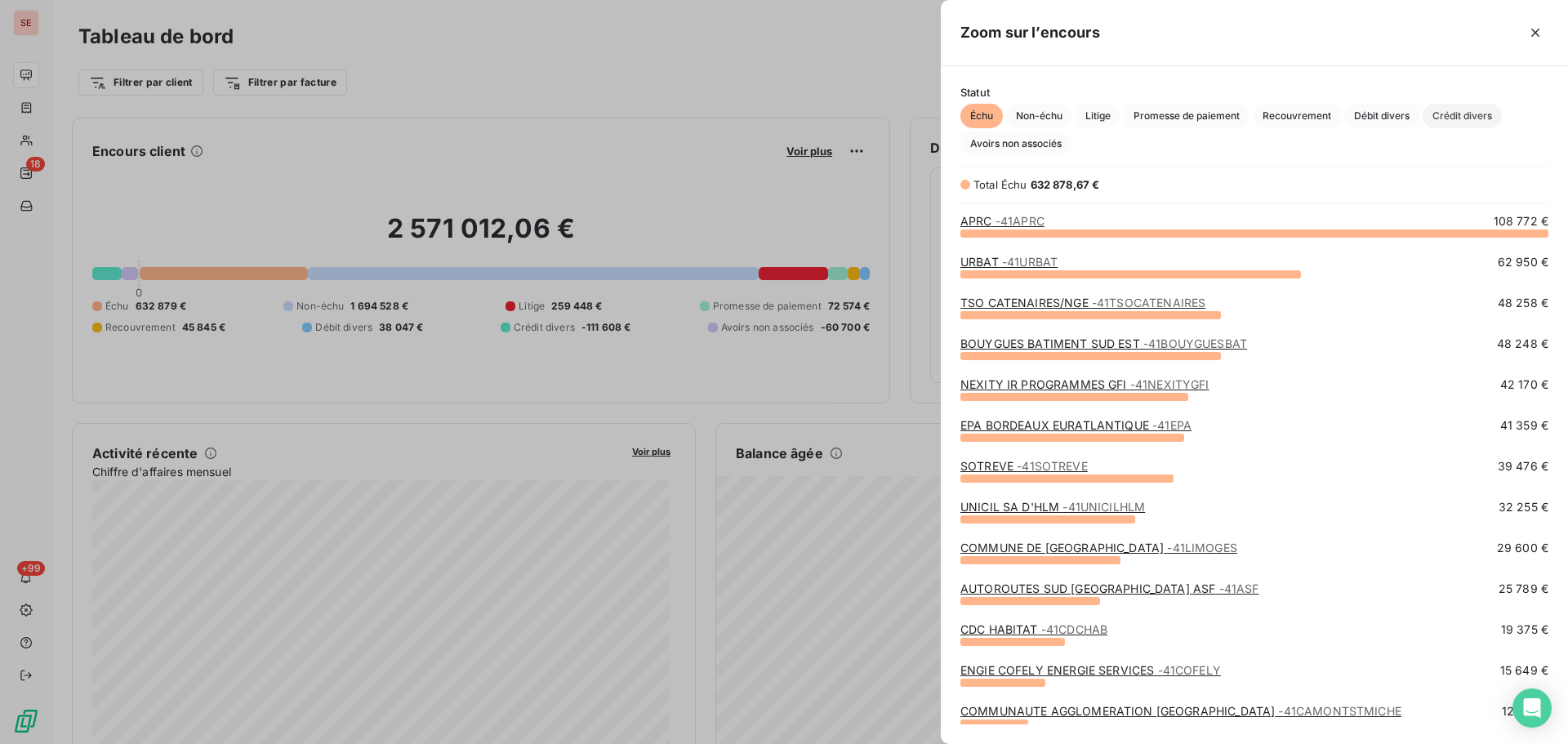
click at [1438, 112] on span "Crédit divers" at bounding box center [1462, 116] width 79 height 24
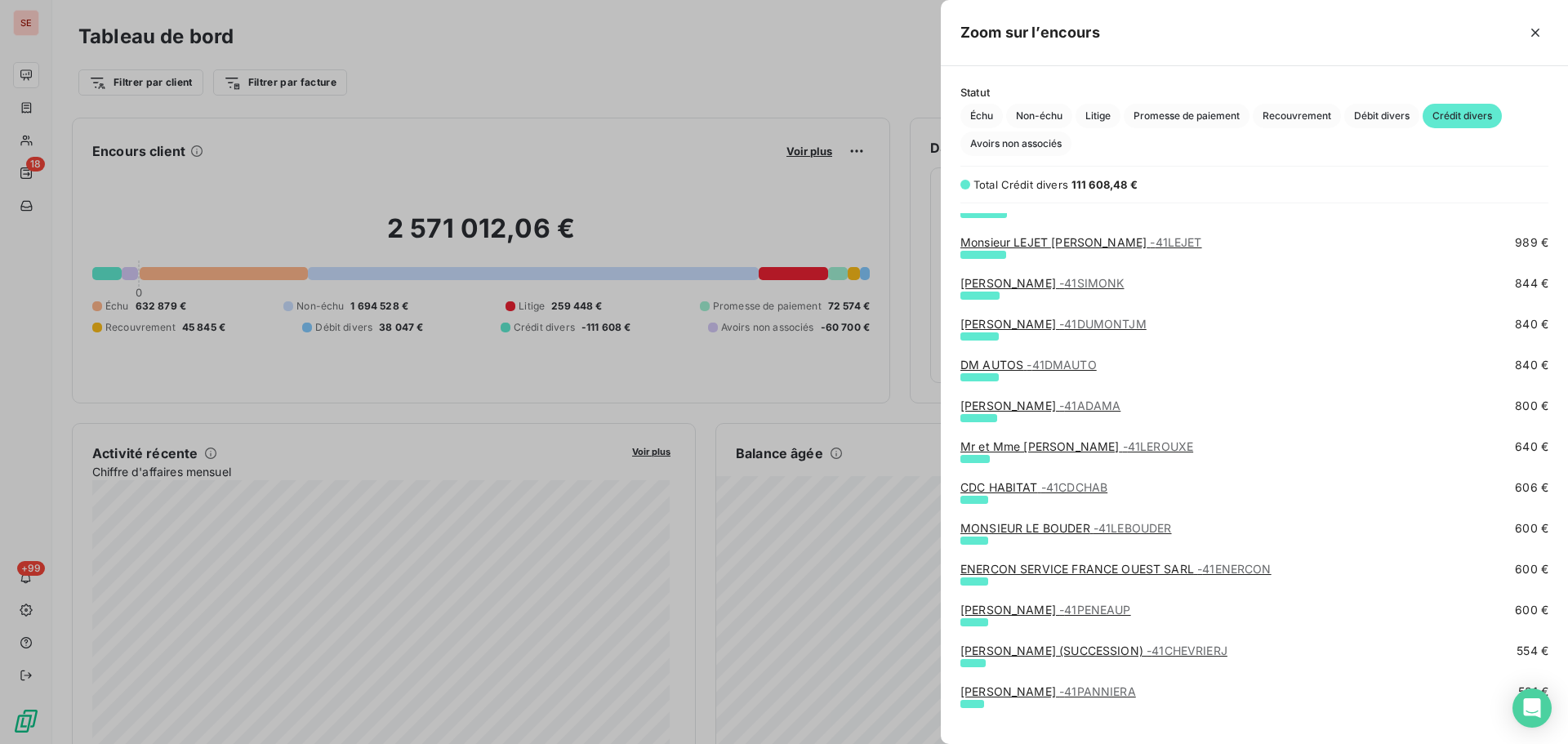
scroll to position [1088, 0]
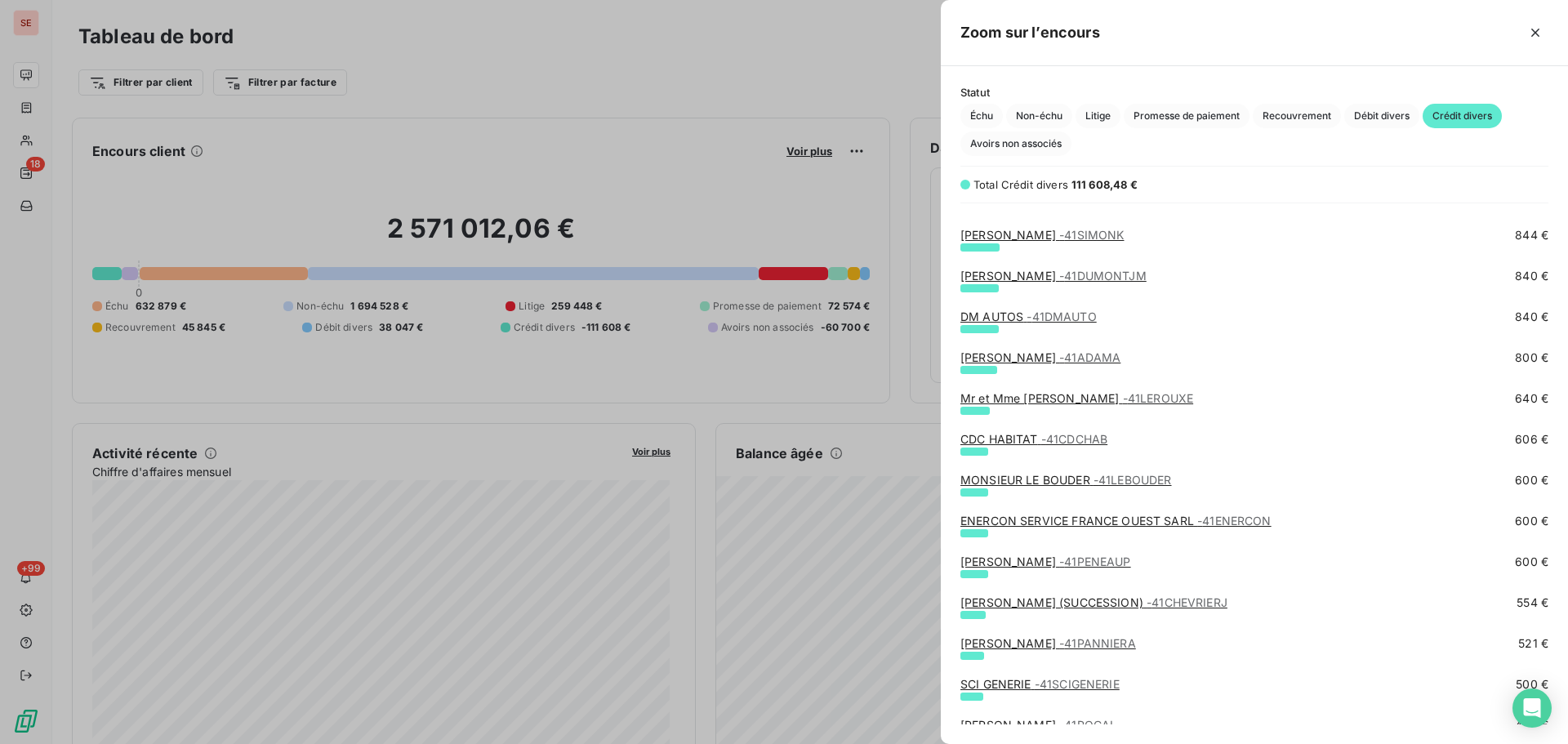
click at [1024, 397] on link "Mr et Mme [PERSON_NAME] - 41LEROUXE" at bounding box center [1076, 398] width 232 height 14
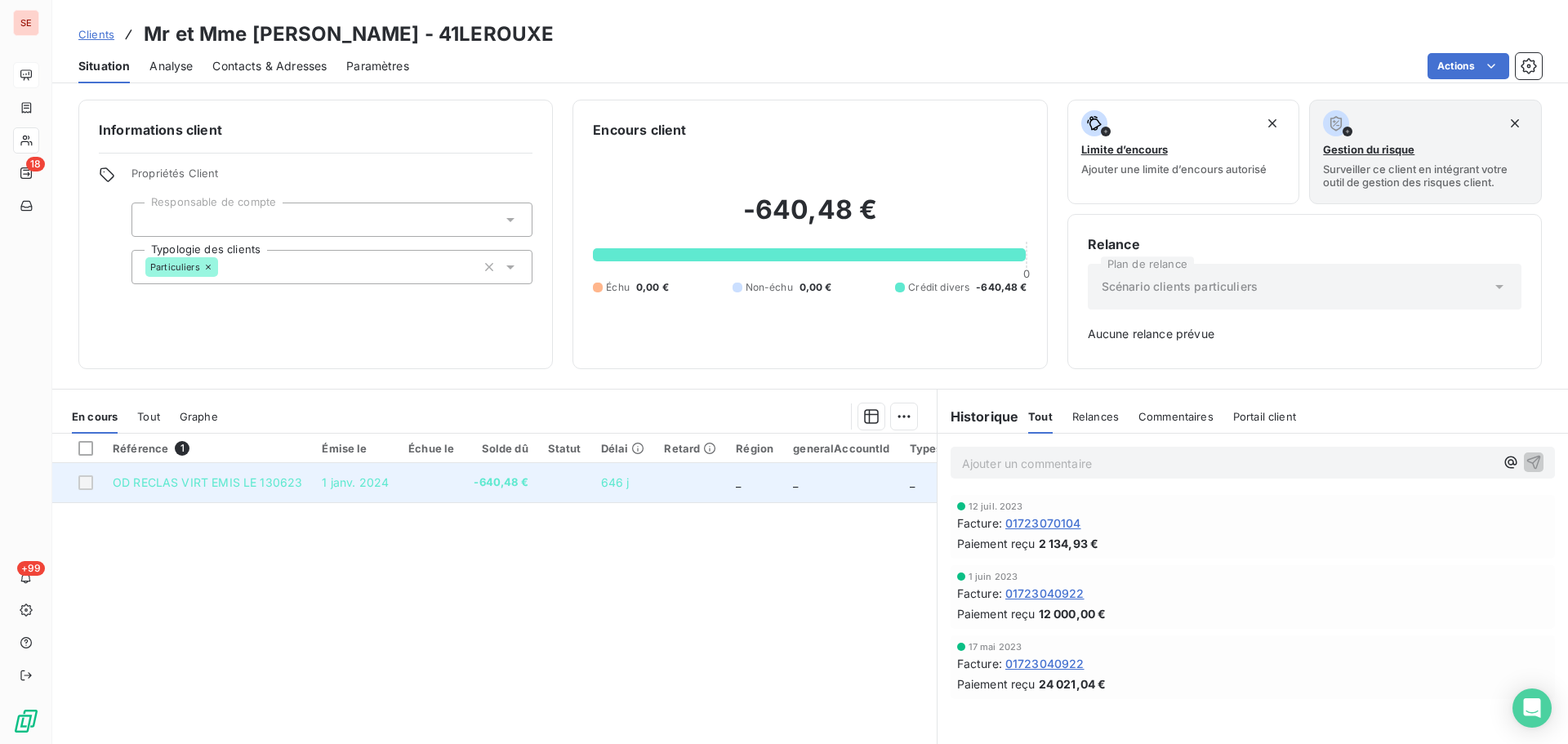
click at [342, 485] on span "1 janv. 2024" at bounding box center [356, 482] width 67 height 14
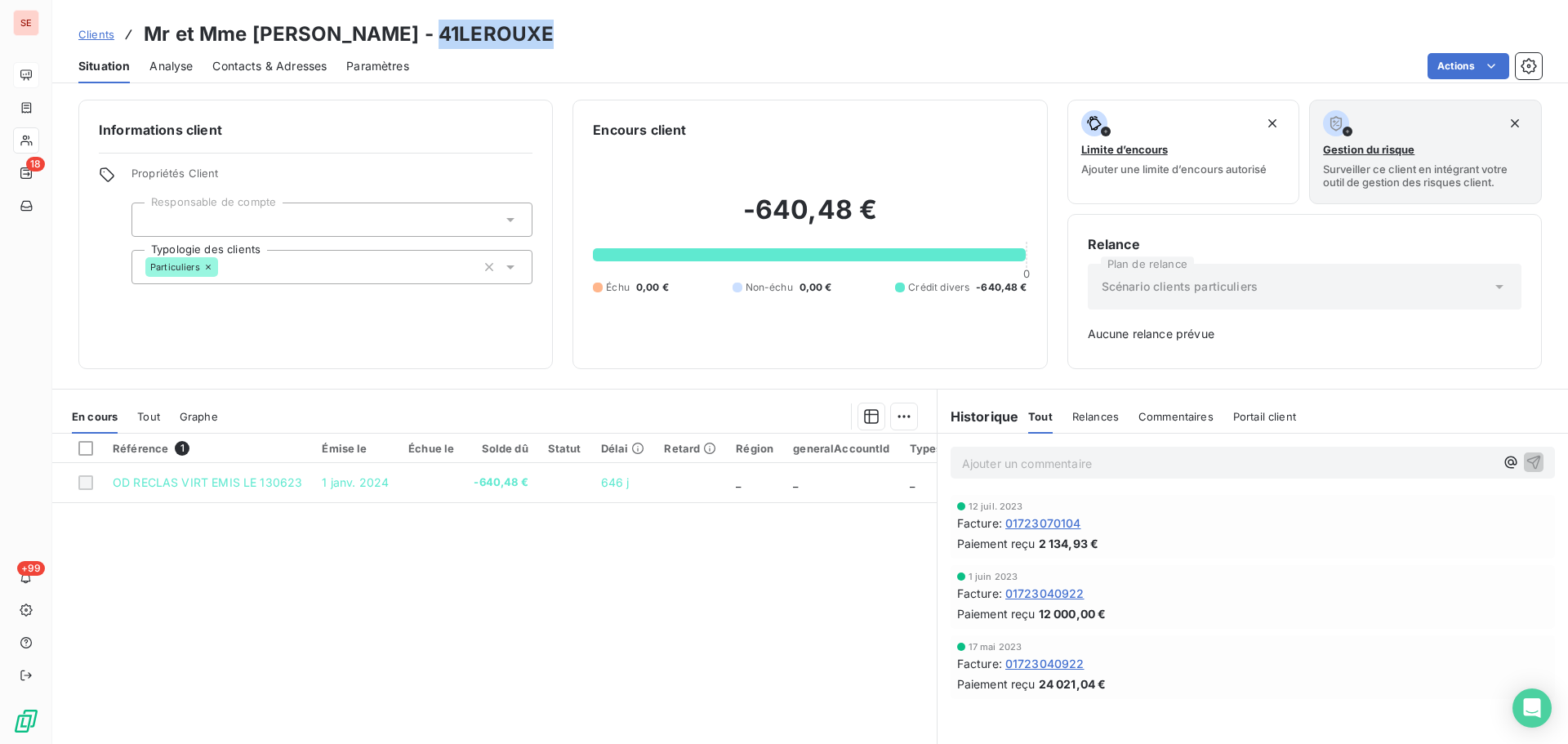
drag, startPoint x: 539, startPoint y: 38, endPoint x: 433, endPoint y: 32, distance: 106.2
click at [433, 32] on h3 "Mr et Mme [PERSON_NAME] - 41LEROUXE" at bounding box center [348, 34] width 410 height 29
copy h3 "41LEROUXE"
click at [1055, 456] on p "Ajouter un commentaire ﻿" at bounding box center [1228, 464] width 532 height 21
click at [962, 461] on span "TP s/devis 017/23-06-0571" at bounding box center [1037, 461] width 150 height 14
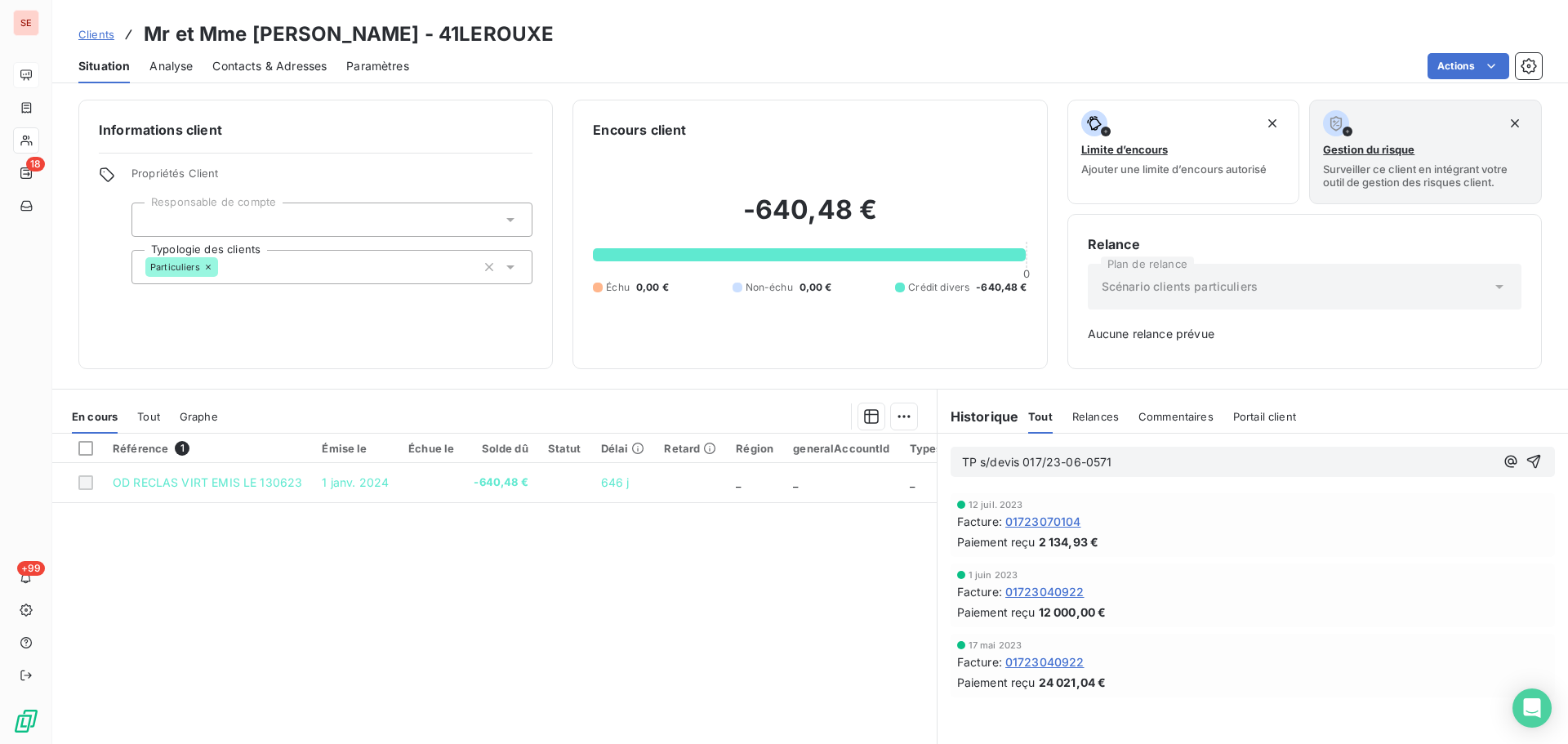
click at [962, 460] on span "TP s/devis 017/23-06-0571" at bounding box center [1037, 461] width 150 height 14
click at [1531, 459] on div "TP s/devis 017/23-06-0571" at bounding box center [1252, 462] width 604 height 30
click at [1525, 454] on icon "button" at bounding box center [1533, 461] width 16 height 16
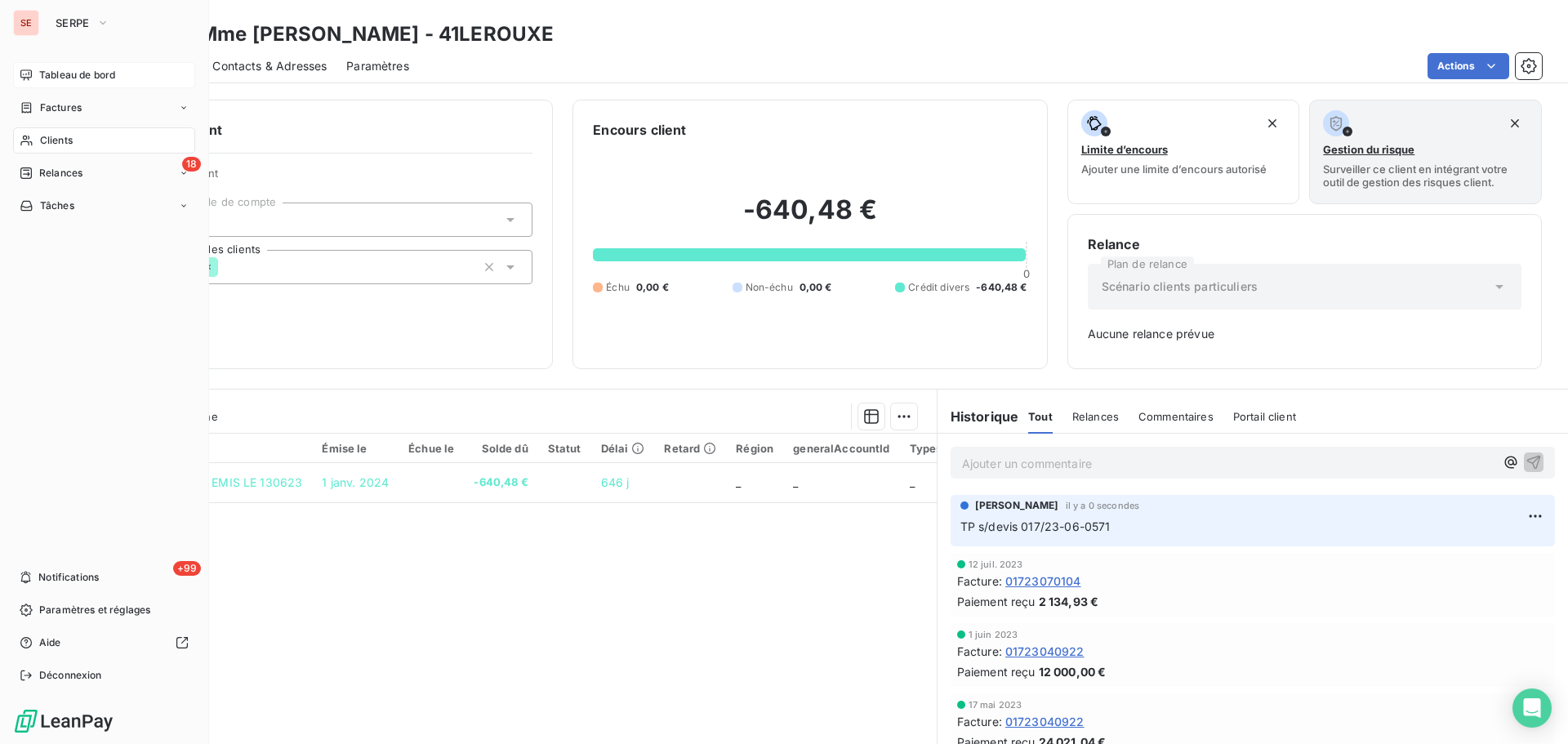
click at [70, 69] on span "Tableau de bord" at bounding box center [77, 76] width 76 height 15
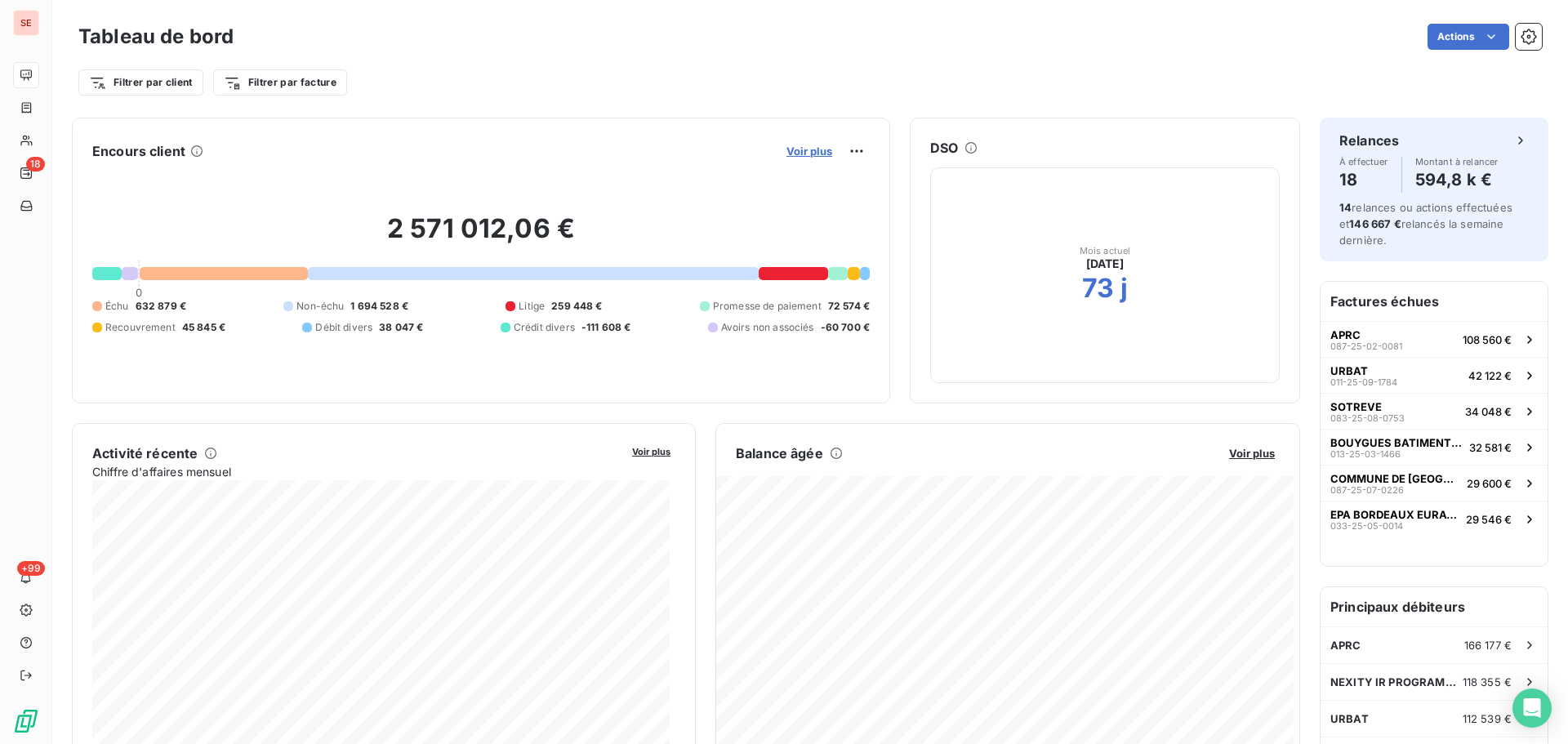
click at [807, 149] on span "Voir plus" at bounding box center [808, 151] width 46 height 13
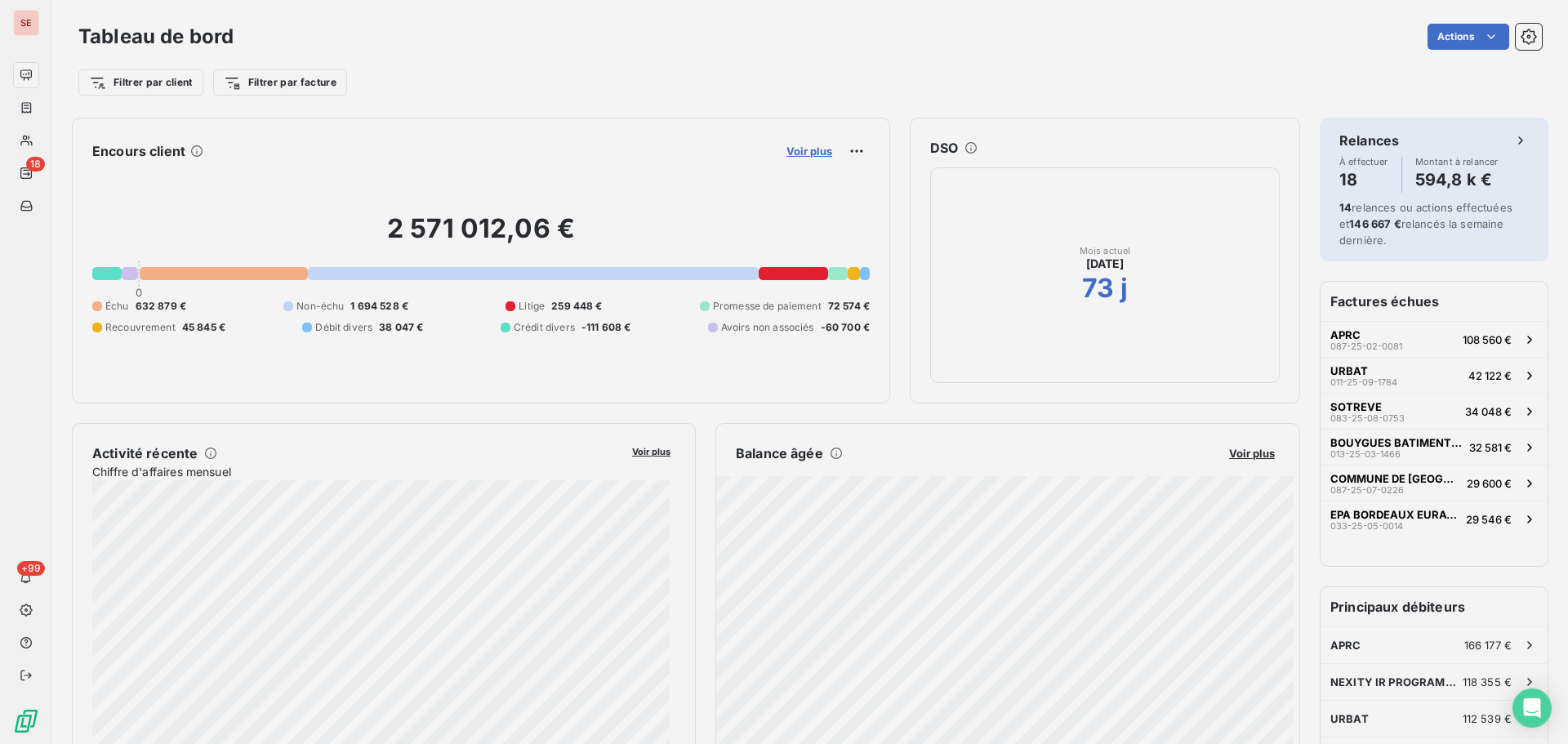
scroll to position [732, 615]
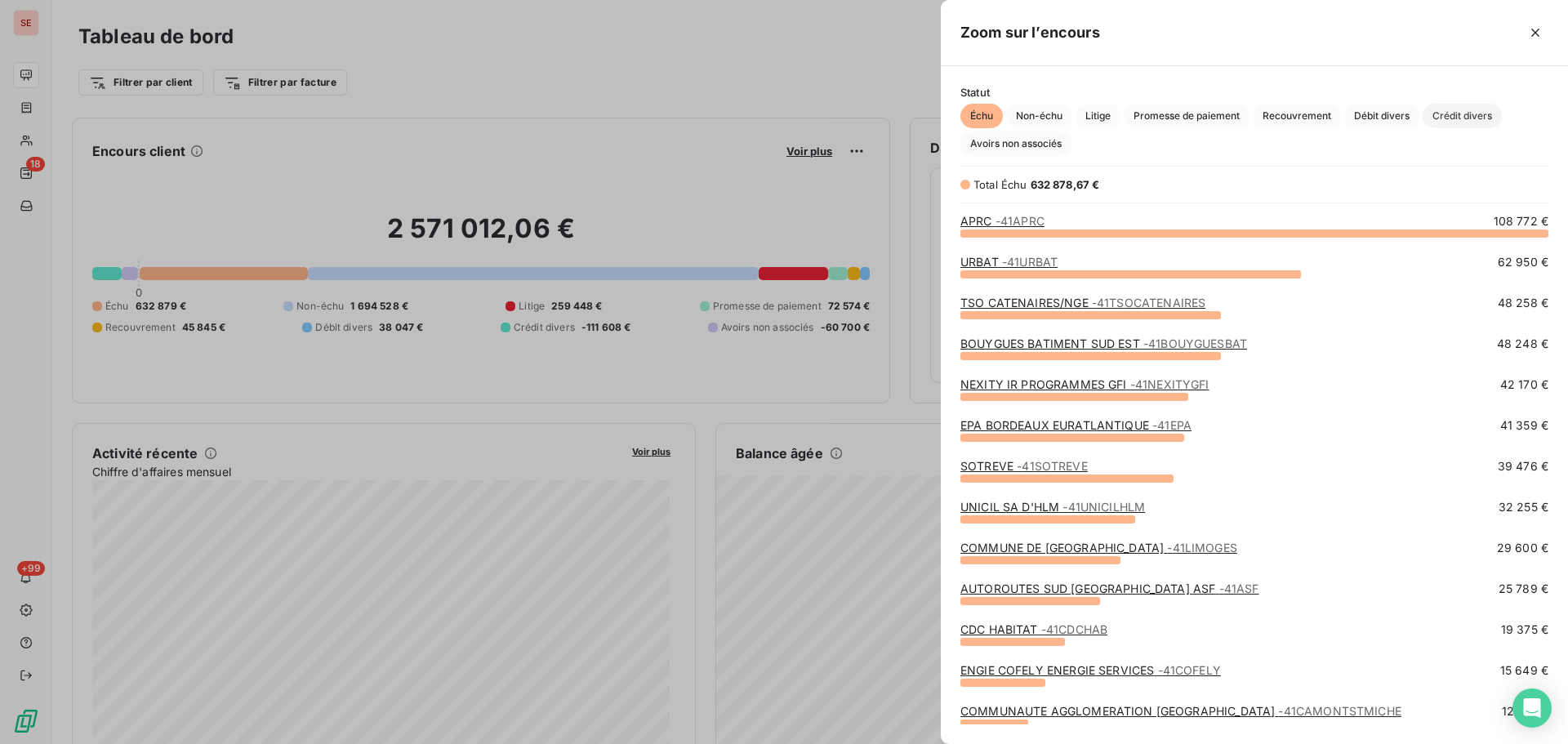
click at [1473, 107] on span "Crédit divers" at bounding box center [1462, 116] width 79 height 24
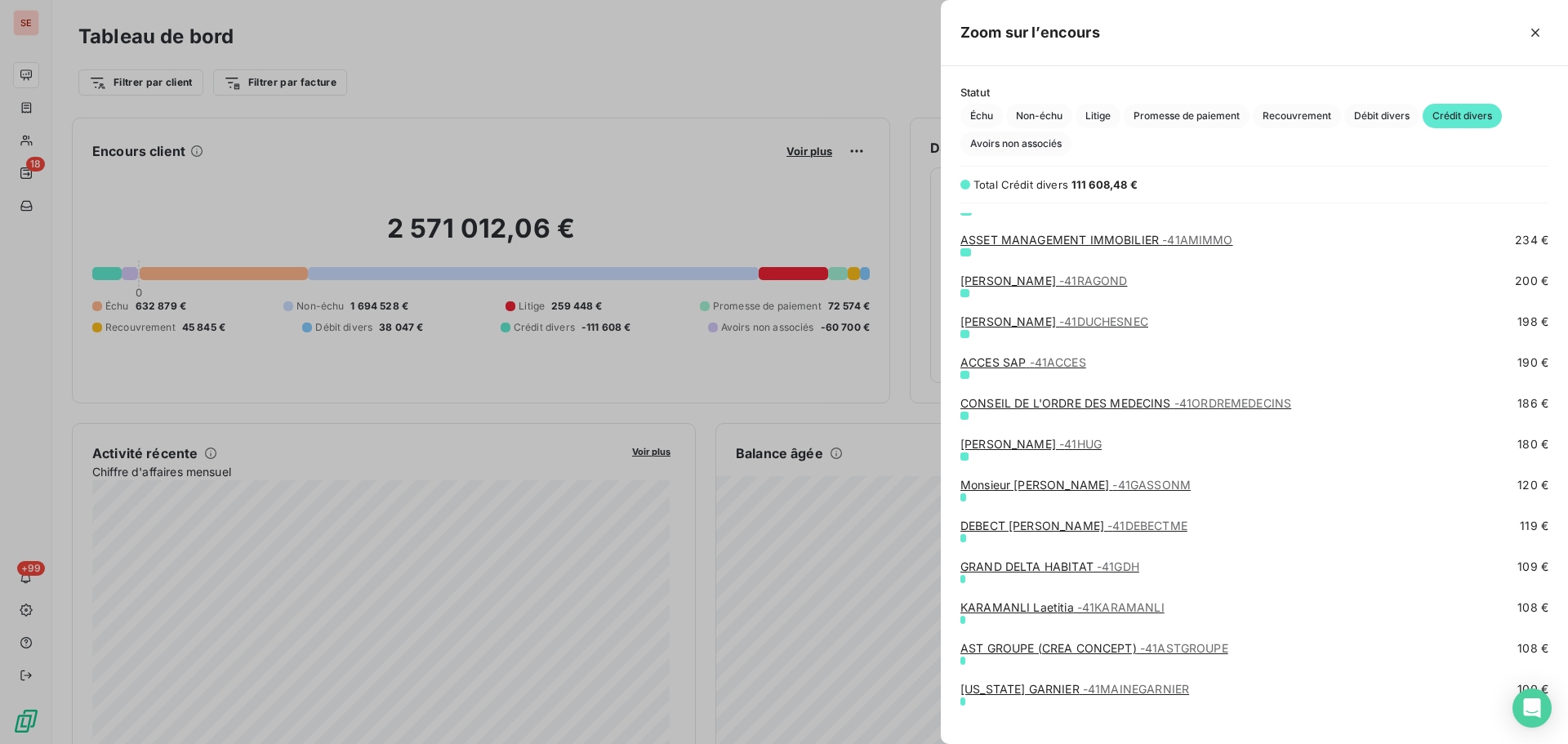
scroll to position [2407, 0]
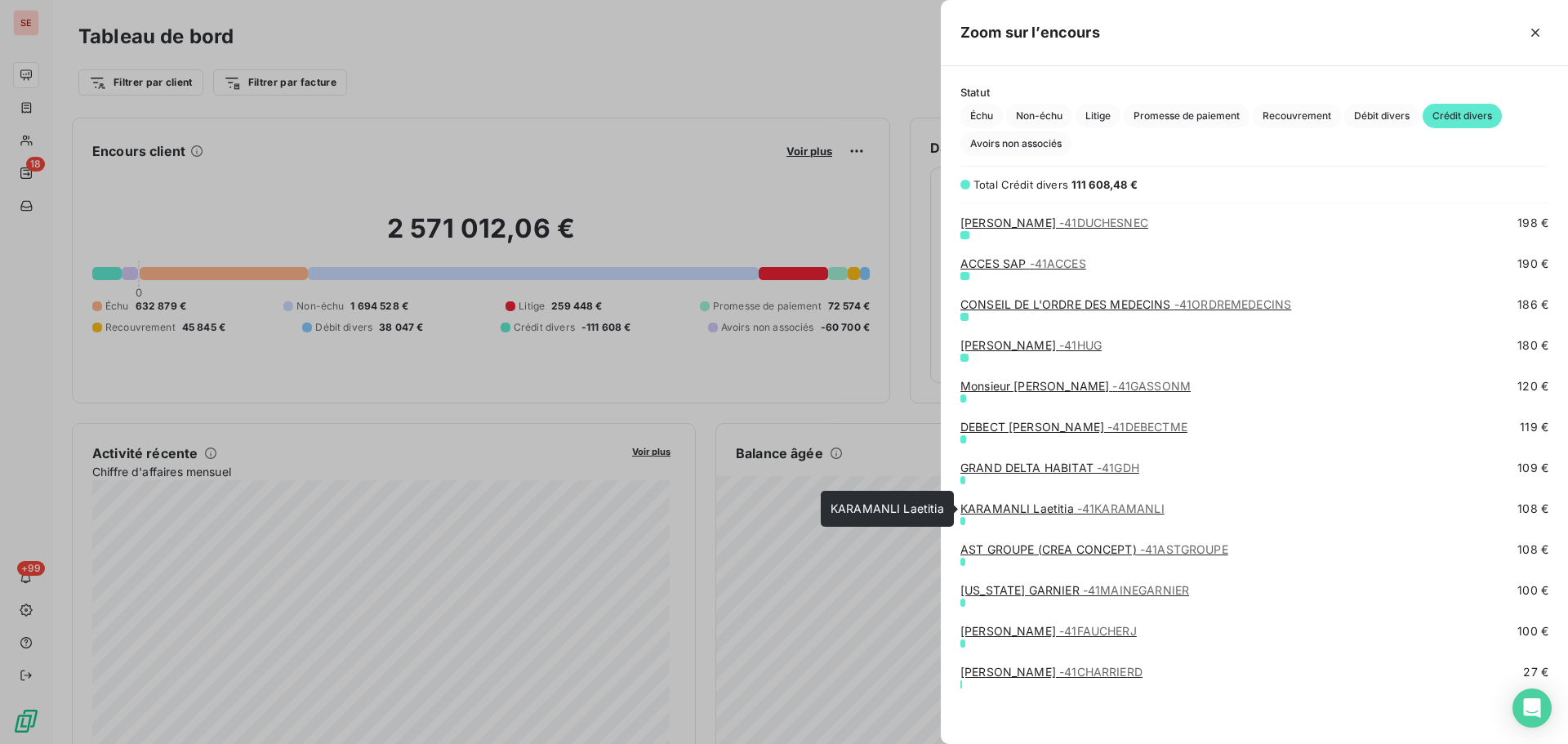
click at [1041, 508] on link "KARAMANLI Laetitia - 41KARAMANLI" at bounding box center [1062, 508] width 204 height 14
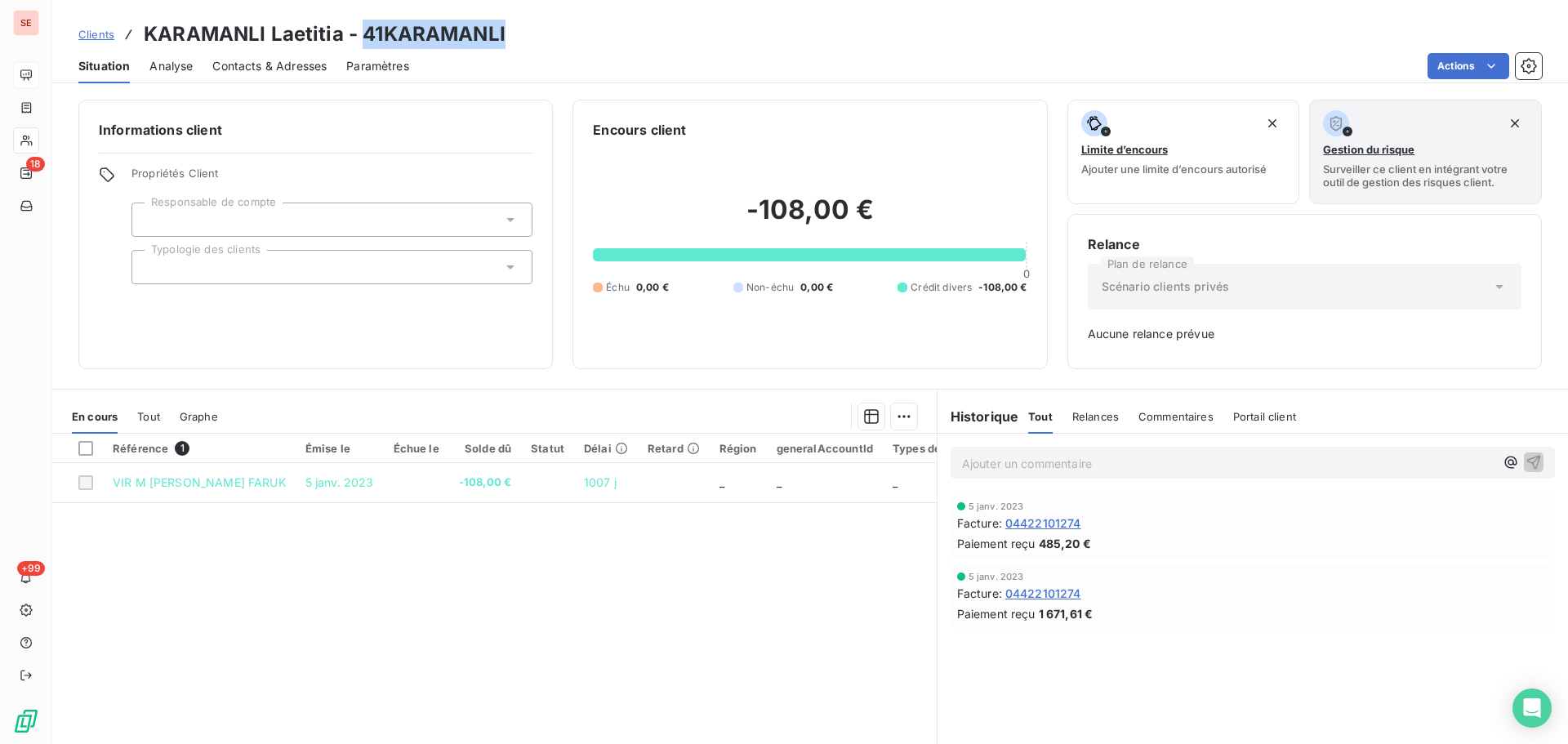
drag, startPoint x: 535, startPoint y: 35, endPoint x: 358, endPoint y: 33, distance: 177.0
click at [358, 33] on div "Clients KARAMANLI Laetitia - 41KARAMANLI" at bounding box center [810, 34] width 1516 height 29
copy h3 "41KARAMANLI"
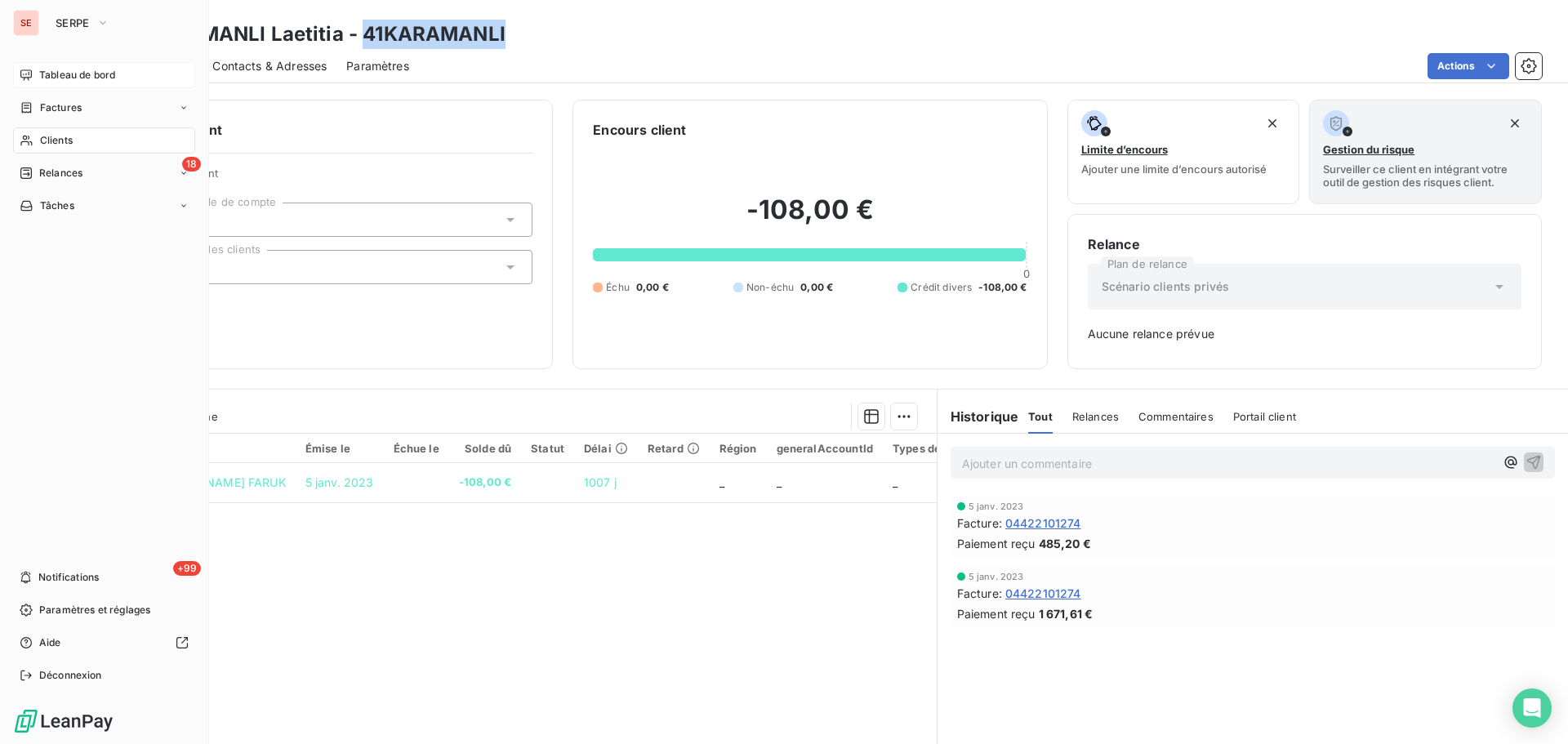
click at [45, 77] on span "Tableau de bord" at bounding box center [77, 76] width 76 height 15
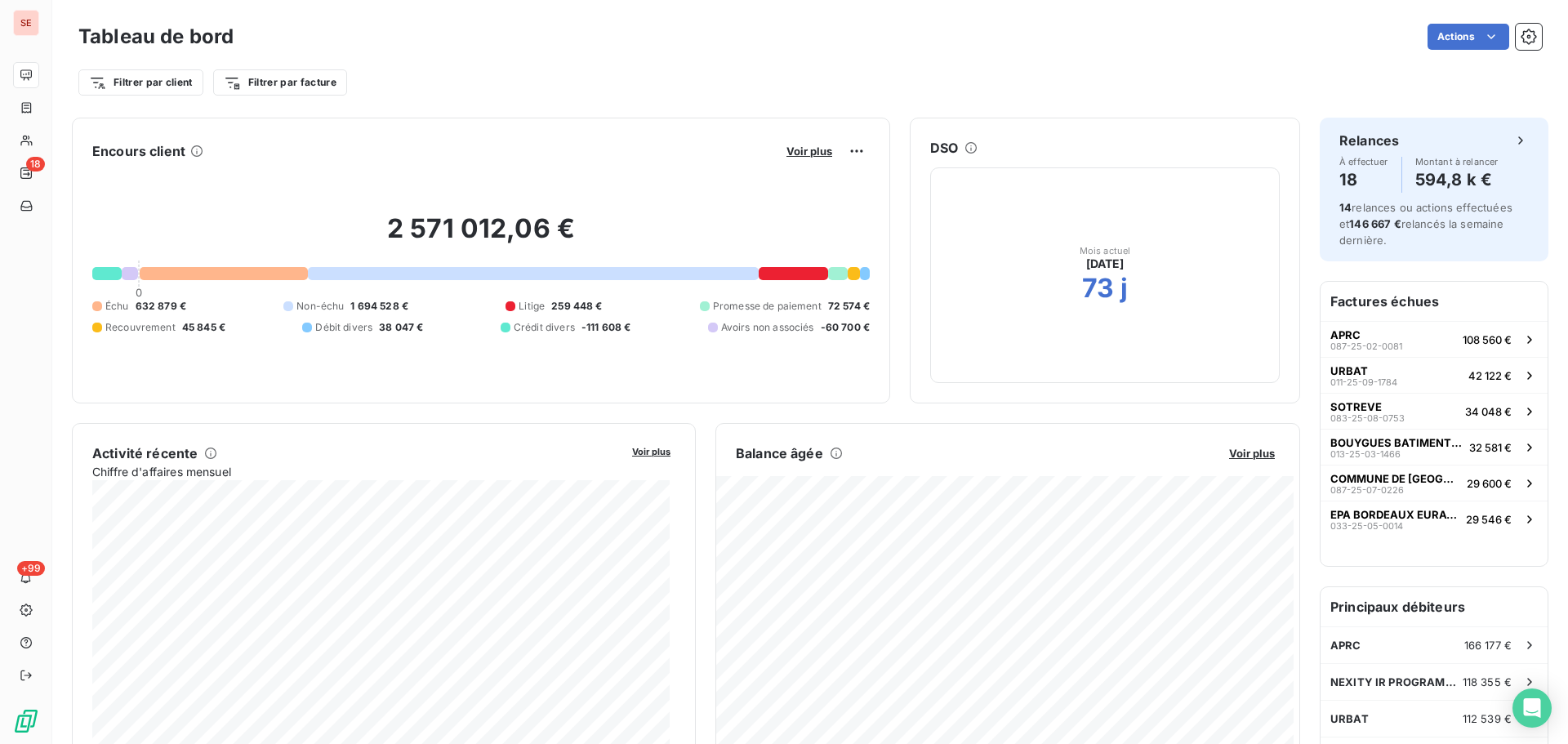
click at [794, 158] on button "Voir plus" at bounding box center [808, 151] width 55 height 15
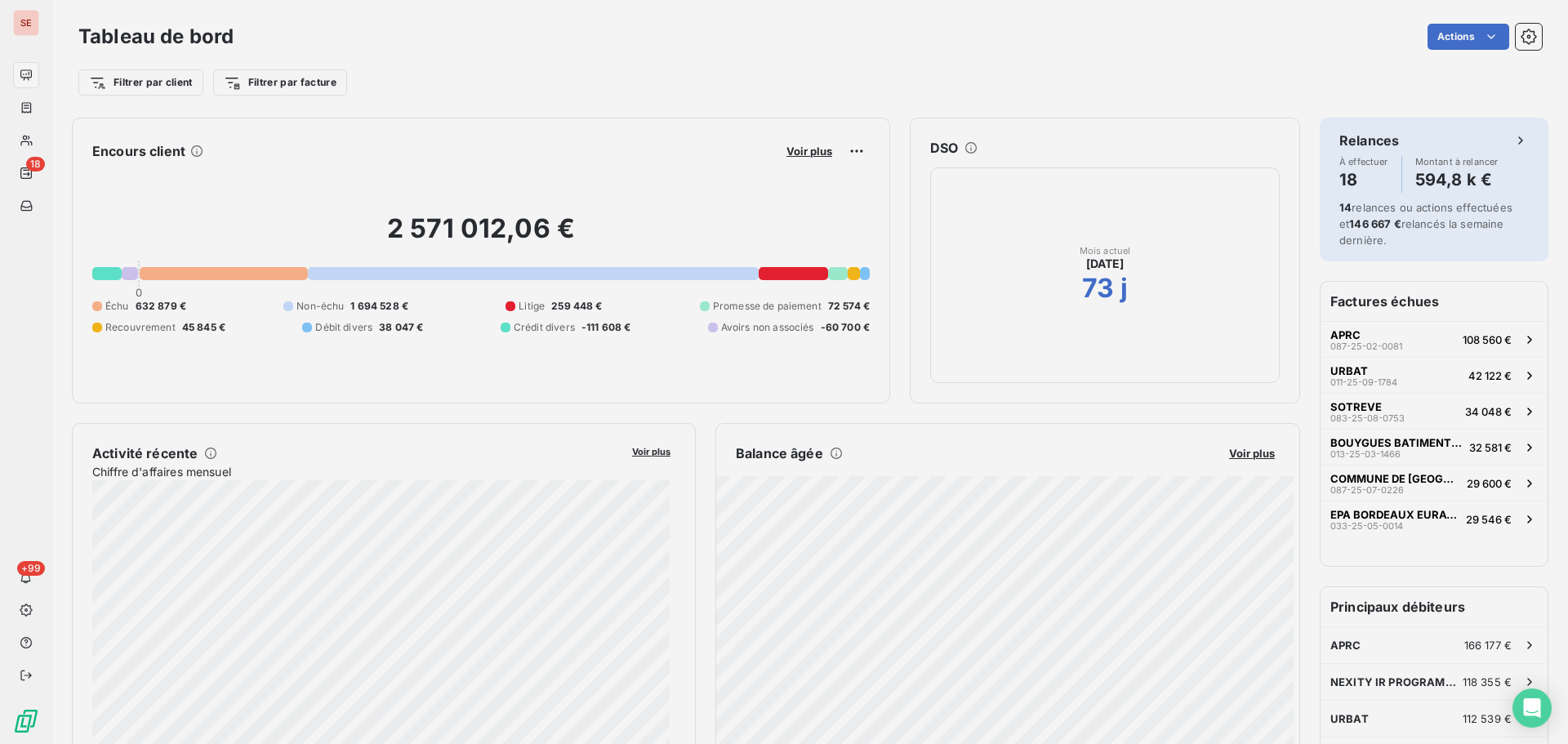
scroll to position [13, 13]
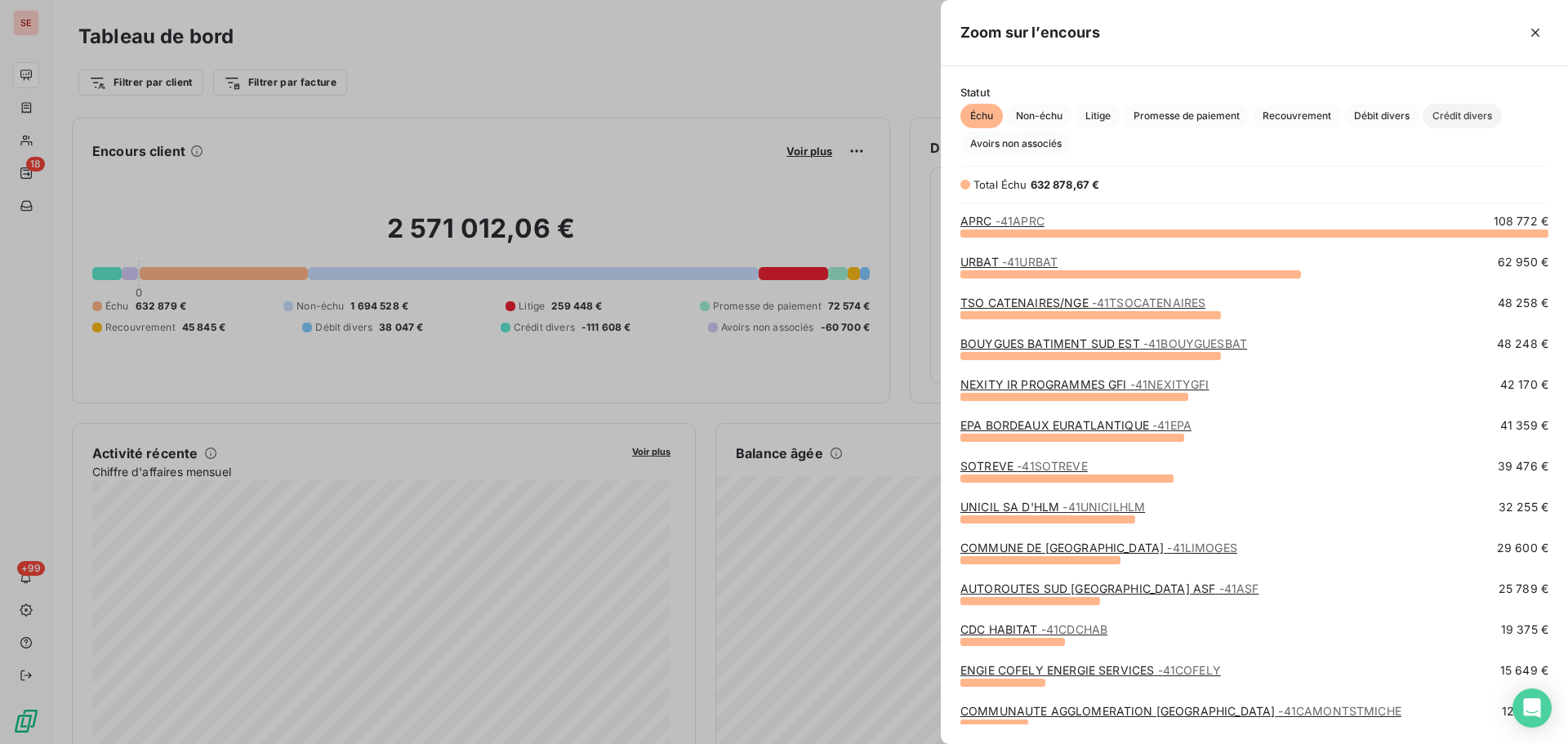
click at [1461, 117] on span "Crédit divers" at bounding box center [1462, 116] width 79 height 24
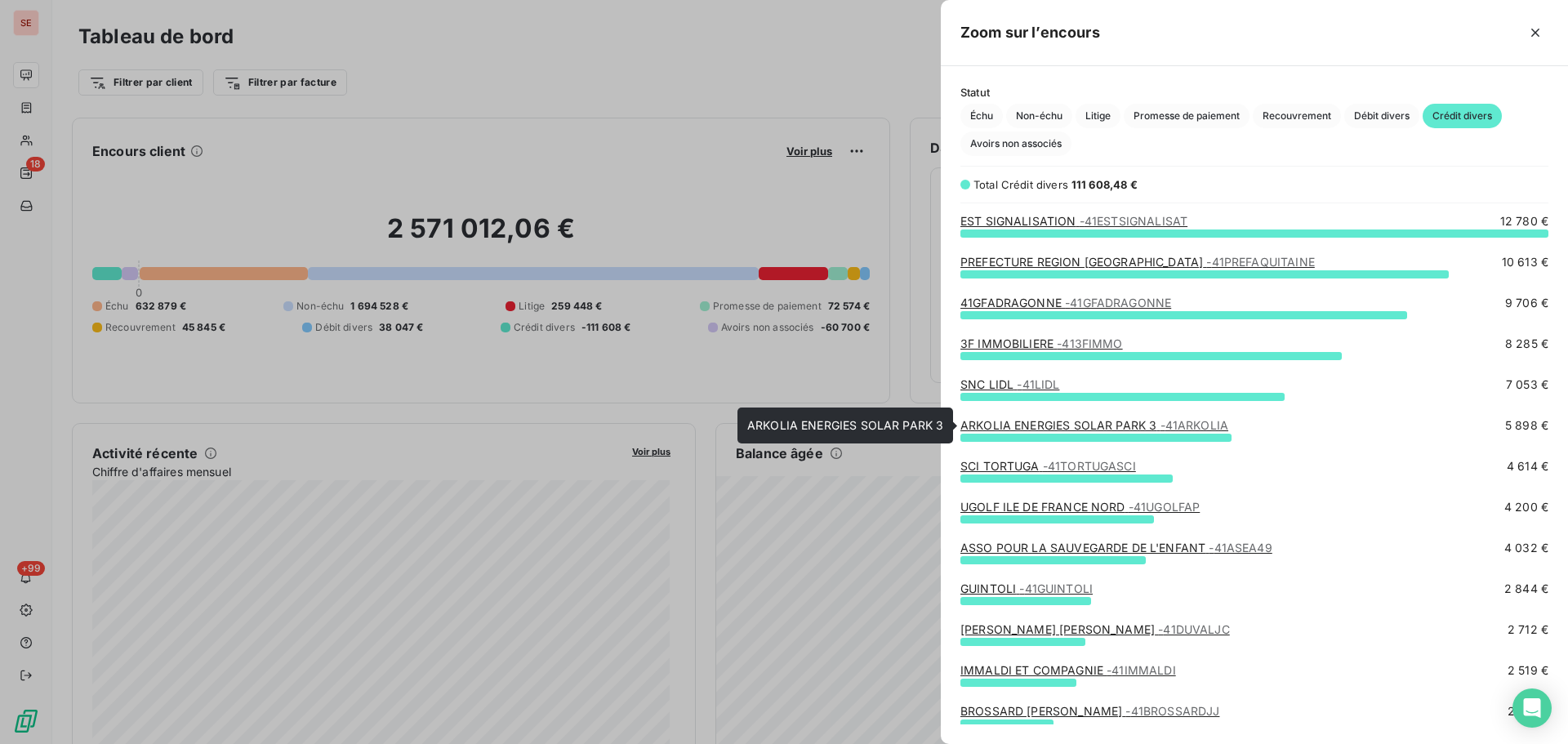
click at [1093, 424] on link "ARKOLIA ENERGIES SOLAR PARK 3 - 41ARKOLIA" at bounding box center [1094, 425] width 268 height 14
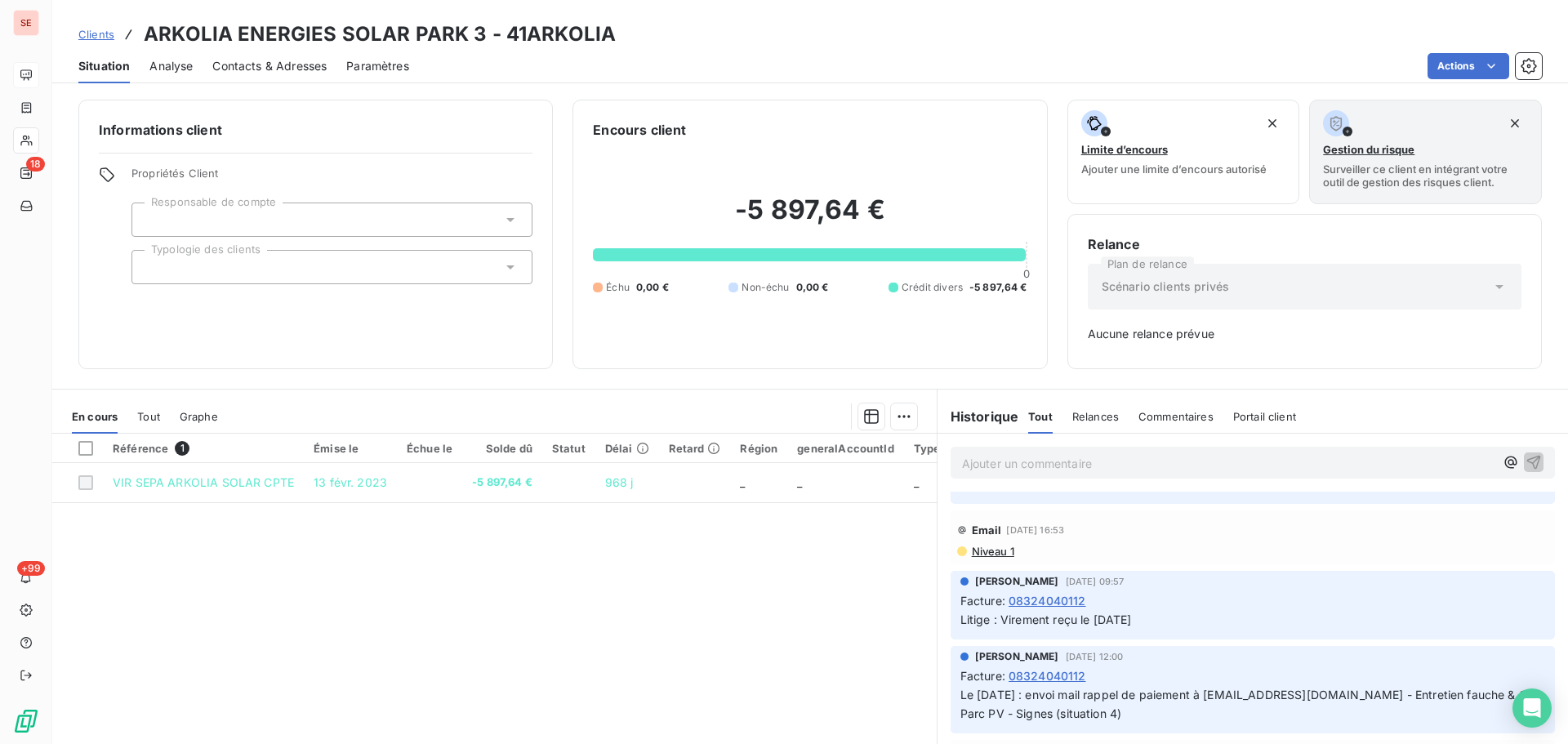
scroll to position [653, 0]
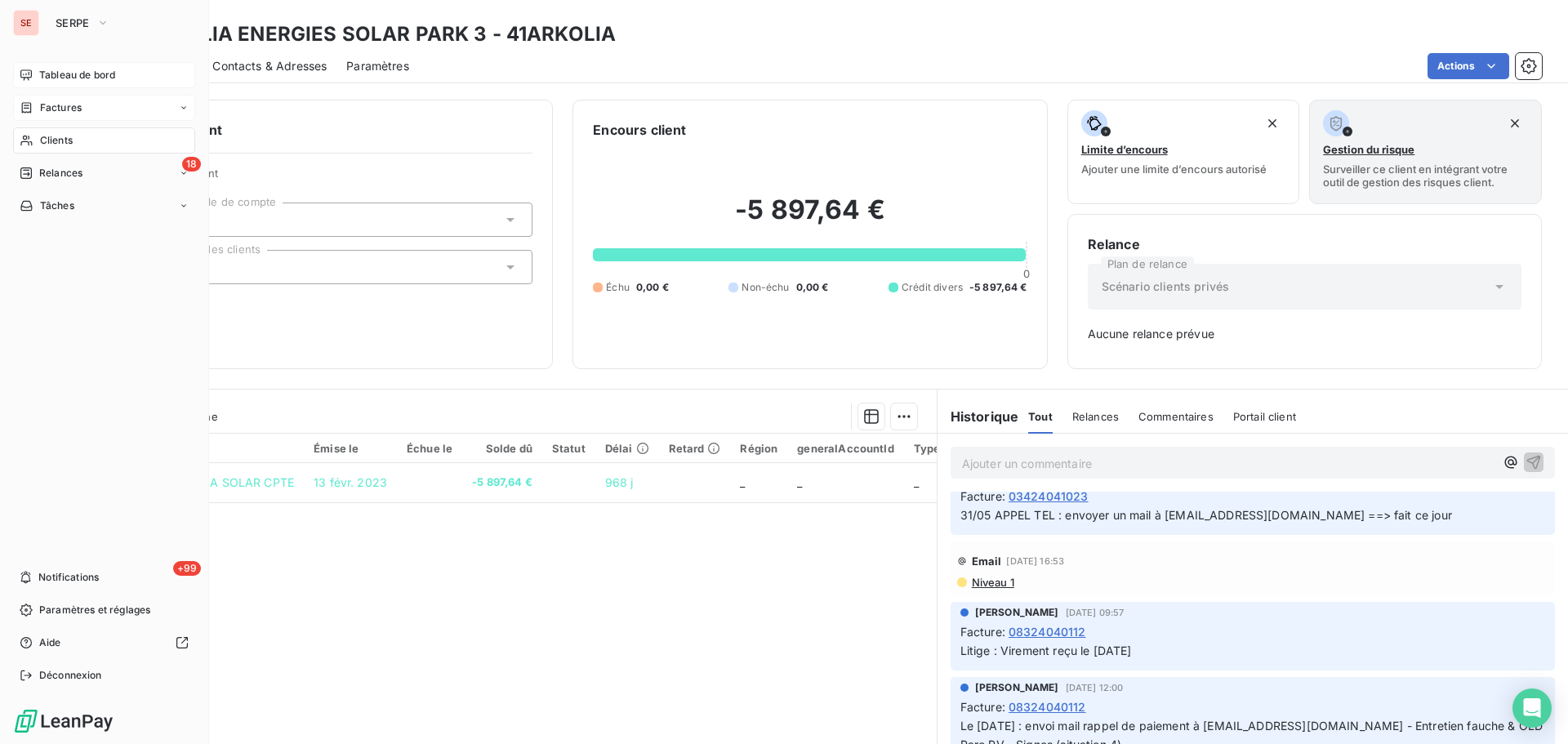
click at [41, 99] on div "Factures" at bounding box center [104, 107] width 182 height 26
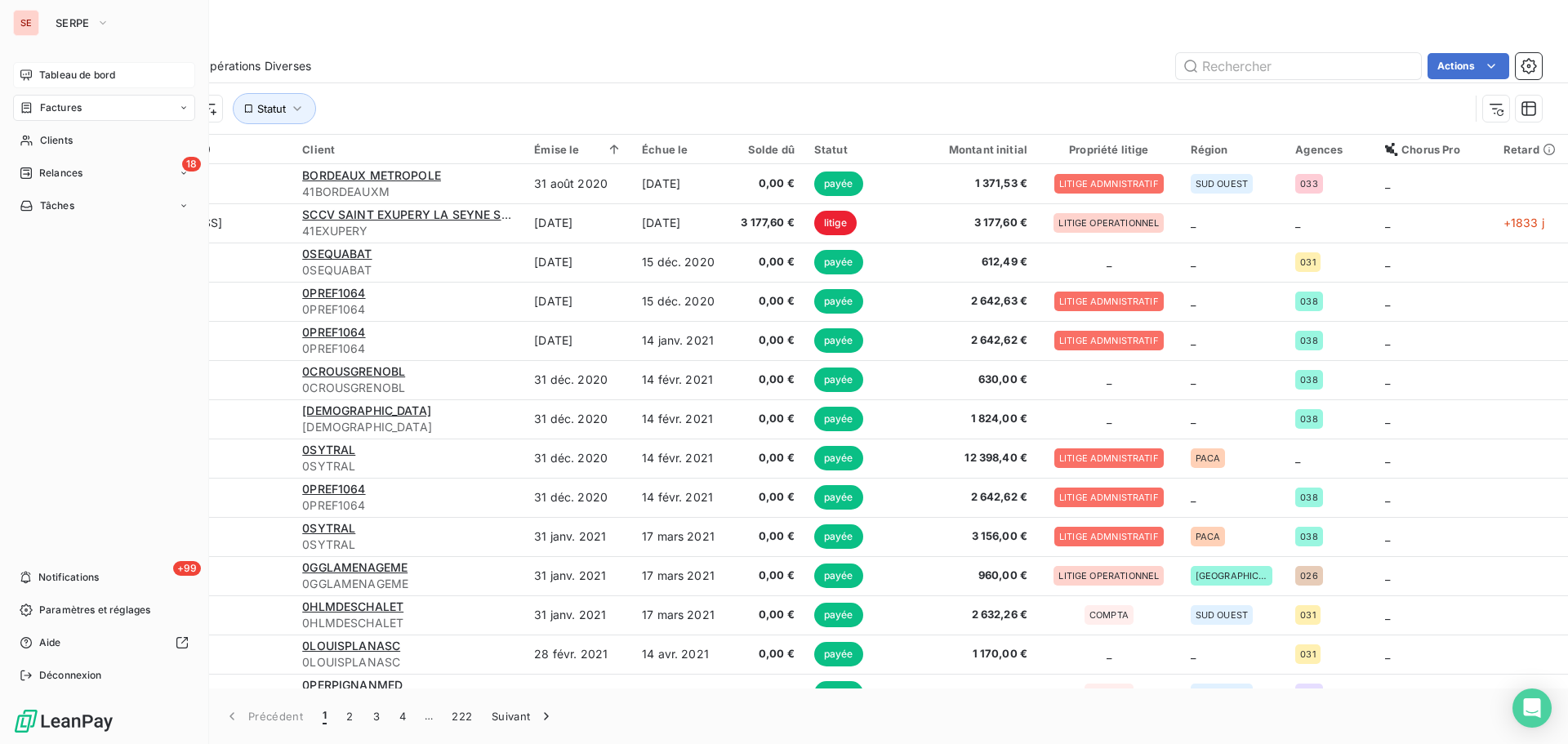
click at [35, 77] on div "Tableau de bord" at bounding box center [104, 75] width 182 height 26
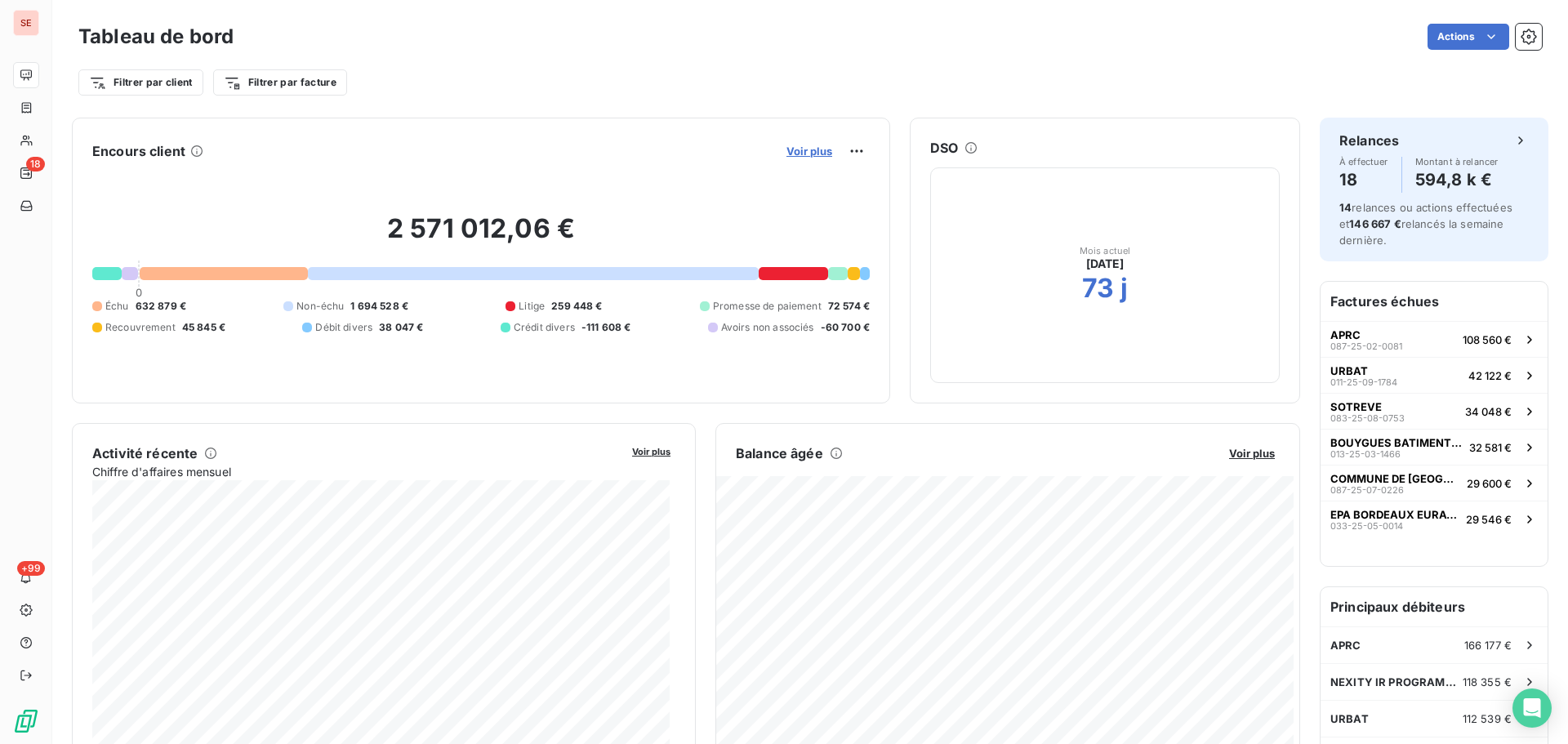
click at [792, 156] on span "Voir plus" at bounding box center [808, 151] width 46 height 13
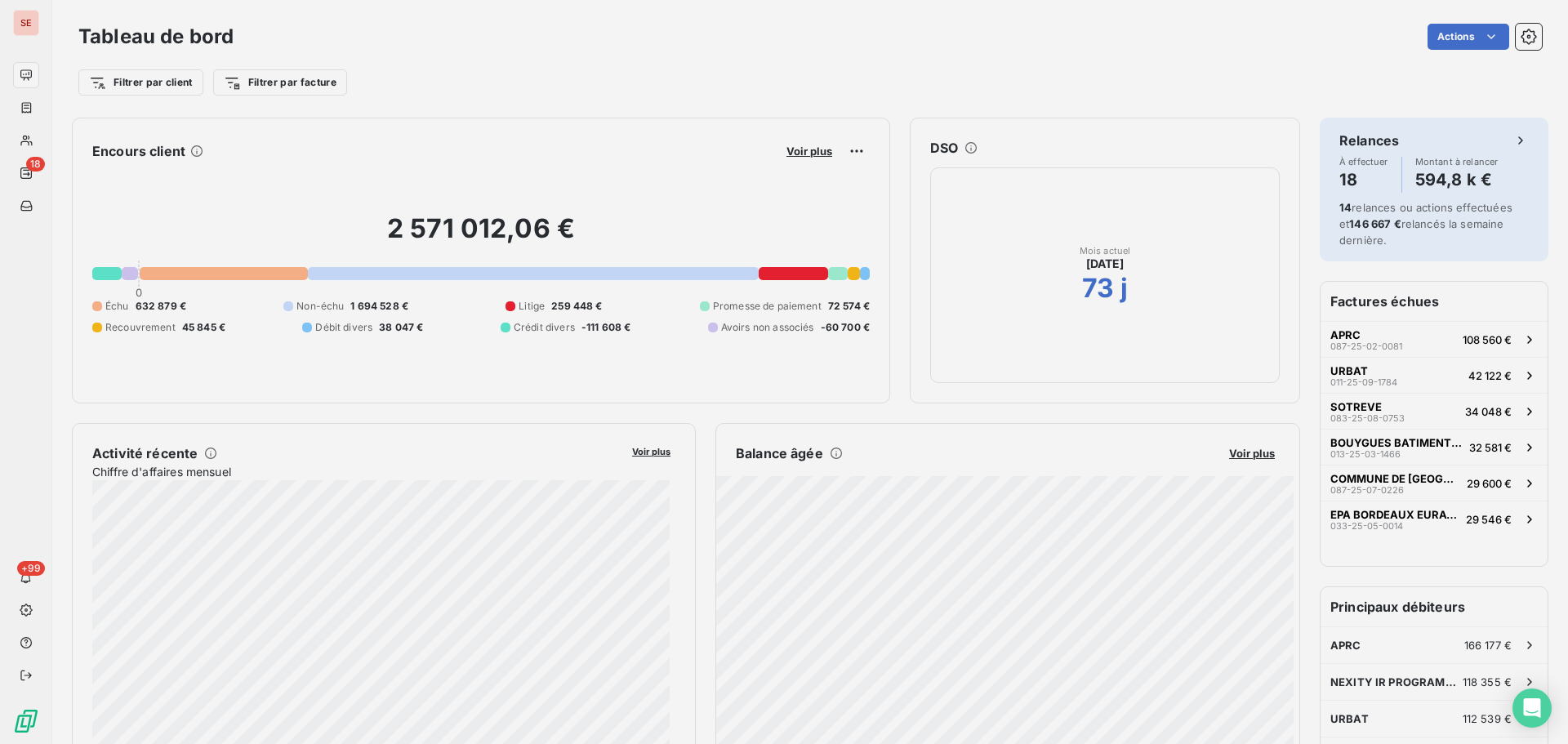
scroll to position [732, 615]
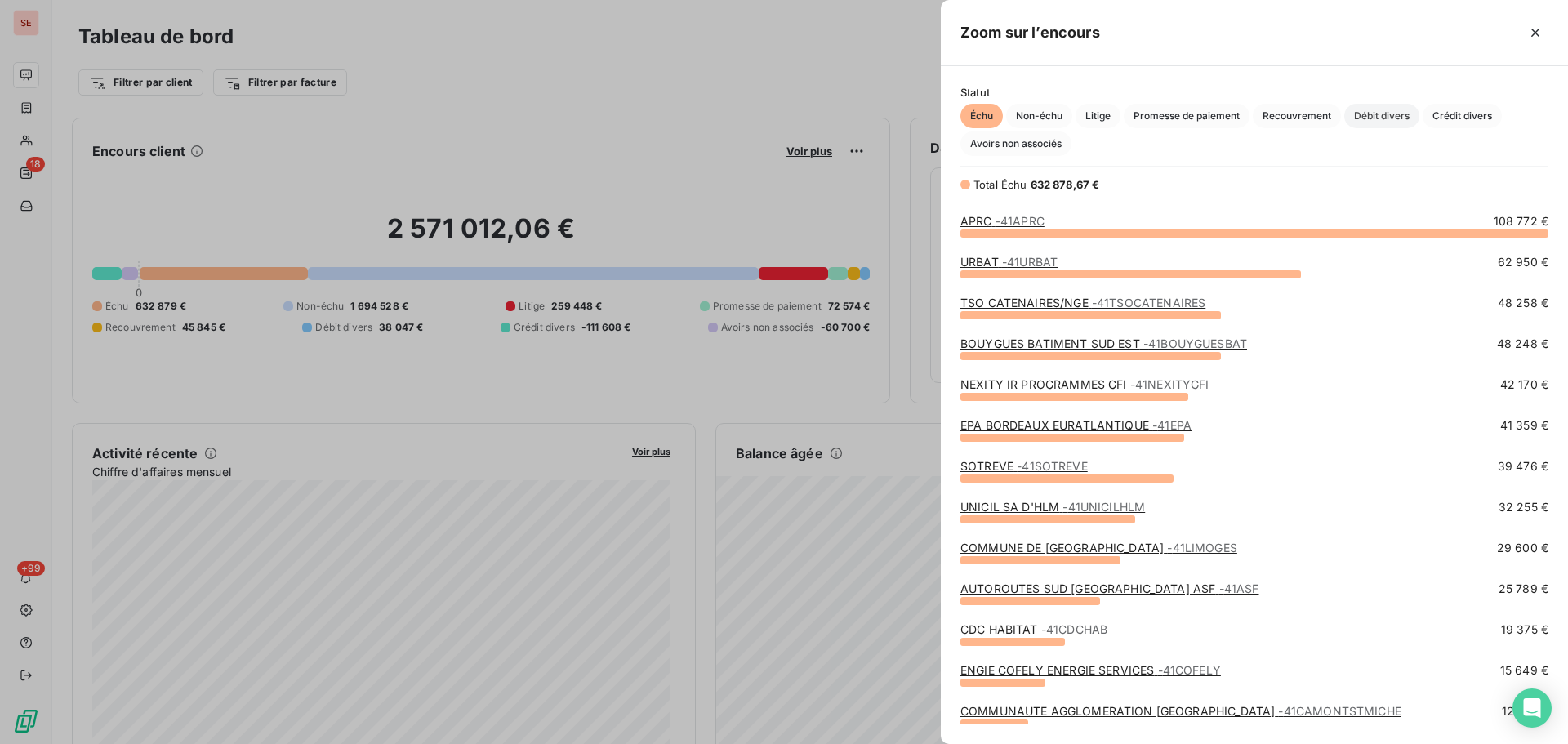
click at [1398, 114] on span "Débit divers" at bounding box center [1381, 116] width 75 height 24
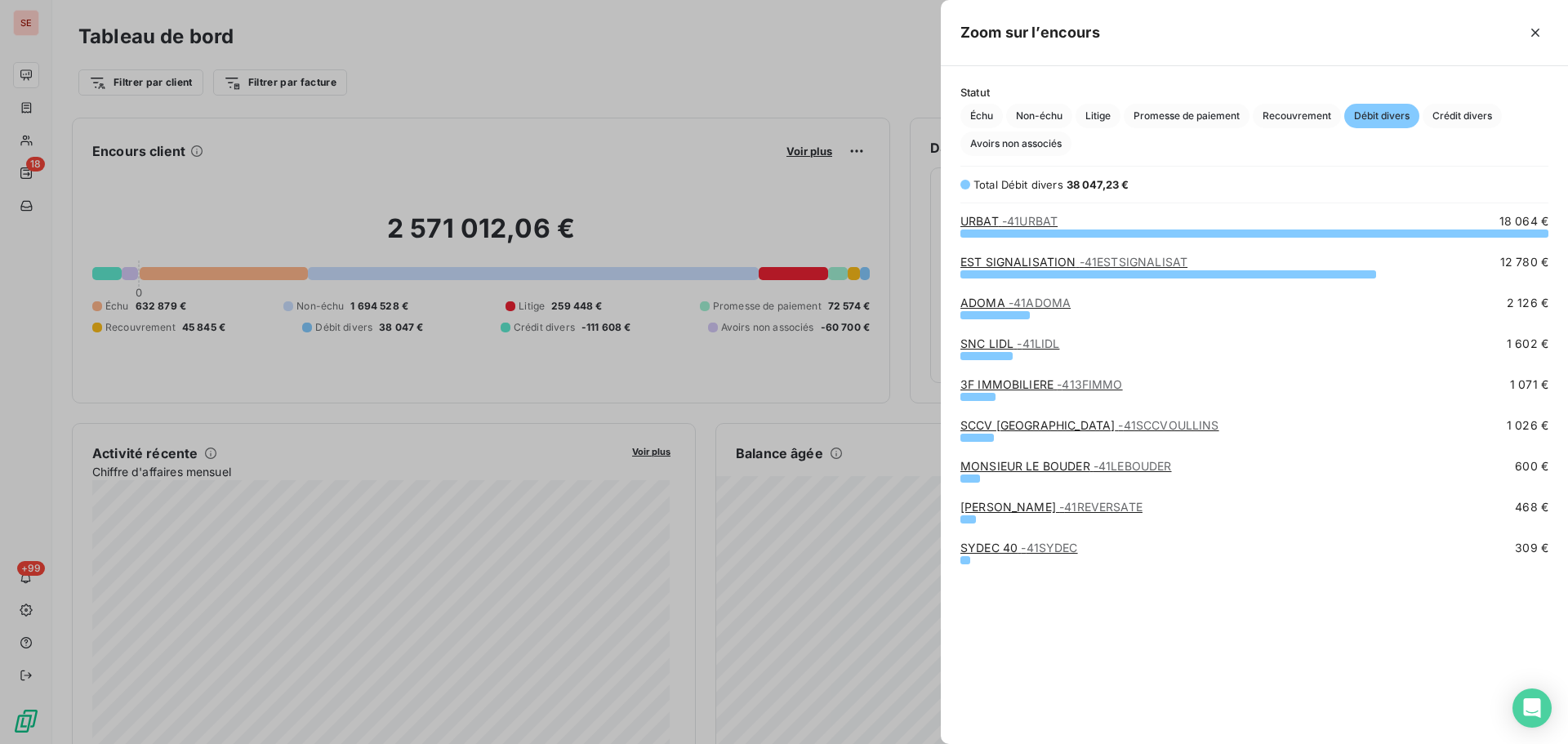
scroll to position [499, 615]
click at [985, 550] on link "SYDEC 40 - 41SYDEC" at bounding box center [1019, 547] width 118 height 14
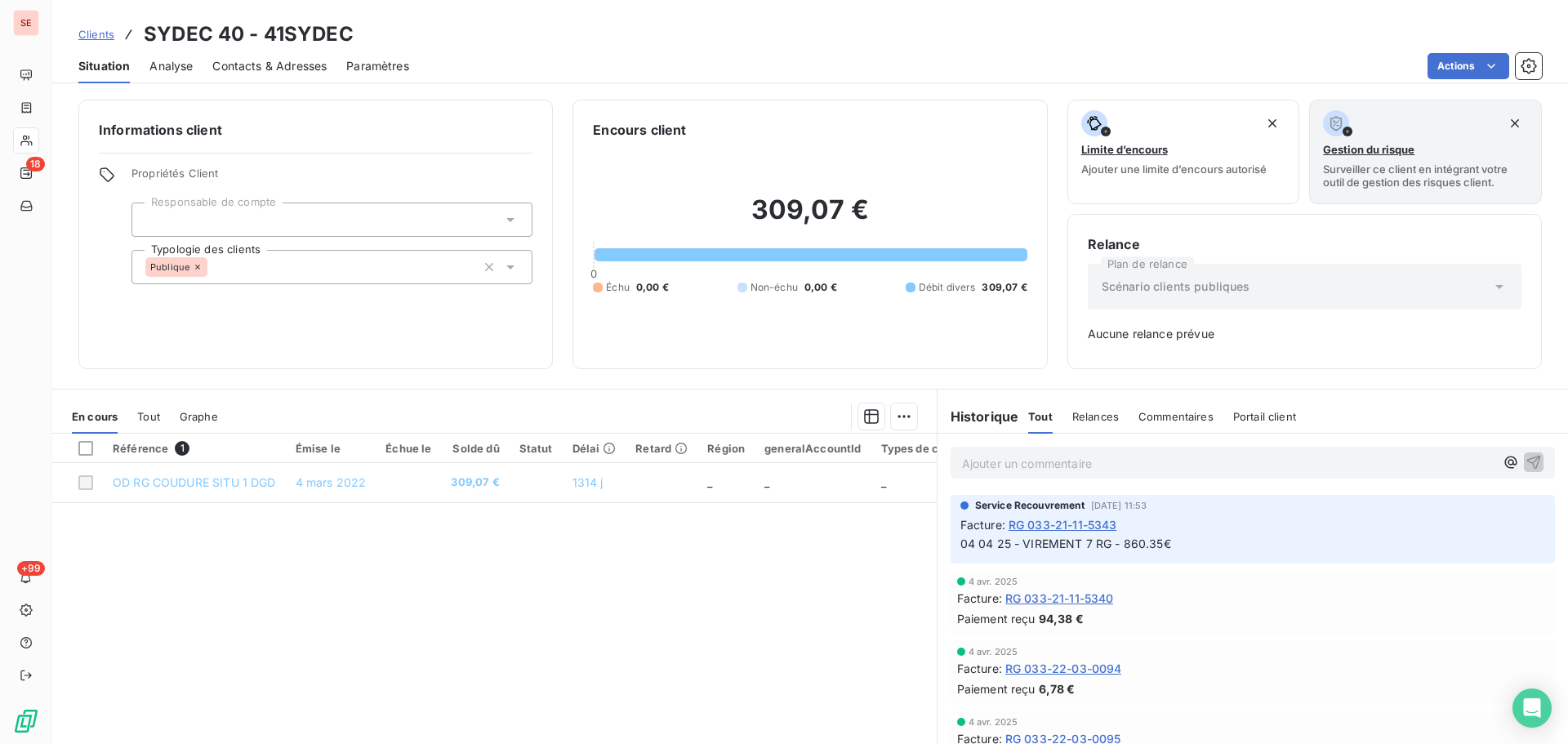
click at [1078, 456] on p "Ajouter un commentaire ﻿" at bounding box center [1228, 464] width 532 height 21
click at [1525, 458] on icon "button" at bounding box center [1533, 461] width 16 height 16
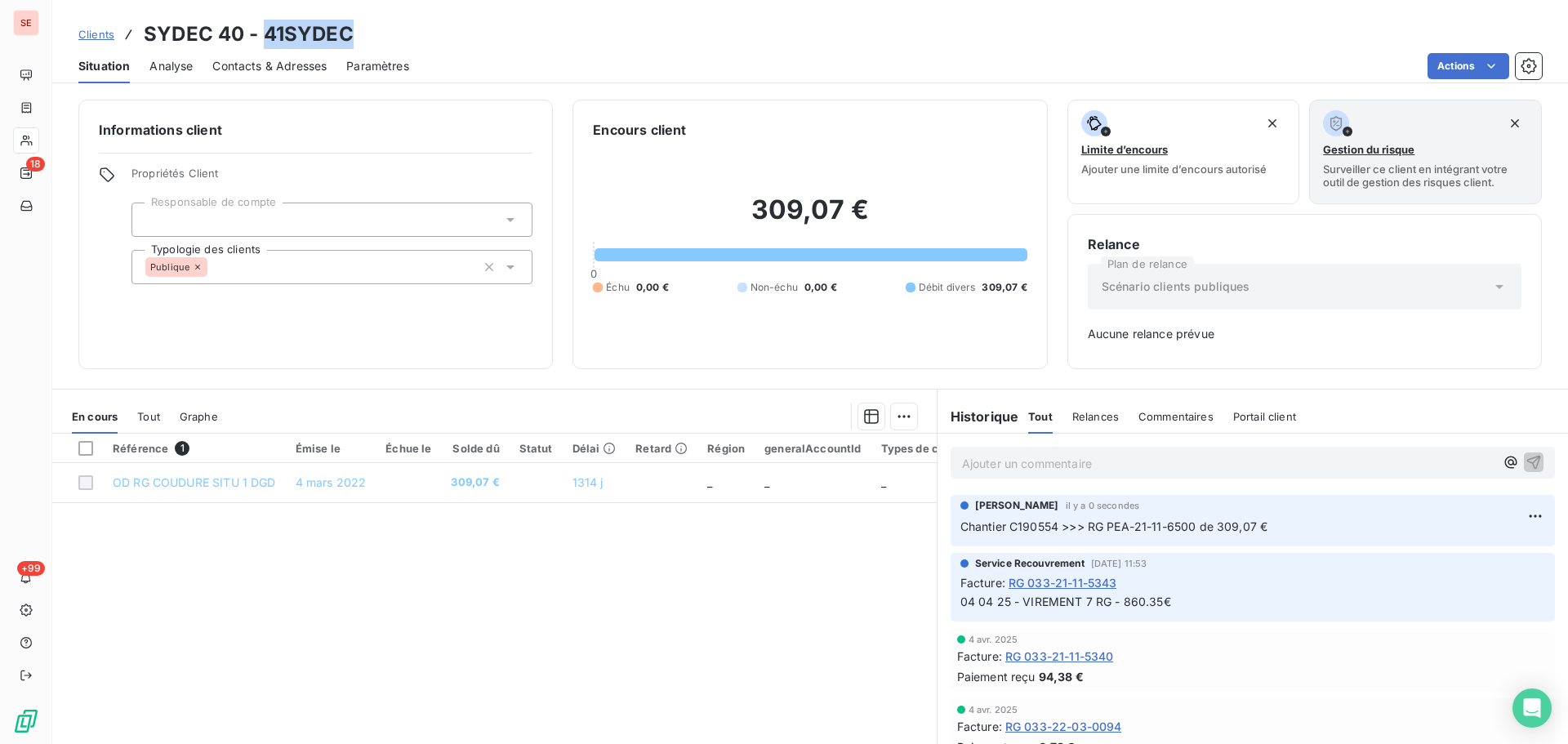
drag, startPoint x: 348, startPoint y: 28, endPoint x: 260, endPoint y: 30, distance: 88.0
click at [260, 30] on h3 "SYDEC 40 - 41SYDEC" at bounding box center [248, 34] width 210 height 29
copy h3 "41SYDEC"
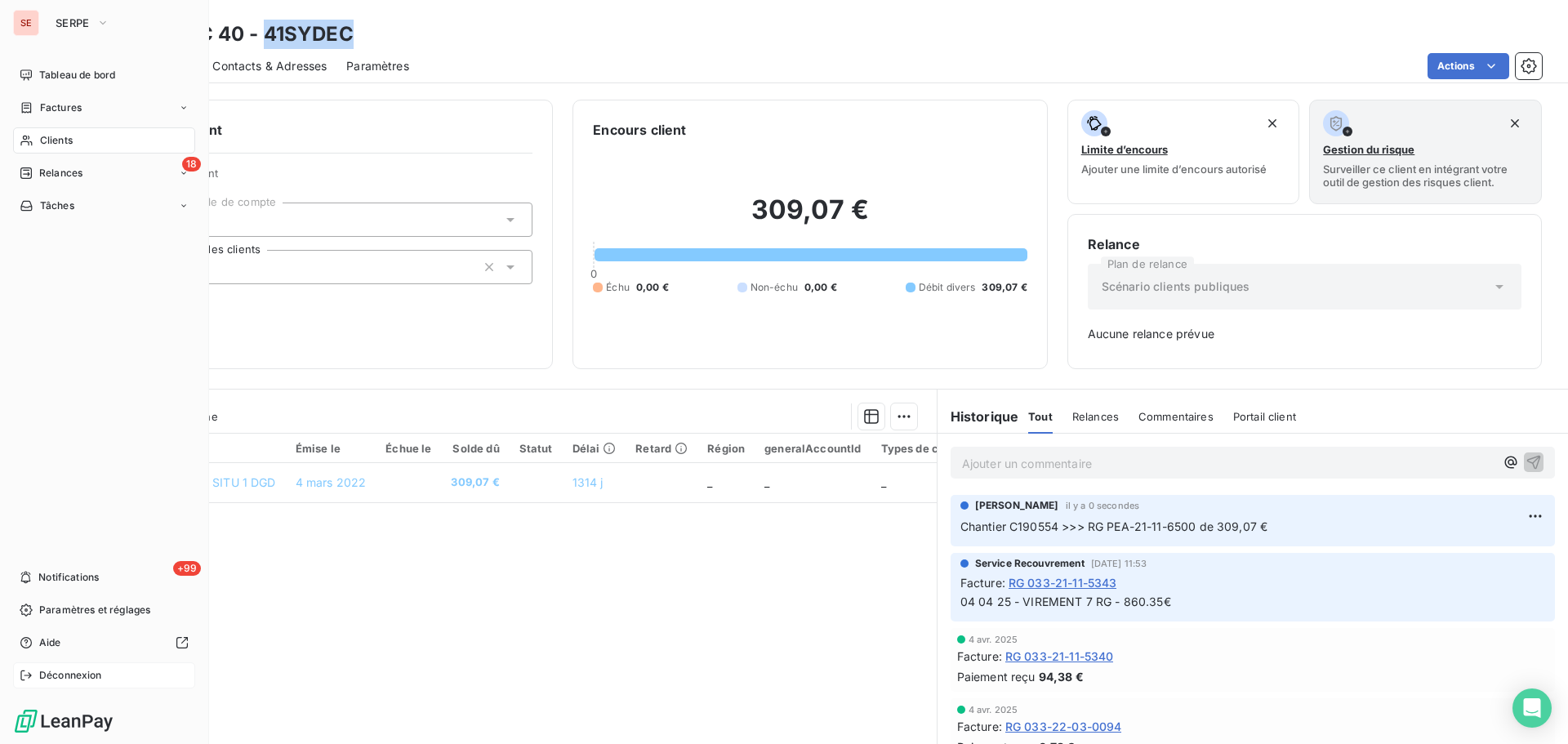
click at [40, 682] on div "Déconnexion" at bounding box center [104, 676] width 182 height 26
